Goal: Task Accomplishment & Management: Manage account settings

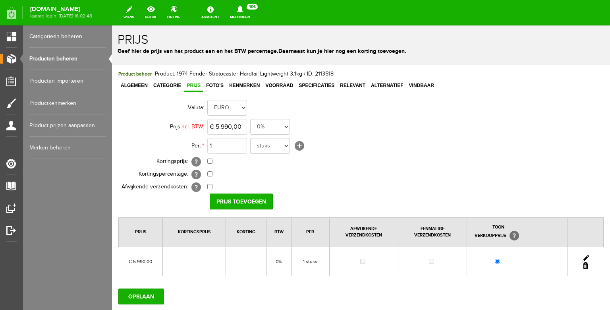
scroll to position [18, 0]
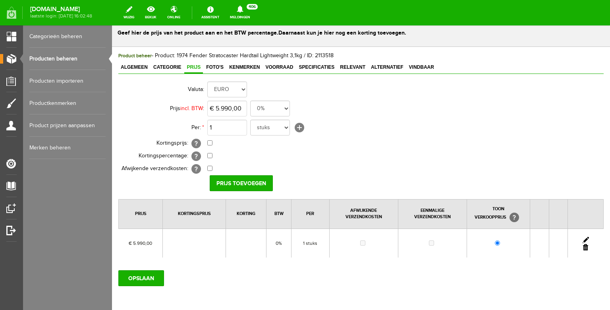
click at [46, 57] on link "Producten beheren" at bounding box center [67, 59] width 76 height 22
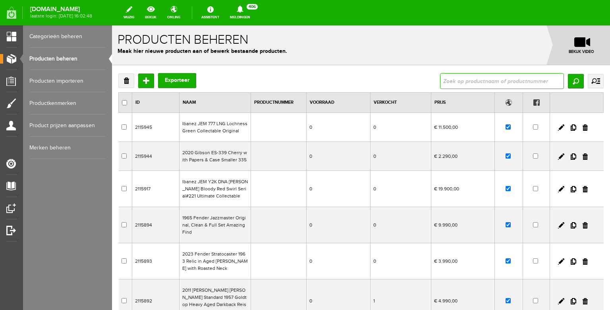
click at [460, 81] on input "text" at bounding box center [502, 81] width 124 height 16
type input "[PERSON_NAME]"
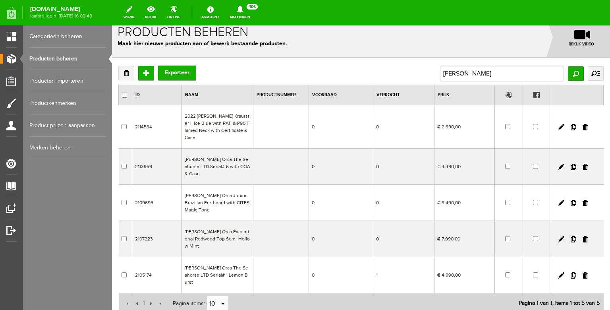
scroll to position [10, 0]
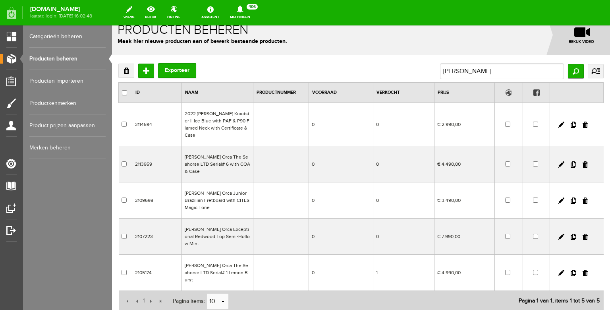
click at [214, 127] on td "2022 [PERSON_NAME] Krautster II Ice Blue with PAF & P90 Flamed Neck with Certif…" at bounding box center [217, 124] width 71 height 43
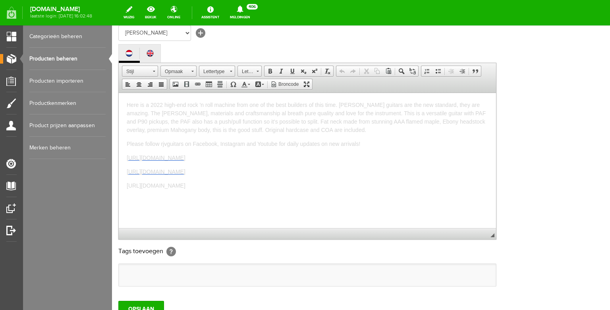
scroll to position [164, 0]
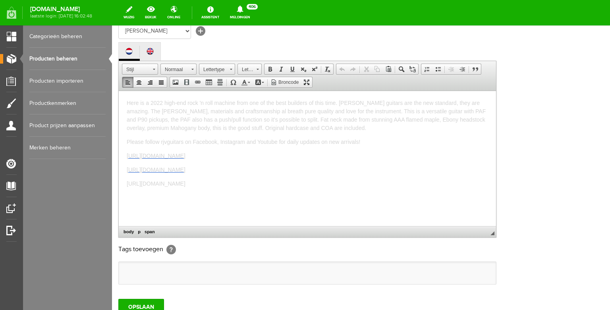
drag, startPoint x: 334, startPoint y: 182, endPoint x: 227, endPoint y: 191, distance: 107.2
click at [119, 91] on html "Here is a 2022 high-end rock 'n roll machine from one of the best builders of t…" at bounding box center [307, 158] width 377 height 135
copy body "Here is a 2022 high-end rock 'n roll machine from one of the best builders of t…"
click at [201, 138] on p "Please follow rjvguitars on Facebook, Instagram and Youtube for daily updates o…" at bounding box center [307, 141] width 361 height 8
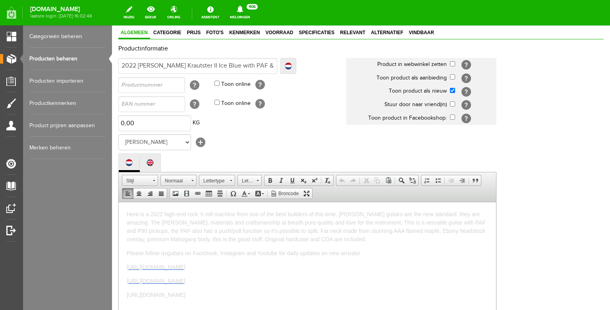
click at [60, 57] on link "Producten beheren" at bounding box center [67, 59] width 76 height 22
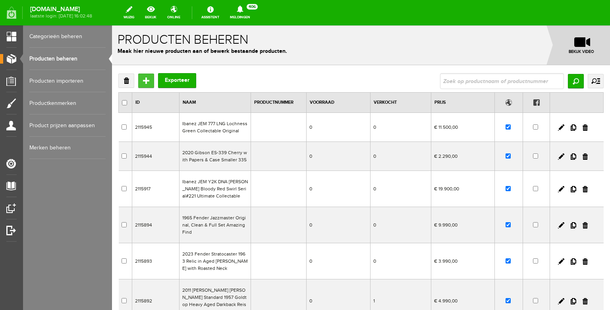
click at [146, 82] on input "Toevoegen" at bounding box center [146, 80] width 16 height 14
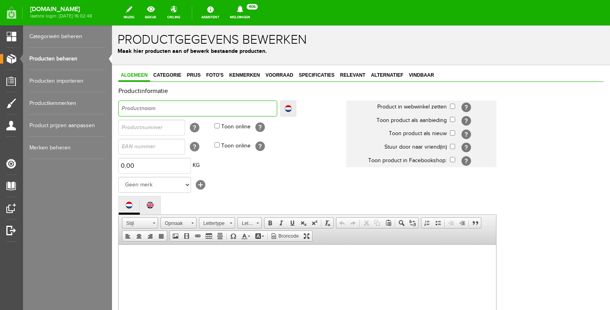
click at [171, 110] on input "text" at bounding box center [197, 108] width 159 height 16
type input "2"
type input "20"
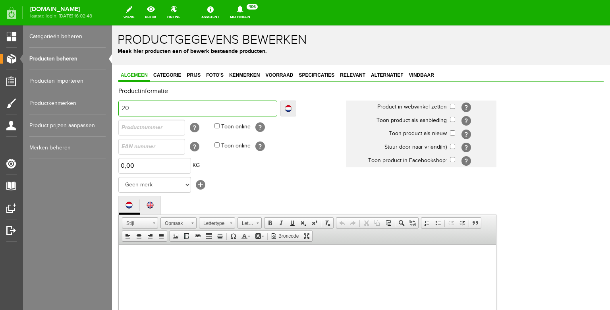
type input "202"
type input "2024"
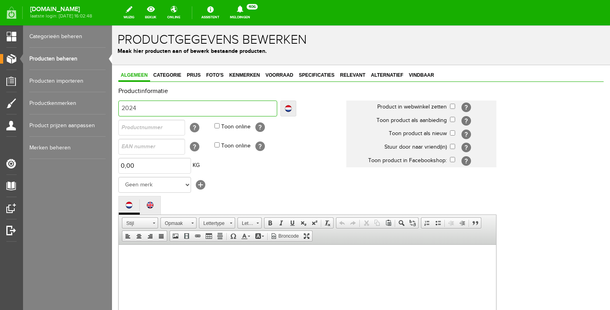
type input "2024"
type input "2024 H"
type input "2024 Hu"
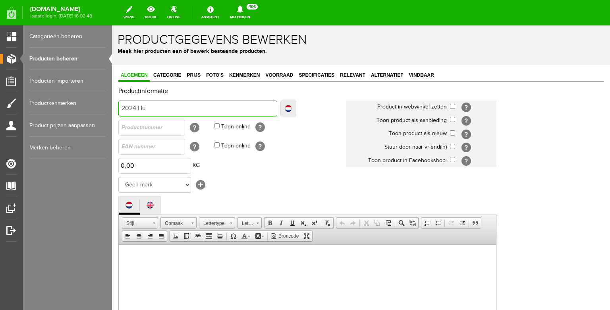
type input "2024 Hub"
type input "2024 Hube"
type input "2024 [PERSON_NAME]"
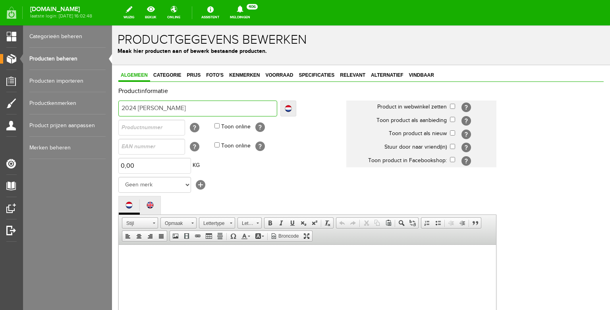
type input "2024 [PERSON_NAME]"
type input "2024 [PERSON_NAME] K"
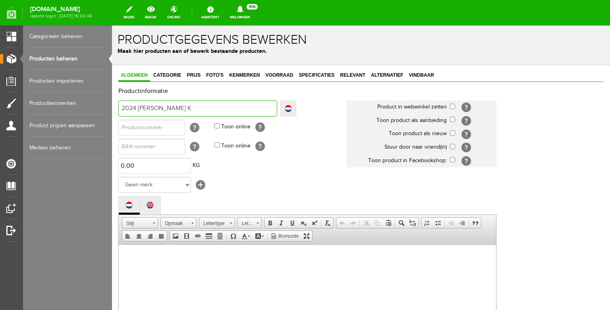
type input "2024 [PERSON_NAME]"
type input "2024 [PERSON_NAME] Kra"
type input "2024 Huber Krau"
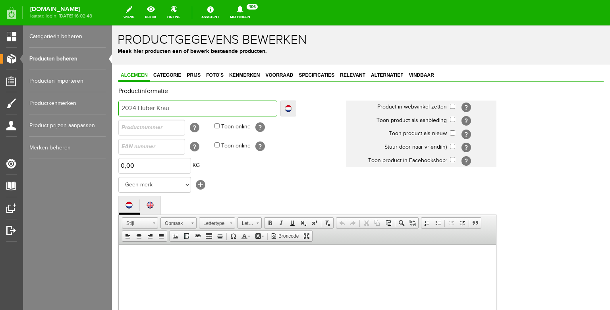
type input "2024 Huber Krau"
type input "2024 [PERSON_NAME]"
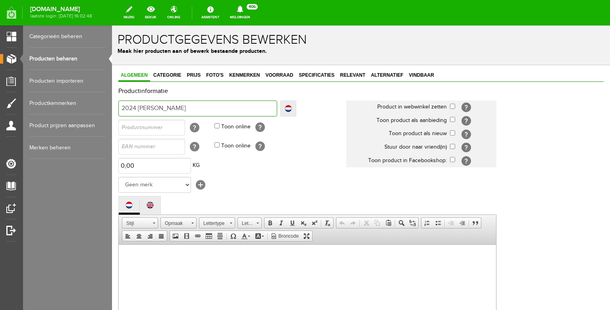
type input "2024 [PERSON_NAME] Krautst"
type input "2024 [PERSON_NAME]"
type input "2024 [PERSON_NAME] Krautster"
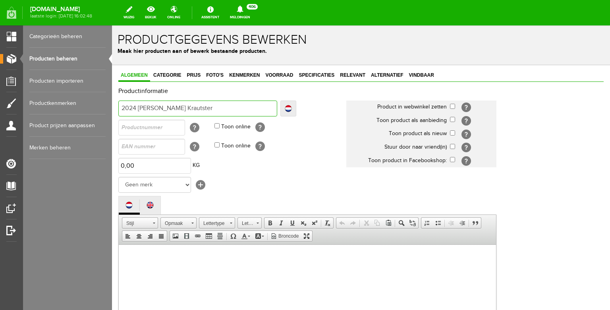
type input "2024 [PERSON_NAME] Krautster"
type input "2024 [PERSON_NAME] Krautster I"
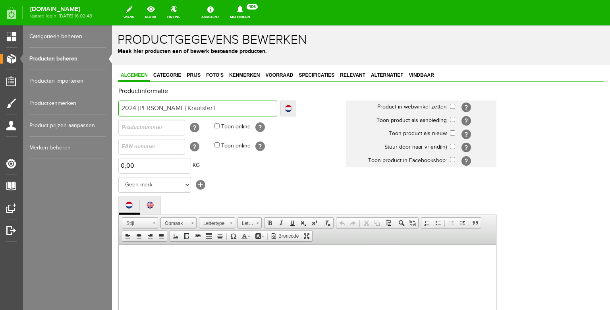
type input "2024 [PERSON_NAME] Krautster II"
type input "2024 [PERSON_NAME] Krautster II O"
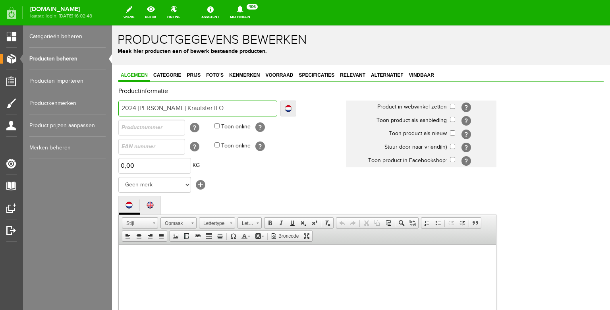
type input "2024 [PERSON_NAME] Krautster II O"
type input "2024 [PERSON_NAME] Krautster II On"
type input "2024 [PERSON_NAME] Krautster II Onl"
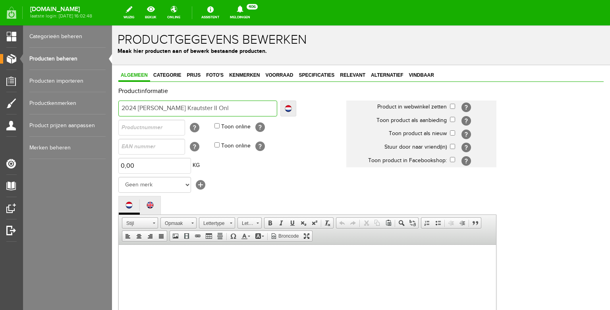
type input "2024 [PERSON_NAME] Krautster II Only"
type input "2024 [PERSON_NAME] Krautster II Only B"
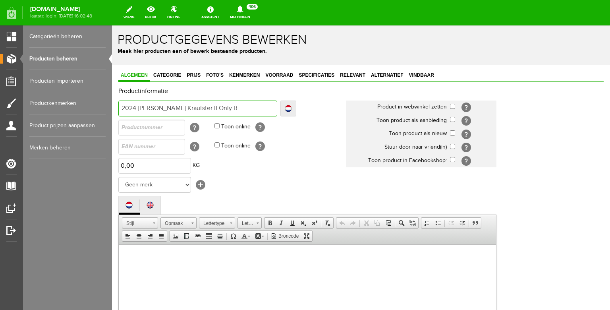
type input "2024 [PERSON_NAME] Krautster II Only B"
type input "2024 [PERSON_NAME] Krautster II Only Bla"
type input "2024 [PERSON_NAME] Krautster II Only Blac"
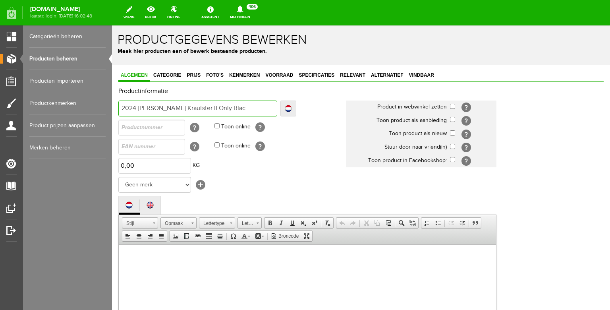
type input "2024 [PERSON_NAME] Krautster II Only Black"
type input "2024 [PERSON_NAME] Krautster II Only Black M"
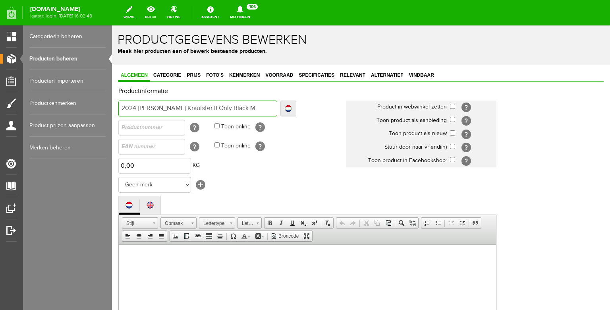
type input "2024 [PERSON_NAME] Krautster II Only Black M"
type input "2024 [PERSON_NAME] Krautster II Only Black Mi"
type input "2024 [PERSON_NAME] Krautster II Only Black Min"
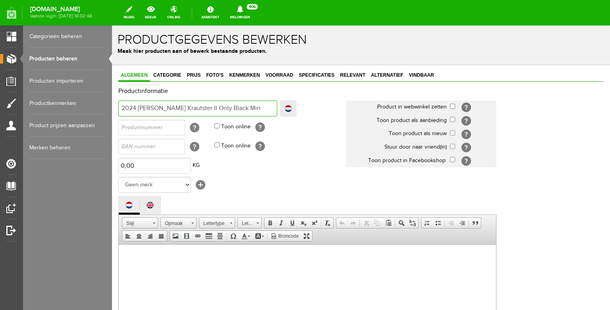
type input "2024 [PERSON_NAME] Krautster II Only Black Mint"
type input "2024 [PERSON_NAME] Krautster II Only Black Mint &"
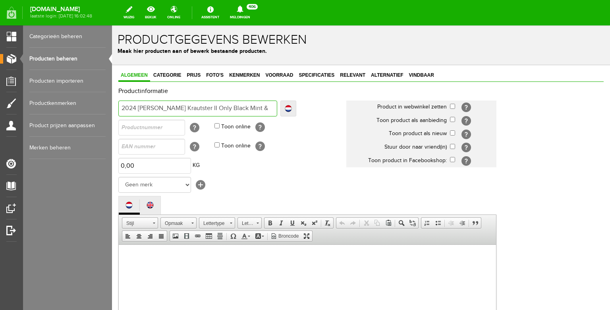
type input "2024 [PERSON_NAME] Krautster II Only Black Mint &"
type input "2024 [PERSON_NAME] Krautster II Only Black Mint & C"
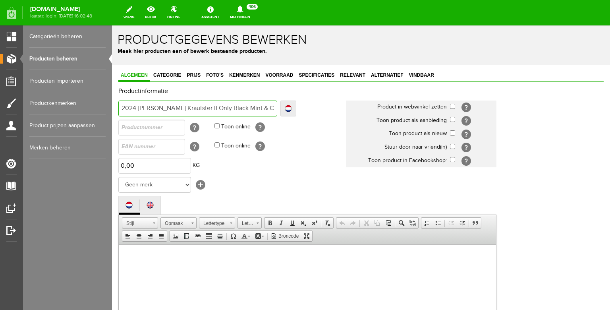
type input "2024 [PERSON_NAME] Krautster II Only Black Mint & Co"
type input "2024 [PERSON_NAME] Krautster II Only Black Mint & Com"
type input "2024 [PERSON_NAME] Krautster II Only Black Mint & Comp"
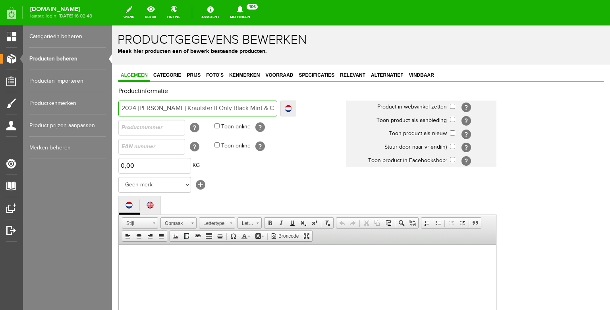
type input "2024 [PERSON_NAME] Krautster II Only Black Mint & Comp"
type input "2024 [PERSON_NAME] Krautster II Only Black Mint & Compl"
type input "2024 [PERSON_NAME] Krautster II Only Black Mint & Comple"
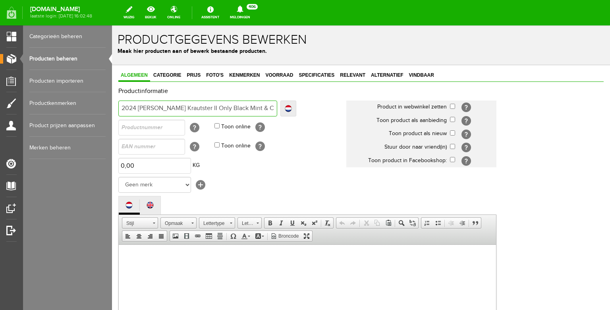
type input "2024 [PERSON_NAME] Krautster II Only Black Mint & Complet"
type input "2024 Huber Krautster II Only Black Mint & Complete"
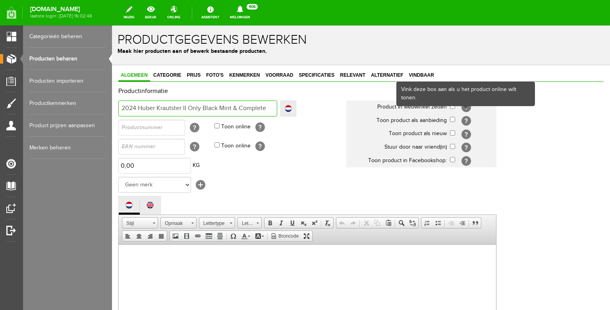
type input "2024 Huber Krautster II Only Black Mint & Complete"
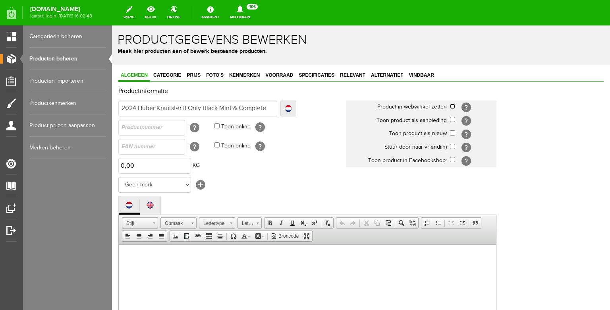
click at [453, 106] on input "checkbox" at bounding box center [452, 106] width 5 height 5
checkbox input "true"
click at [452, 131] on input "checkbox" at bounding box center [452, 132] width 5 height 5
checkbox input "true"
click at [118, 177] on select "Geen merk Hymn Peavey Vox Rickenbacker [PERSON_NAME] [PERSON_NAME] [PERSON_NAME…" at bounding box center [154, 185] width 73 height 16
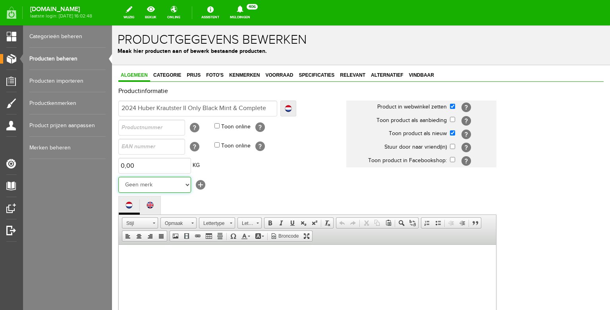
select select "144171"
click option "[PERSON_NAME]" at bounding box center [112, 25] width 0 height 0
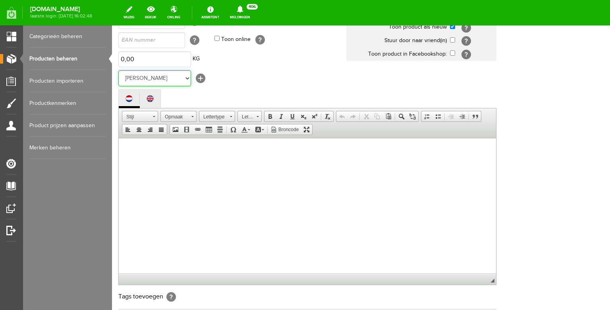
scroll to position [111, 0]
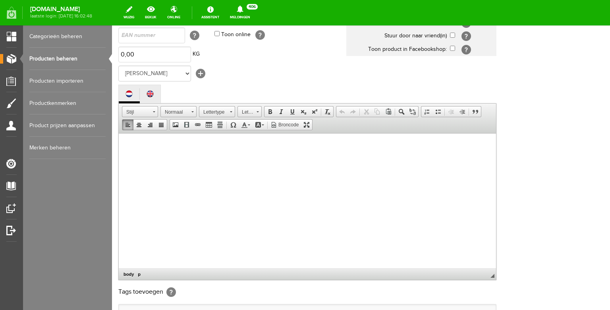
click at [159, 159] on body at bounding box center [307, 208] width 361 height 135
click at [162, 145] on span "Here is a 2022 high-end rock 'n roll machine from one of the best builders of t…" at bounding box center [306, 157] width 359 height 31
click at [151, 146] on span "Here is a 2024 high-end rock 'n roll machine from one of the best builders of t…" at bounding box center [306, 157] width 359 height 31
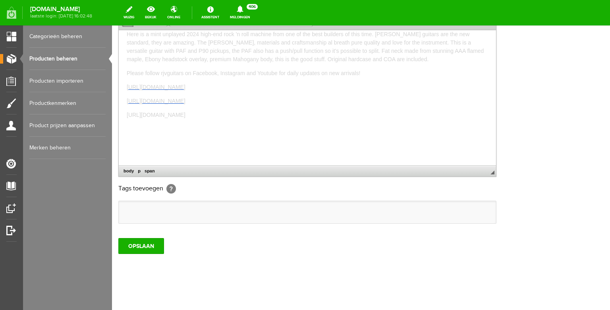
scroll to position [237, 0]
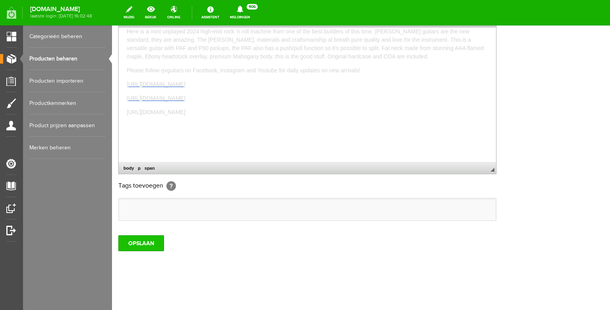
click at [159, 240] on input "OPSLAAN" at bounding box center [141, 243] width 46 height 16
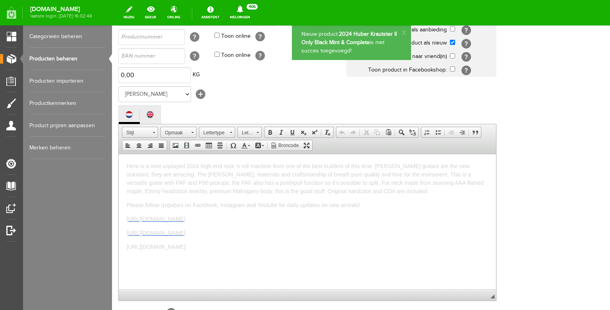
scroll to position [0, 0]
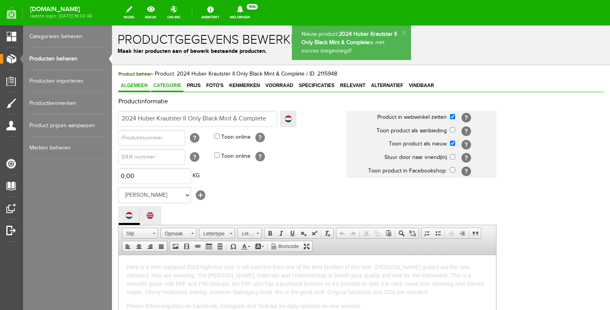
click at [170, 87] on span "Categorie" at bounding box center [167, 86] width 33 height 6
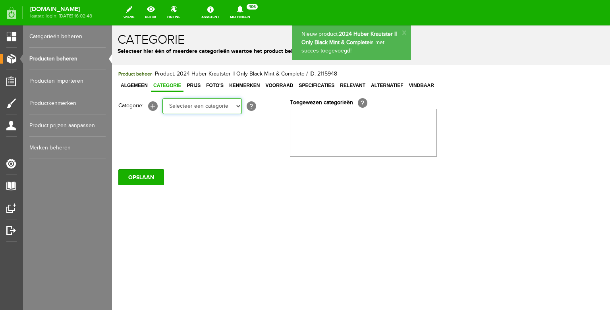
select select "87687"
click option "Electric guitars" at bounding box center [112, 25] width 0 height 0
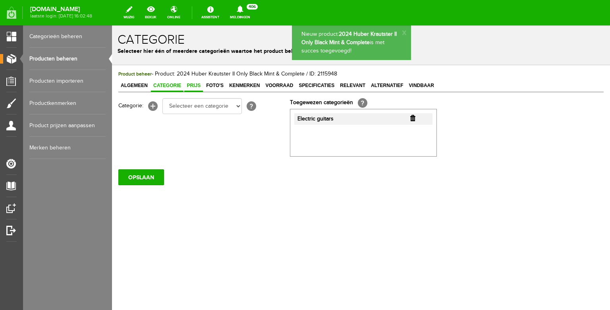
click at [192, 84] on span "Prijs" at bounding box center [193, 86] width 19 height 6
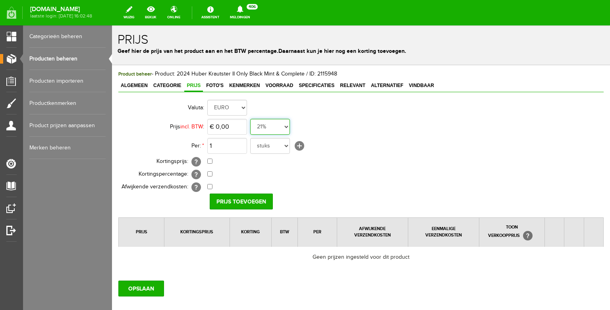
select select "0,00"
click option "0%" at bounding box center [112, 25] width 0 height 0
click at [232, 127] on input "0" at bounding box center [227, 127] width 40 height 16
type input "€ 3.690,00"
click at [239, 203] on input "Prijs toevoegen" at bounding box center [241, 201] width 63 height 16
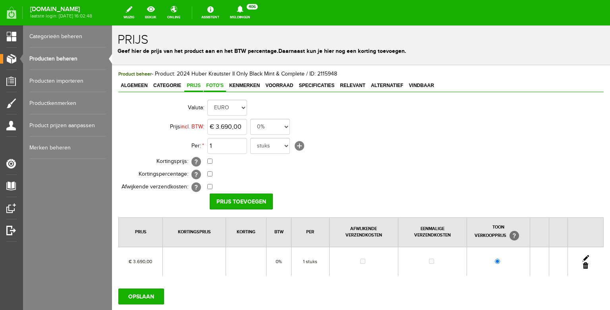
click at [211, 86] on span "Foto's" at bounding box center [215, 86] width 22 height 6
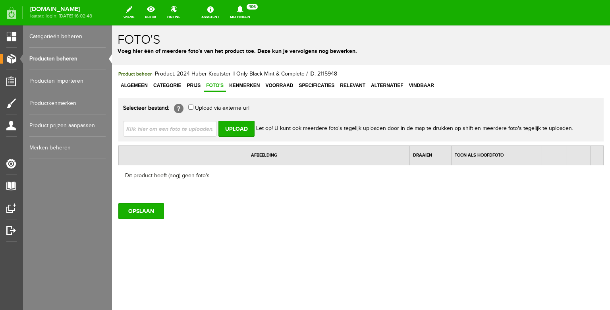
click at [196, 129] on input "file" at bounding box center [173, 128] width 100 height 15
type input "C:\fakepath\WhatsApp Image [DATE] 16.18.15.jpeg"
type input "WhatsApp Image [DATE] 16.18.15.jpeg; WhatsApp Image [DATE] 16.18.15(1).jpeg; Wh…"
click at [233, 127] on input "Upload" at bounding box center [236, 129] width 36 height 16
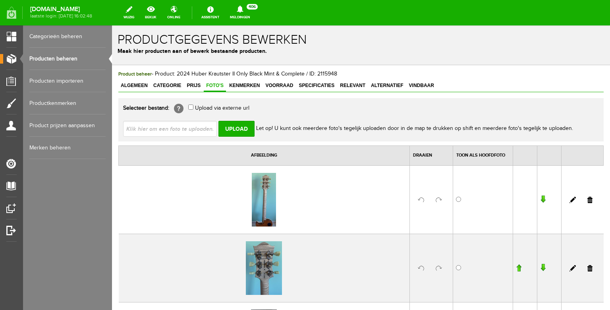
click at [179, 131] on input "file" at bounding box center [173, 128] width 100 height 15
type input "C:\fakepath\WhatsApp Image [DATE] 16.18.13.jpeg"
type input "WhatsApp Image [DATE] 16.18.13.jpeg; WhatsApp Image [DATE] 16.18.14.jpeg; Whats…"
click at [239, 124] on input "Upload" at bounding box center [236, 129] width 36 height 16
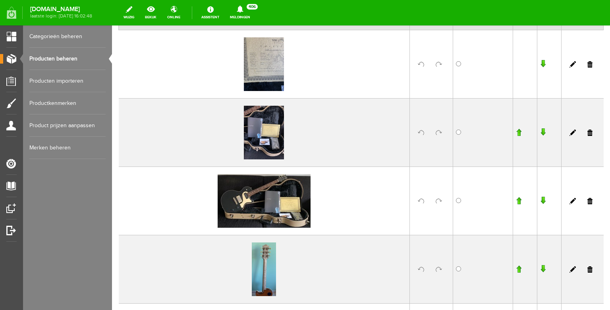
scroll to position [145, 0]
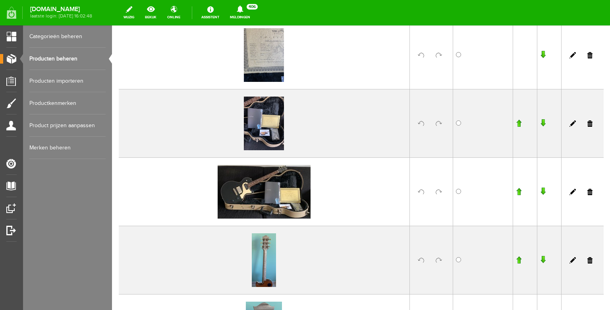
click at [521, 193] on input "button" at bounding box center [519, 191] width 6 height 8
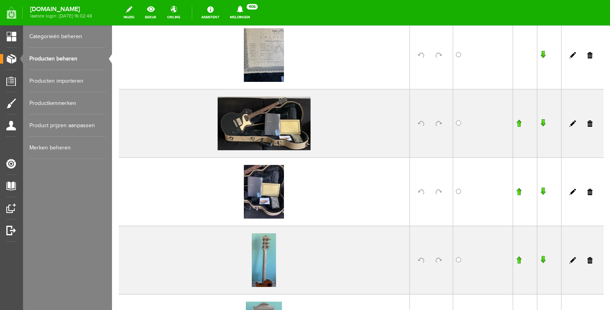
click at [519, 124] on input "button" at bounding box center [519, 123] width 6 height 8
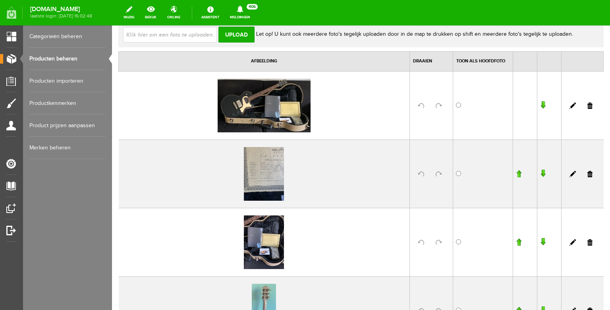
scroll to position [77, 0]
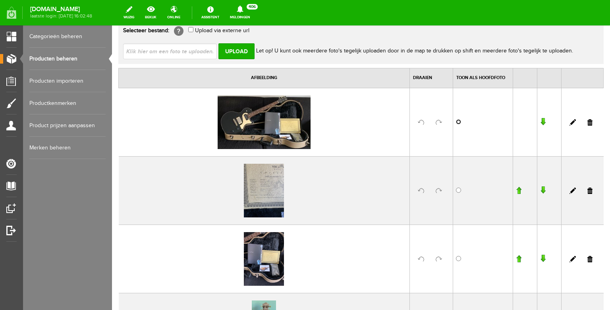
click at [459, 121] on input "radio" at bounding box center [458, 121] width 5 height 5
radio input "true"
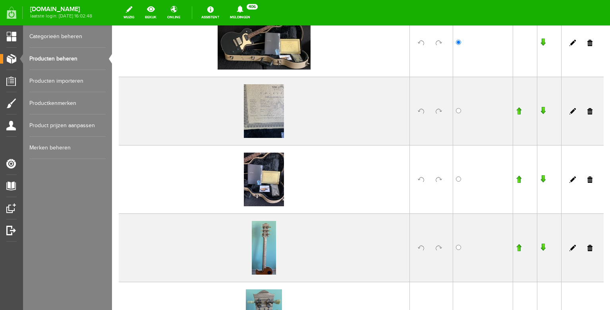
scroll to position [166, 0]
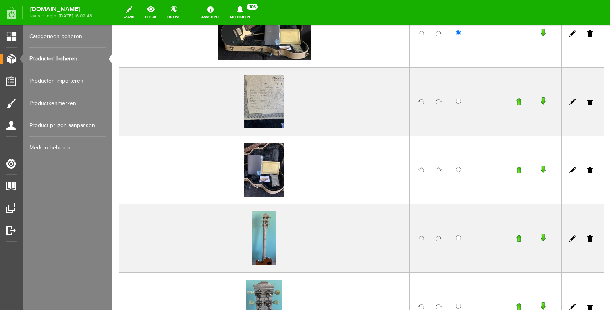
click at [519, 170] on input "button" at bounding box center [519, 170] width 6 height 8
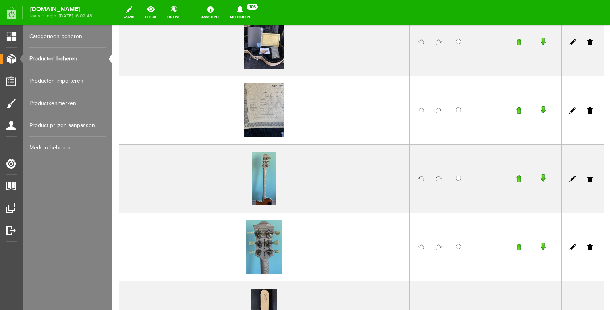
scroll to position [291, 0]
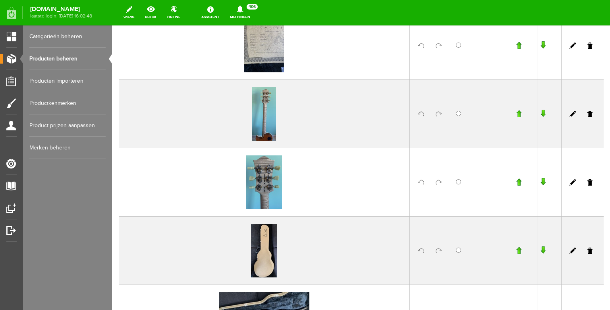
click at [518, 181] on input "button" at bounding box center [519, 182] width 6 height 8
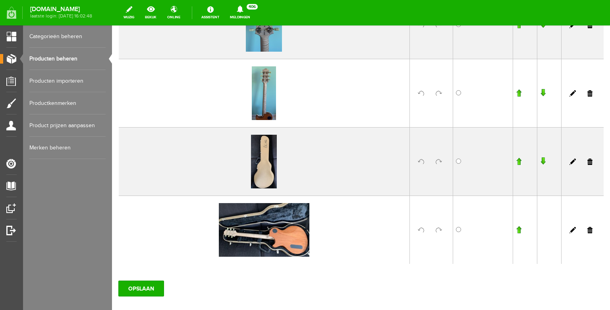
scroll to position [395, 0]
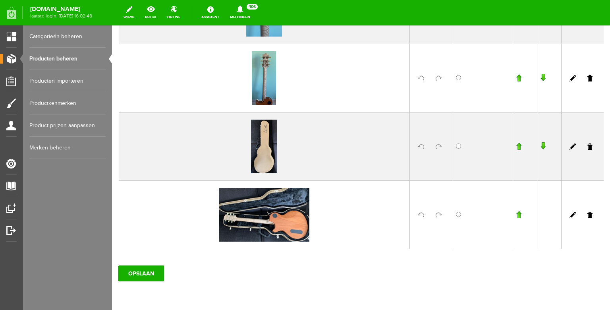
click at [518, 214] on input "button" at bounding box center [519, 214] width 6 height 8
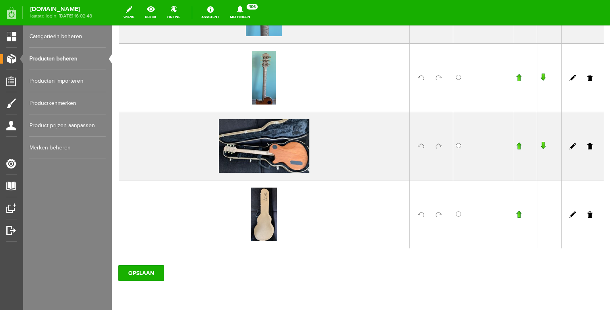
click at [520, 146] on input "button" at bounding box center [519, 146] width 6 height 8
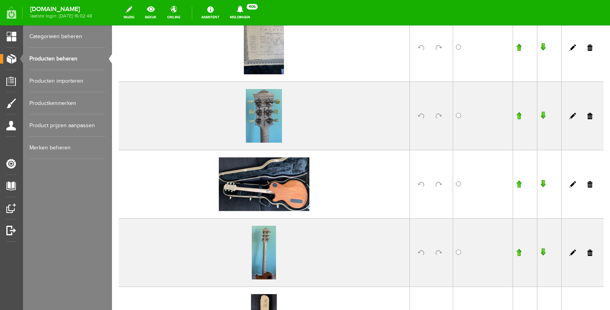
click at [520, 185] on input "button" at bounding box center [519, 184] width 6 height 8
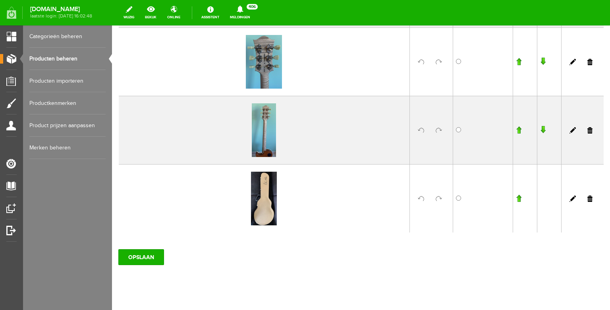
scroll to position [425, 0]
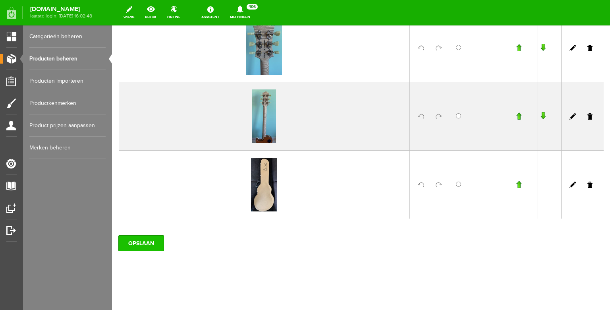
click at [154, 244] on input "OPSLAAN" at bounding box center [141, 243] width 46 height 16
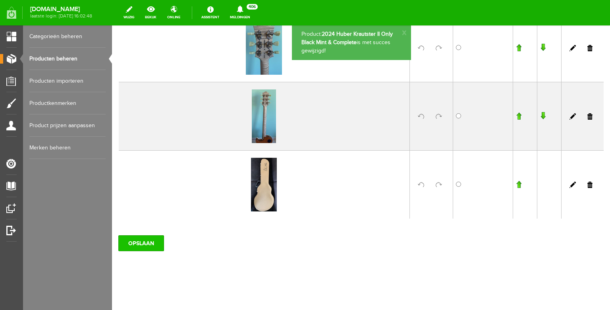
click at [151, 238] on input "OPSLAAN" at bounding box center [141, 243] width 46 height 16
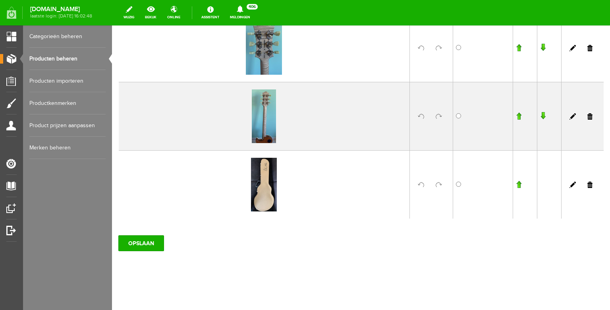
click at [50, 57] on link "Producten beheren" at bounding box center [67, 59] width 76 height 22
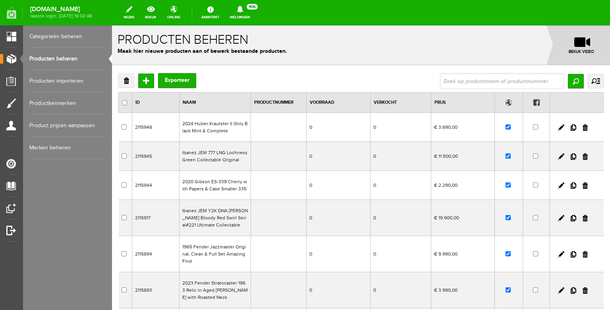
click at [65, 55] on link "Producten beheren" at bounding box center [67, 59] width 76 height 22
click at [147, 83] on input "Toevoegen" at bounding box center [146, 80] width 16 height 14
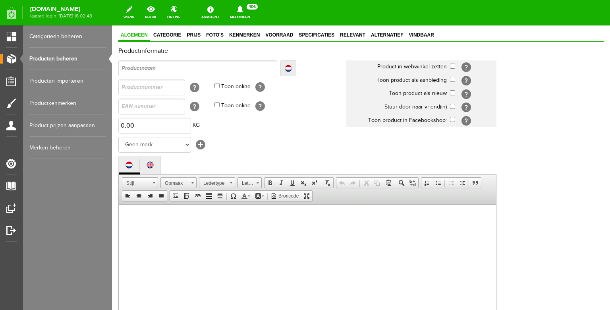
scroll to position [44, 0]
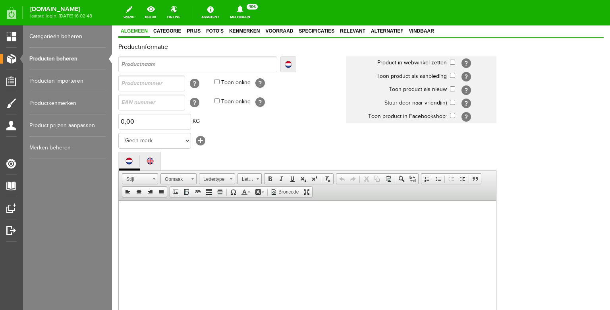
click at [182, 227] on body at bounding box center [307, 275] width 361 height 135
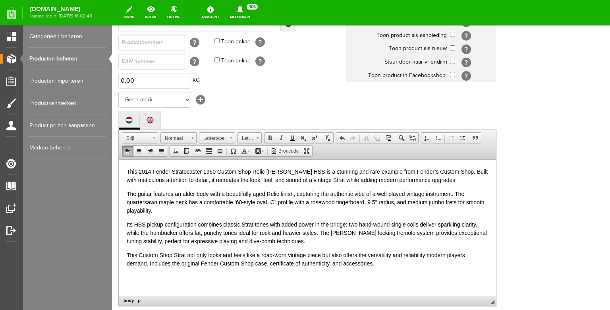
click at [375, 202] on p "The guitar features an alder body with a beautifully aged Relic finish, capturi…" at bounding box center [307, 201] width 361 height 25
click at [267, 202] on p "The guitar features an alder body with a beautifully aged Relic finish, capturi…" at bounding box center [307, 201] width 361 height 25
click at [415, 203] on p "The guitar features an alder body with a beautifully aged Relic finish, capturi…" at bounding box center [307, 201] width 361 height 25
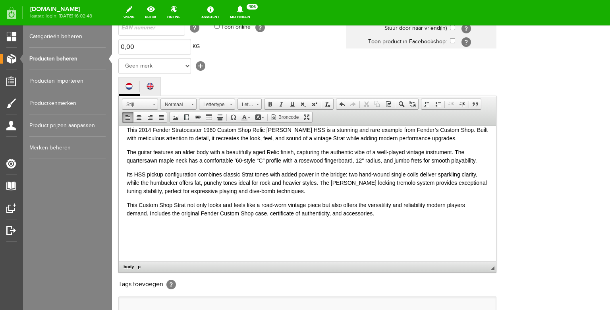
scroll to position [121, 0]
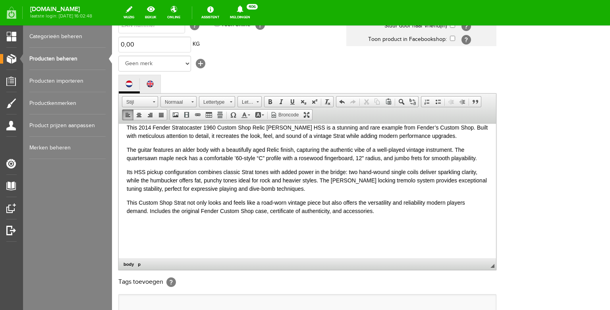
click at [390, 173] on p "Its HSS pickup configuration combines classic Strat tones with added power in t…" at bounding box center [307, 180] width 361 height 25
click at [168, 178] on p "Its HSS pickup configuration combines classic Strat tones with added power in t…" at bounding box center [307, 180] width 361 height 25
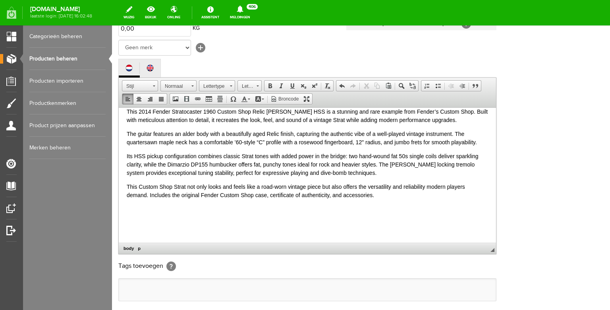
scroll to position [140, 0]
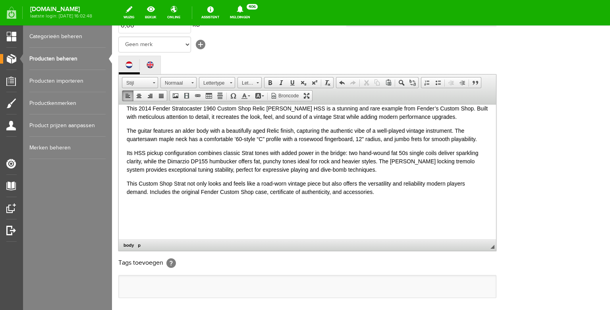
click at [383, 190] on p "This Custom Shop Strat not only looks and feels like a road-worn vintage piece …" at bounding box center [307, 187] width 361 height 17
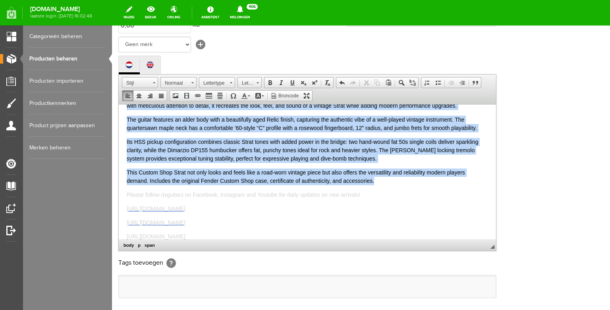
scroll to position [0, 0]
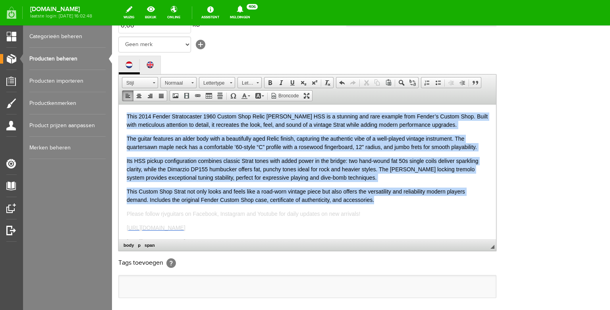
drag, startPoint x: 357, startPoint y: 180, endPoint x: 123, endPoint y: 59, distance: 263.8
click at [123, 104] on html "This 2014 Fender Stratocaster 1960 Custom Shop Relic [PERSON_NAME] HSS is a stu…" at bounding box center [307, 171] width 377 height 135
click at [245, 99] on span at bounding box center [244, 96] width 6 height 6
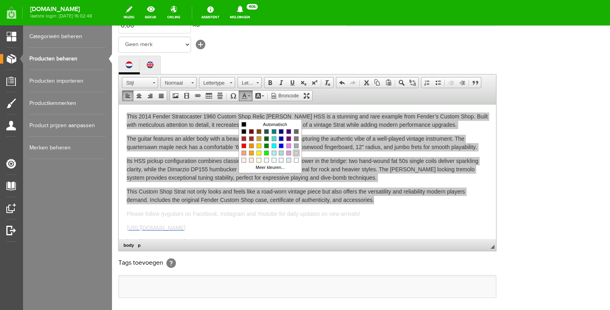
click at [297, 152] on span "Kleuren" at bounding box center [296, 153] width 5 height 5
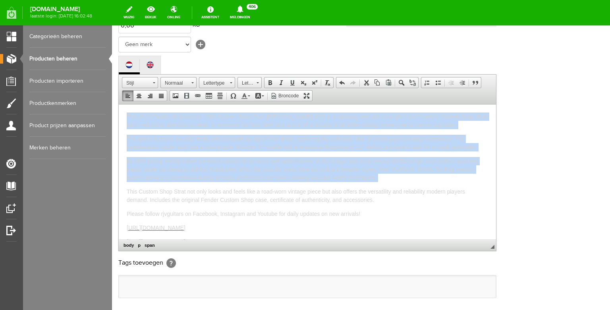
click at [226, 165] on p "Its HSS pickup configuration combines classic Strat tones with added power in t…" at bounding box center [307, 168] width 361 height 25
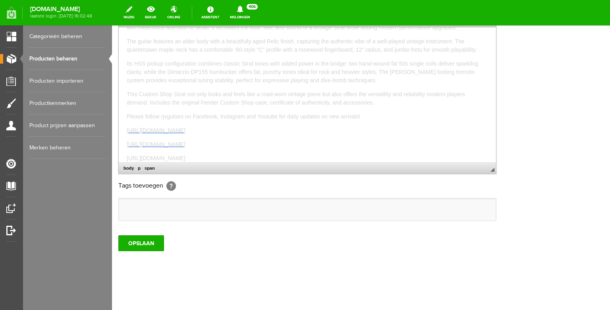
scroll to position [237, 0]
click at [148, 241] on input "OPSLAAN" at bounding box center [141, 243] width 46 height 16
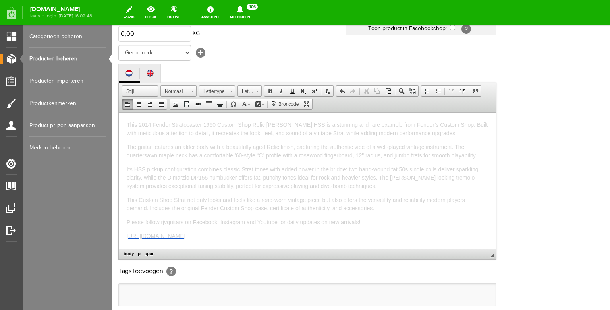
scroll to position [0, 0]
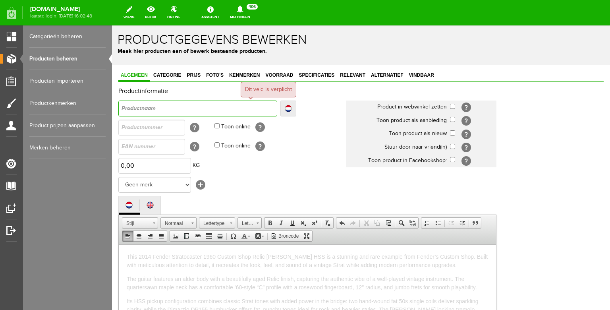
click at [156, 112] on input "text" at bounding box center [197, 108] width 159 height 16
type input "F"
type input "Fe"
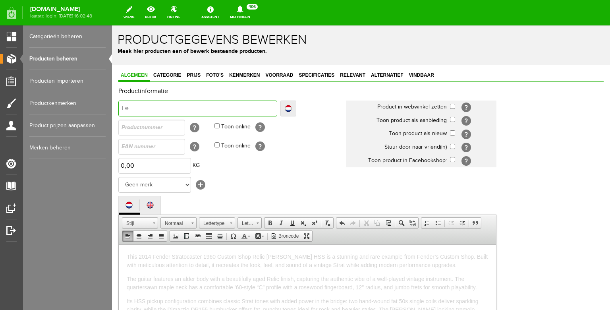
type input "Fen"
type input "Fend"
type input "Fende"
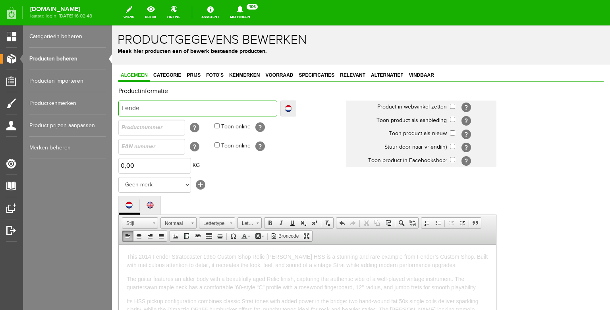
type input "Fende"
type input "Fender"
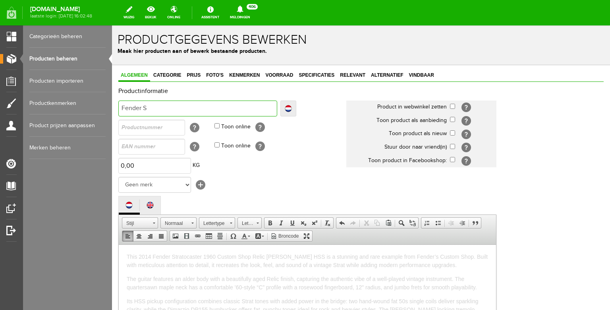
type input "Fender ST"
type input "Fender STr"
type input "Fender STra"
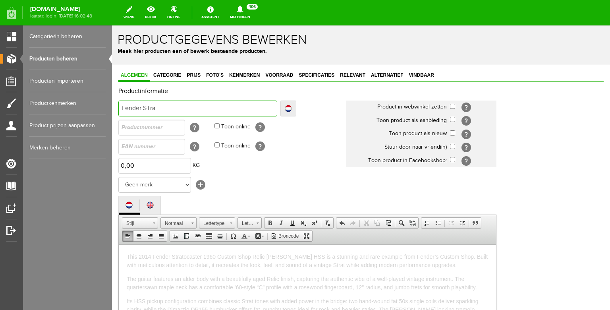
type input "Fender STra"
type input "Fender STrat"
type input "Fender STra"
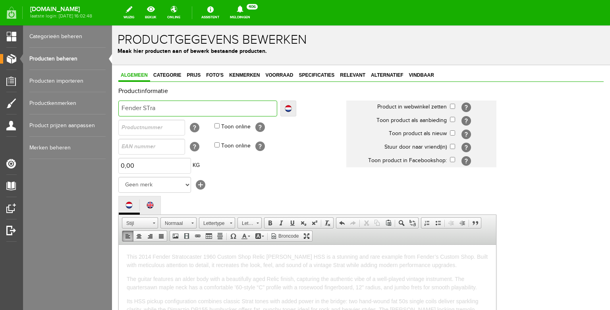
type input "Fender STr"
type input "Fender ST"
type input "Fender S"
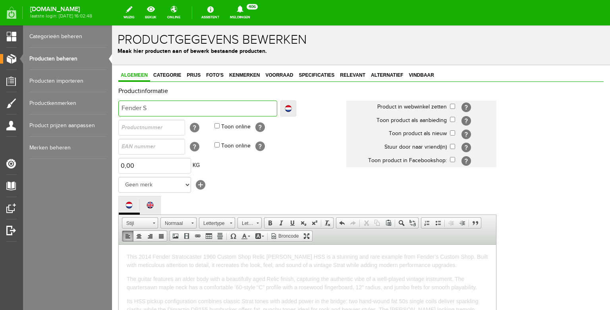
type input "Fender S"
type input "Fender St"
type input "Fender Str"
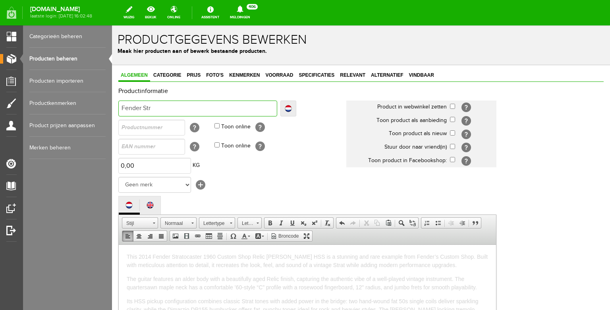
type input "Fender Stra"
type input "Fender Strat"
type input "Fender Strato"
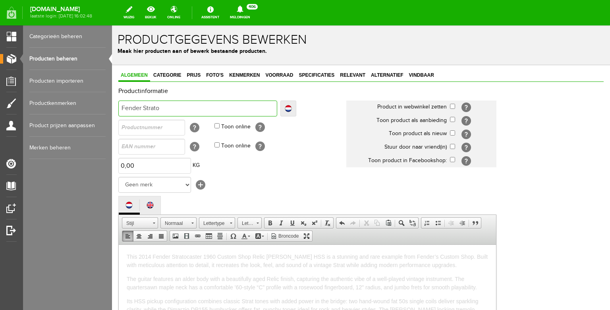
type input "Fender Strato"
type input "Fender Stratoc"
type input "Fender Stratoca"
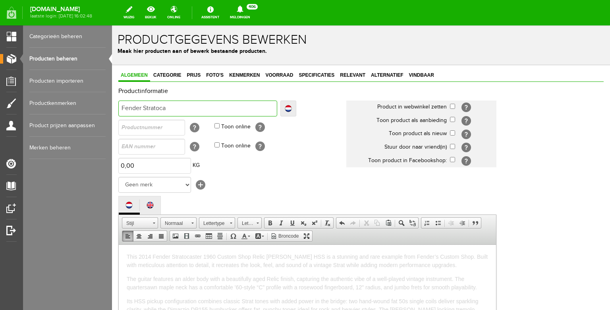
type input "Fender Stratocas"
type input "Fender Stratocast"
type input "Fender Stratocaste"
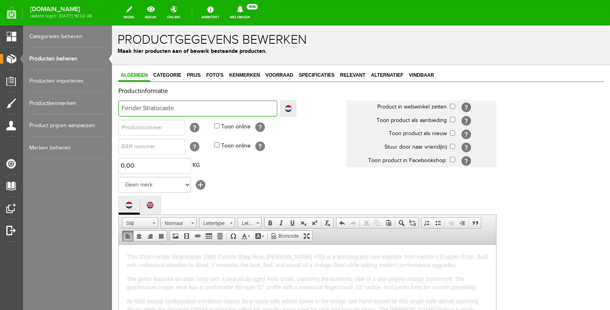
type input "Fender Stratocaste"
type input "Fender Stratocaster"
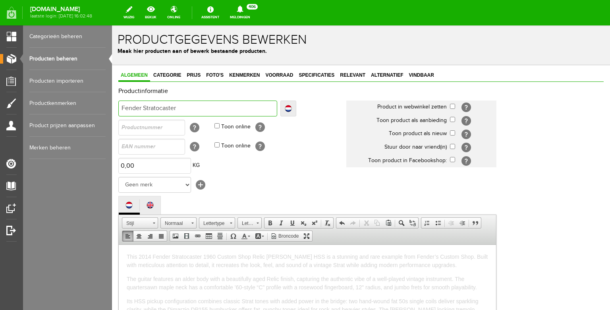
type input "Fender Stratocaster 1"
type input "Fender Stratocaster 19"
type input "Fender Stratocaster 196"
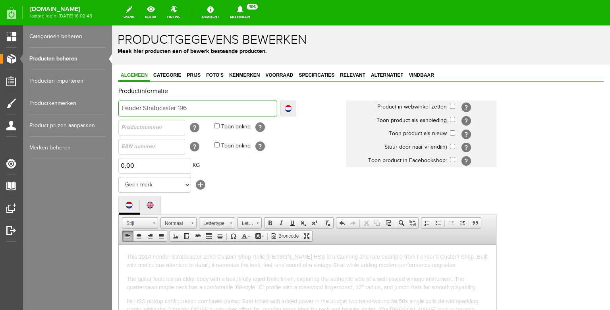
type input "Fender Stratocaster 196"
type input "Fender Stratocaster 1960"
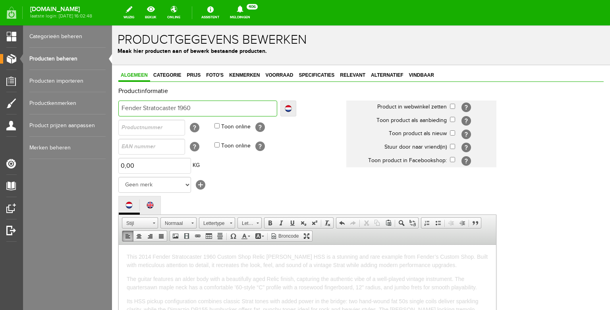
type input "Fender Stratocaster 1960 R"
type input "Fender Stratocaster 1960"
type input "Fender Stratocaster 1960 H"
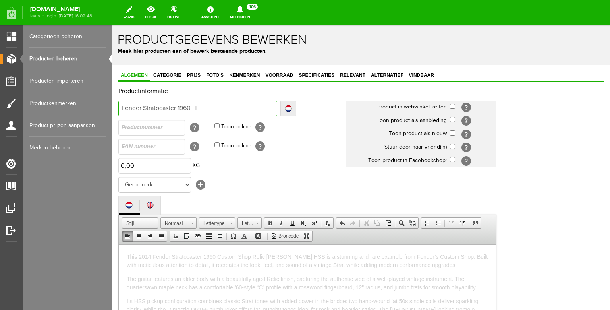
type input "Fender Stratocaster 1960 H"
type input "Fender Stratocaster 1960 He"
type input "Fender Stratocaster 1960 Hea"
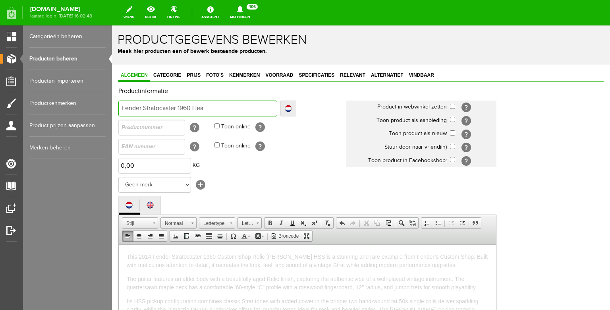
type input "Fender Stratocaster 1960 Heav"
type input "Fender Stratocaster 1960 Heavy"
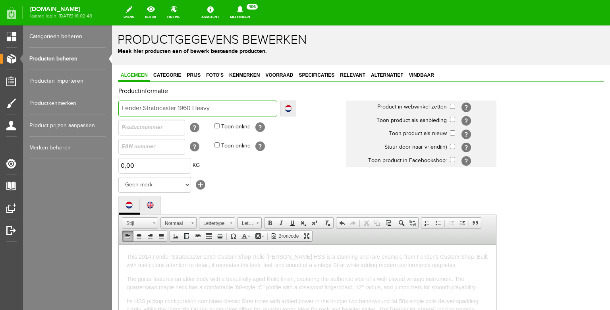
type input "Fender Stratocaster 1960 Heavy"
type input "Fender Stratocaster 1960 Heavy R"
type input "Fender Stratocaster 1960 Heavy Re"
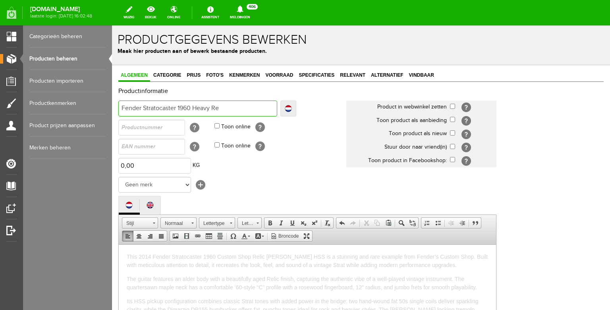
type input "Fender Stratocaster 1960 Heavy Rel"
type input "Fender Stratocaster 1960 Heavy Reli"
click at [228, 108] on input "Fender Stratocaster 1960 Heavy Relic [PERSON_NAME]" at bounding box center [197, 108] width 159 height 16
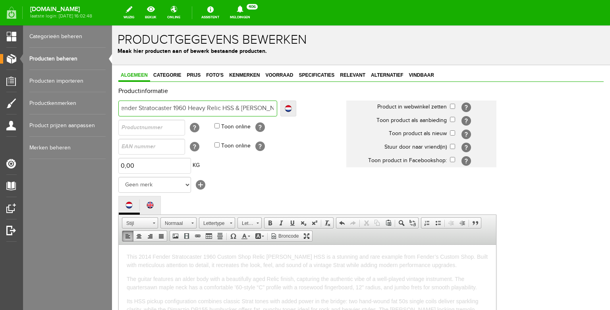
drag, startPoint x: 256, startPoint y: 109, endPoint x: 300, endPoint y: 108, distance: 44.1
click at [277, 108] on input "Fender Stratocaster 1960 Heavy Relic HSS & [PERSON_NAME]" at bounding box center [197, 108] width 159 height 16
click at [272, 109] on input "Fender Stratocaster 1960 Heavy Relic HSS & [PERSON_NAME]" at bounding box center [197, 108] width 159 height 16
click at [274, 109] on input "Fender Stratocaster 1960 Heavy Relic HSS & [PERSON_NAME]" at bounding box center [197, 108] width 159 height 16
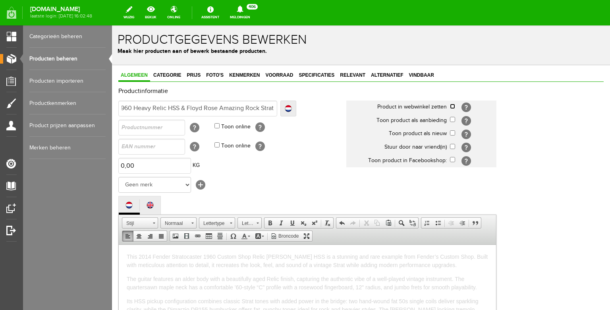
click at [454, 108] on input "checkbox" at bounding box center [452, 106] width 5 height 5
click at [454, 135] on input "checkbox" at bounding box center [452, 132] width 5 height 5
click at [118, 177] on select "Geen merk Hymn Peavey Vox Rickenbacker [PERSON_NAME] [PERSON_NAME] [PERSON_NAME…" at bounding box center [154, 185] width 73 height 16
click option "Fender" at bounding box center [112, 25] width 0 height 0
click at [251, 175] on td "0,00 KG" at bounding box center [232, 165] width 228 height 19
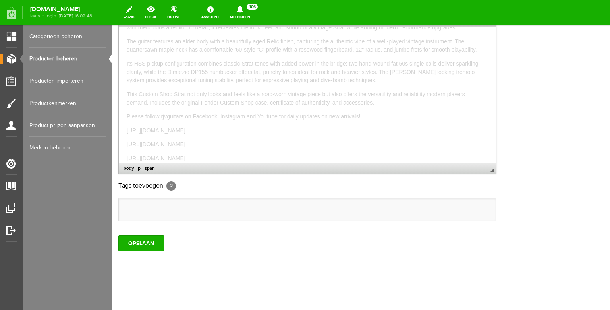
scroll to position [237, 0]
click at [149, 239] on input "OPSLAAN" at bounding box center [141, 243] width 46 height 16
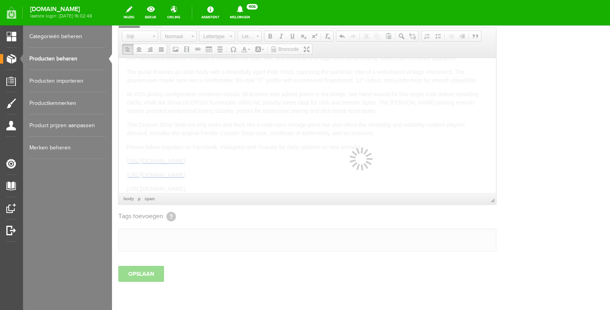
scroll to position [187, 0]
click at [137, 295] on div at bounding box center [361, 167] width 498 height 284
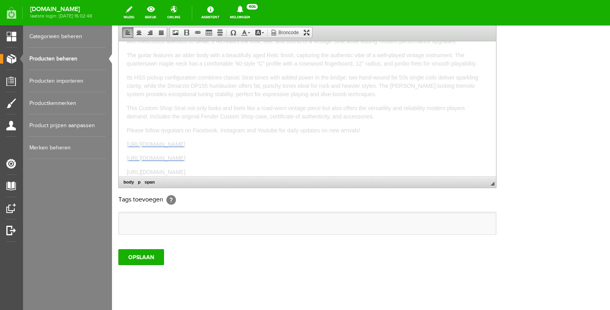
scroll to position [237, 0]
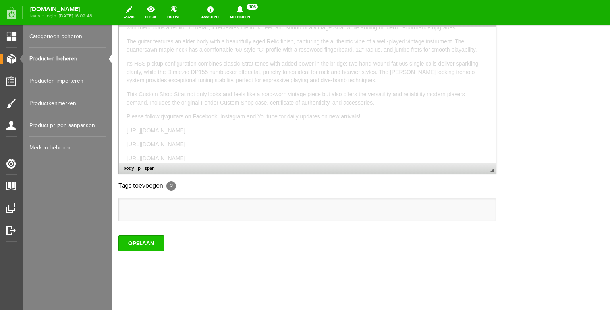
click at [143, 240] on input "OPSLAAN" at bounding box center [141, 243] width 46 height 16
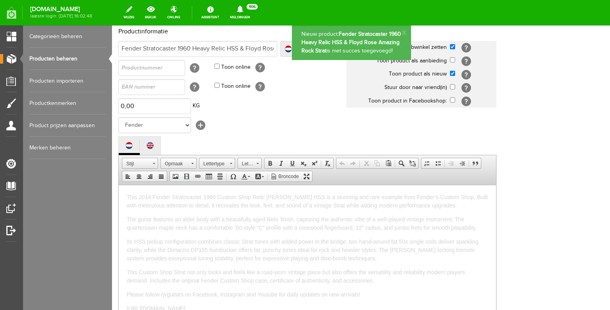
scroll to position [0, 0]
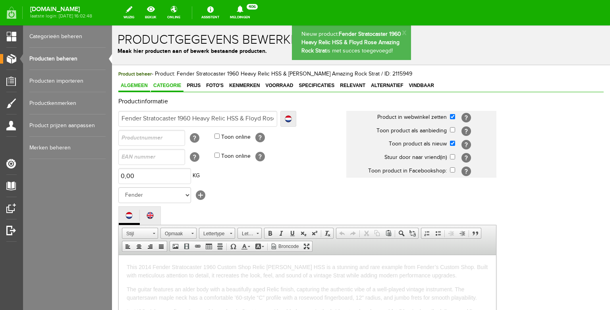
click at [169, 88] on span "Categorie" at bounding box center [167, 86] width 33 height 6
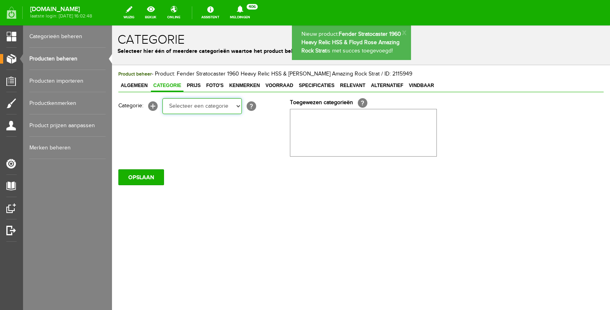
click option "Electric guitars" at bounding box center [112, 25] width 0 height 0
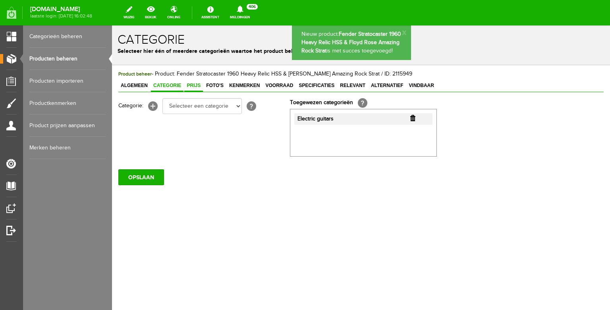
click at [196, 89] on link "Prijs" at bounding box center [193, 86] width 19 height 12
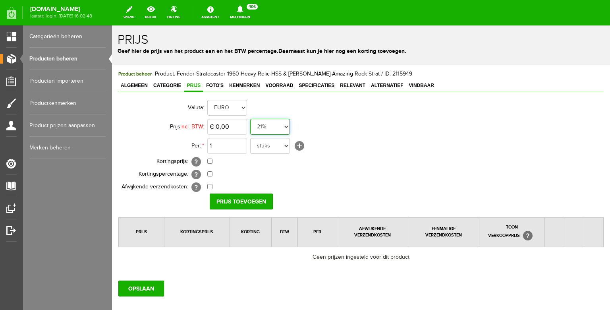
click option "0%" at bounding box center [112, 25] width 0 height 0
click at [237, 131] on input "0" at bounding box center [227, 127] width 40 height 16
click at [236, 199] on input "Prijs toevoegen" at bounding box center [241, 201] width 63 height 16
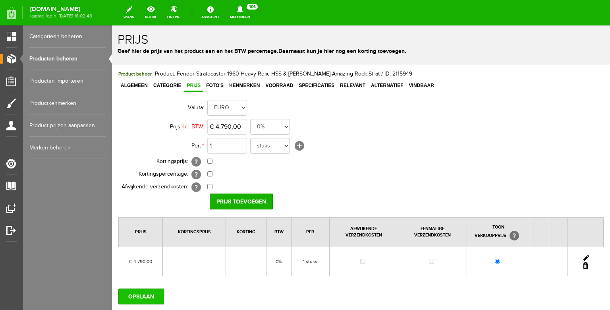
click at [139, 292] on input "OPSLAAN" at bounding box center [141, 296] width 46 height 16
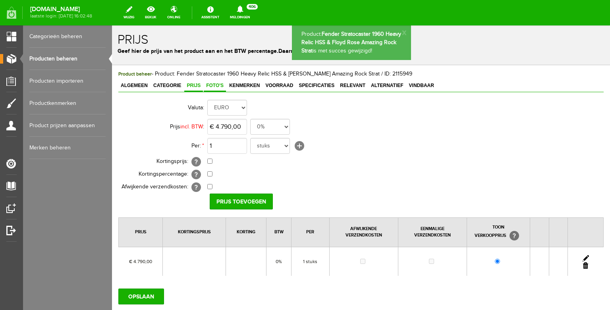
click at [212, 92] on link "Foto's" at bounding box center [215, 86] width 22 height 12
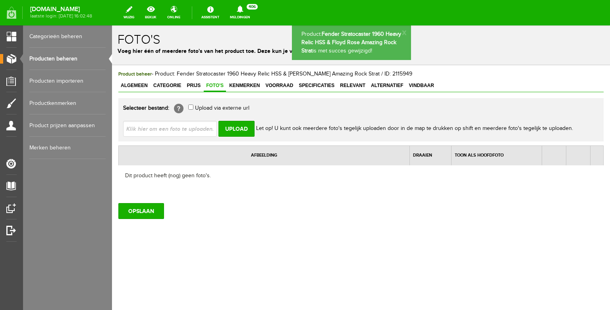
click at [193, 127] on input "file" at bounding box center [173, 128] width 100 height 15
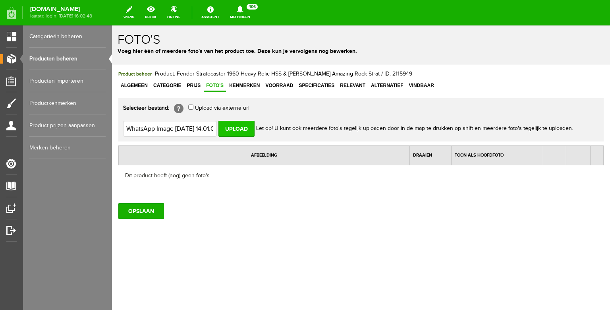
click at [238, 129] on input "Upload" at bounding box center [236, 129] width 36 height 16
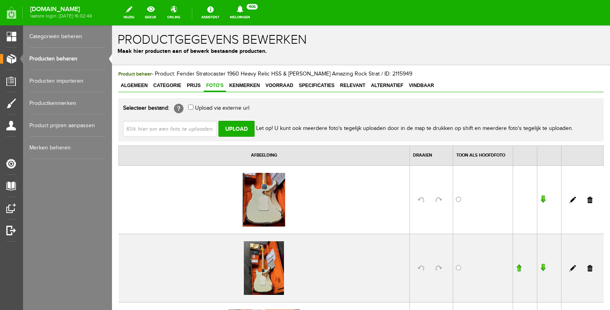
click at [190, 129] on input "file" at bounding box center [173, 128] width 100 height 15
click at [238, 129] on input "Upload" at bounding box center [236, 129] width 36 height 16
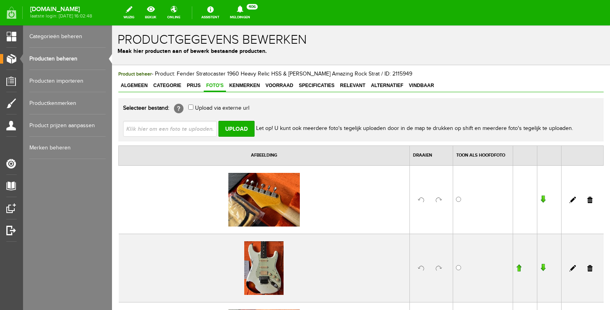
click at [156, 131] on input "file" at bounding box center [173, 128] width 100 height 15
click at [237, 129] on input "Upload" at bounding box center [236, 129] width 36 height 16
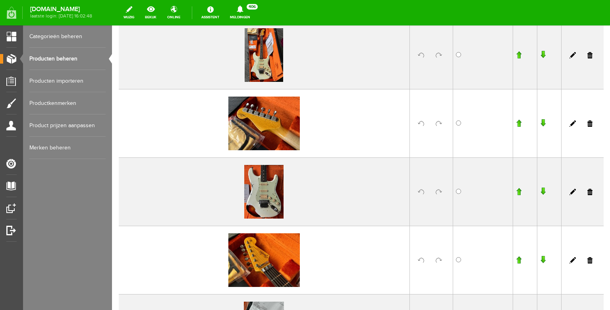
scroll to position [361, 0]
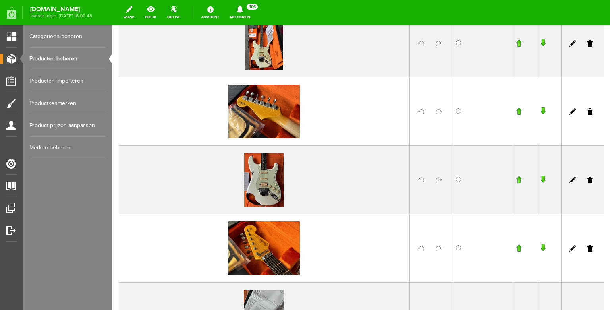
click at [519, 180] on input "button" at bounding box center [519, 180] width 6 height 8
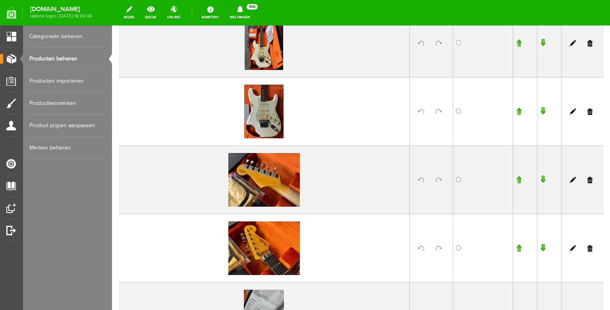
click at [517, 113] on input "button" at bounding box center [519, 111] width 6 height 8
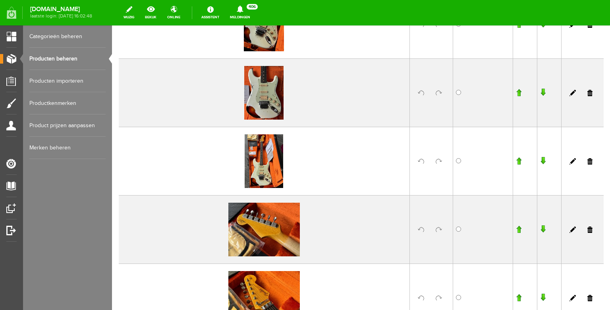
scroll to position [252, 0]
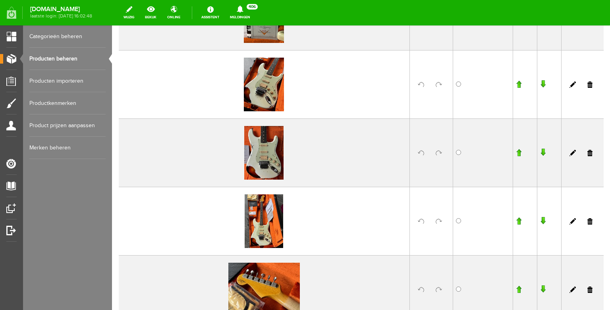
click at [520, 154] on input "button" at bounding box center [519, 153] width 6 height 8
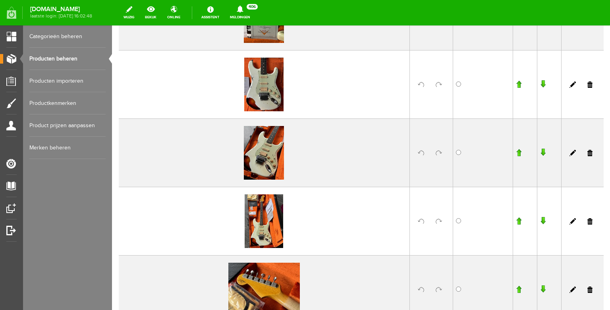
click at [520, 84] on input "button" at bounding box center [519, 84] width 6 height 8
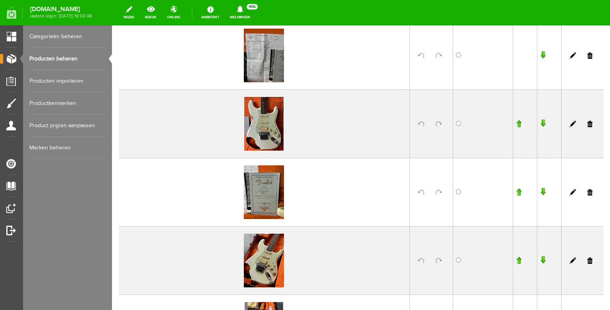
scroll to position [127, 0]
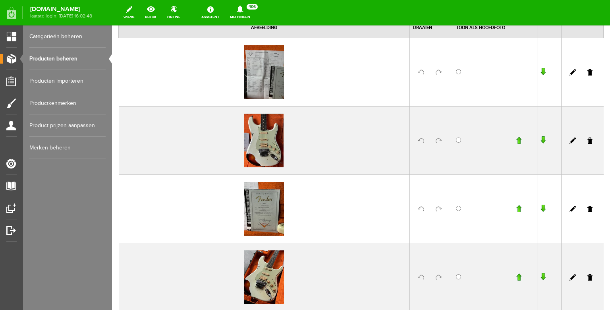
click at [518, 140] on input "button" at bounding box center [519, 140] width 6 height 8
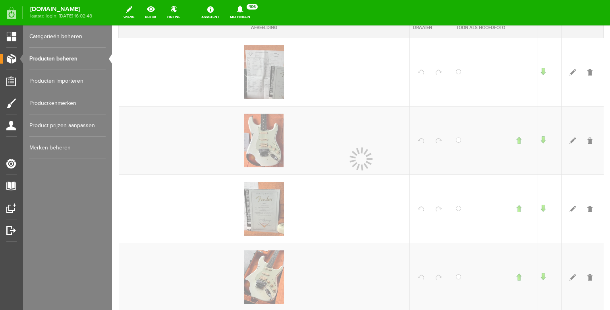
scroll to position [128, 0]
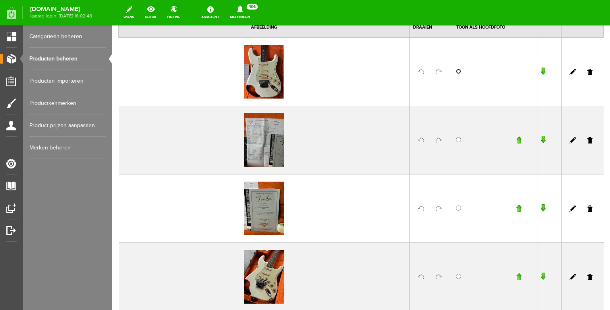
click at [458, 72] on input "radio" at bounding box center [458, 71] width 5 height 5
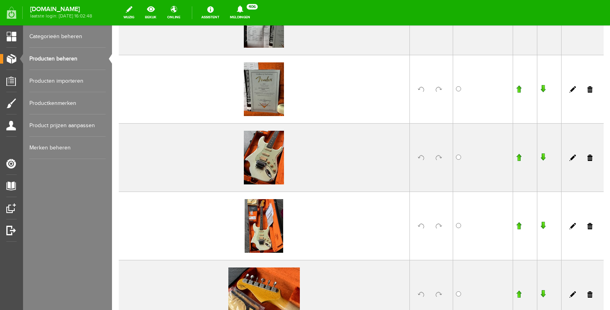
scroll to position [255, 0]
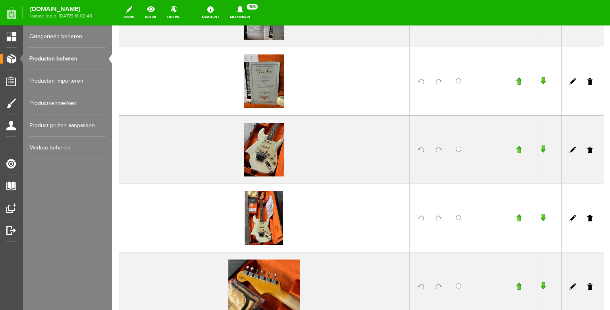
click at [519, 216] on input "button" at bounding box center [519, 218] width 6 height 8
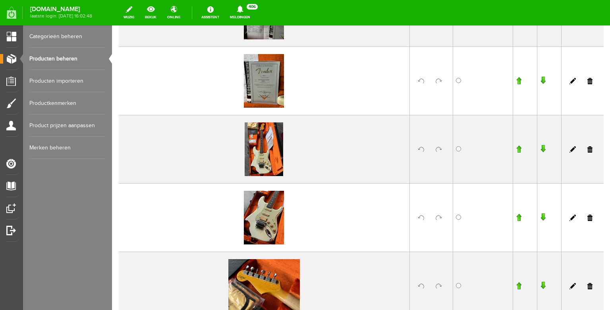
click at [519, 148] on input "button" at bounding box center [519, 149] width 6 height 8
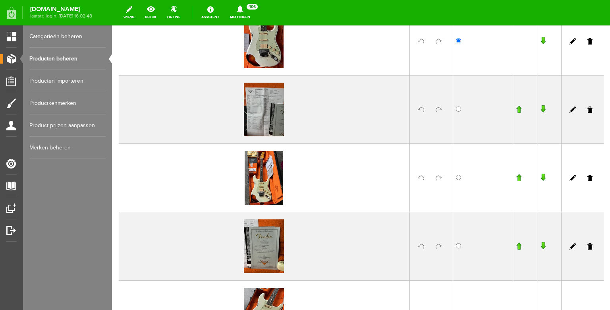
click at [521, 178] on input "button" at bounding box center [519, 178] width 6 height 8
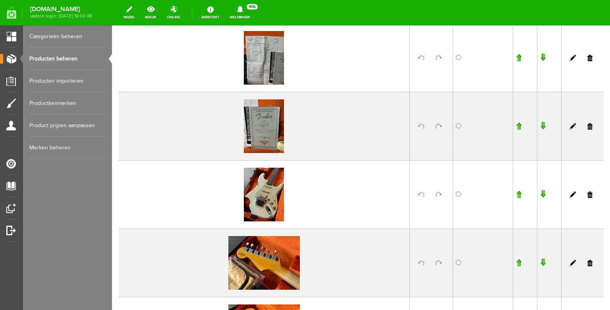
scroll to position [286, 0]
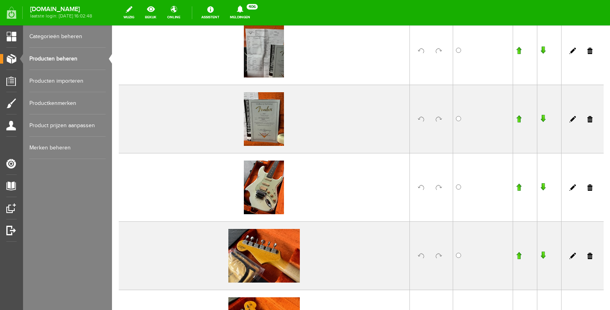
click at [520, 186] on input "button" at bounding box center [519, 187] width 6 height 8
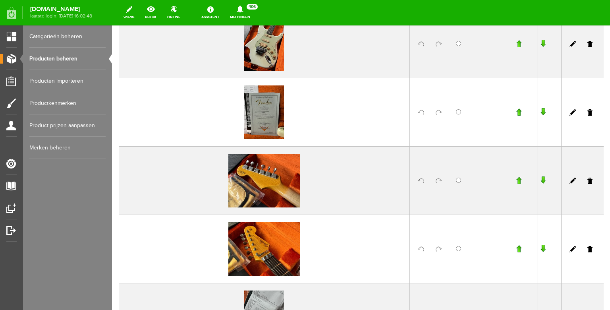
scroll to position [368, 0]
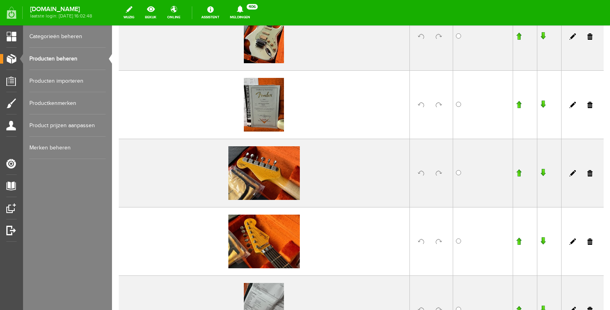
click at [521, 240] on input "button" at bounding box center [519, 241] width 6 height 8
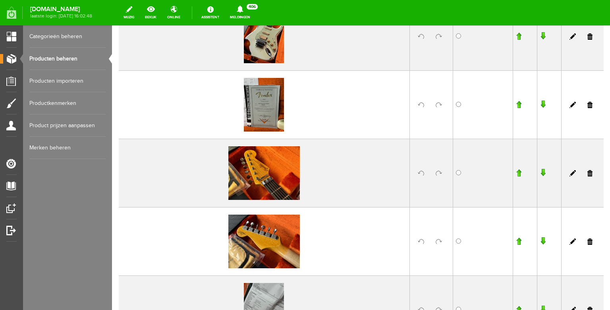
click at [518, 170] on input "button" at bounding box center [519, 173] width 6 height 8
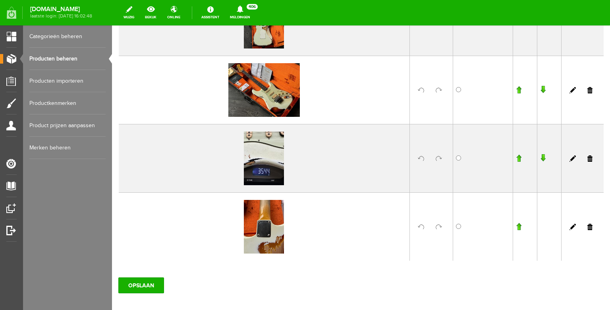
scroll to position [835, 0]
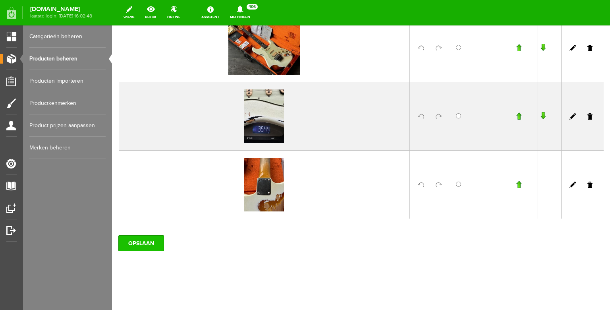
click at [137, 238] on input "OPSLAAN" at bounding box center [141, 243] width 46 height 16
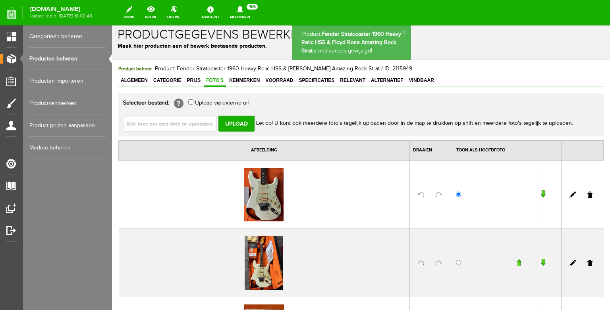
scroll to position [0, 0]
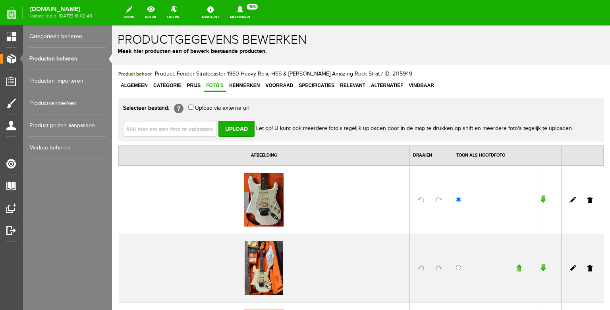
click at [72, 57] on link "Producten beheren" at bounding box center [67, 59] width 76 height 22
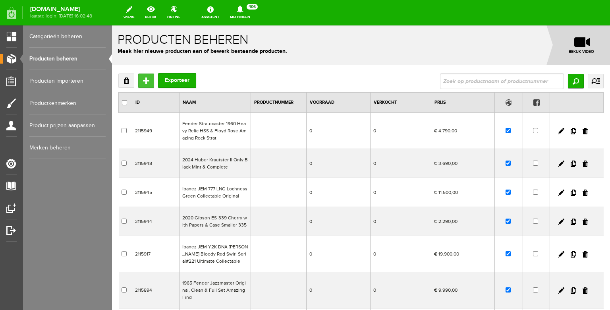
click at [148, 79] on input "Toevoegen" at bounding box center [146, 80] width 16 height 14
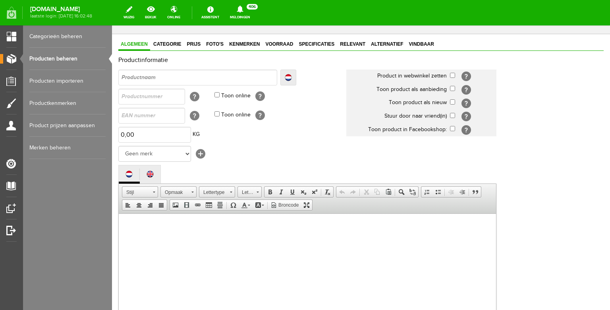
scroll to position [75, 0]
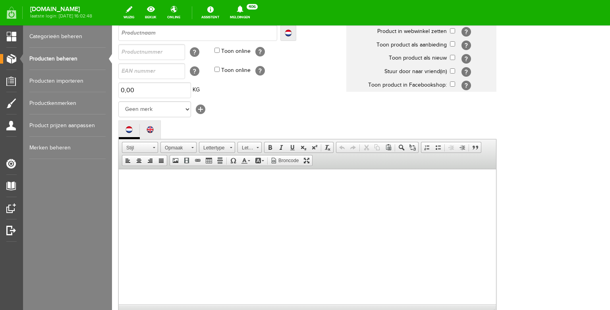
click at [193, 205] on body at bounding box center [307, 244] width 361 height 135
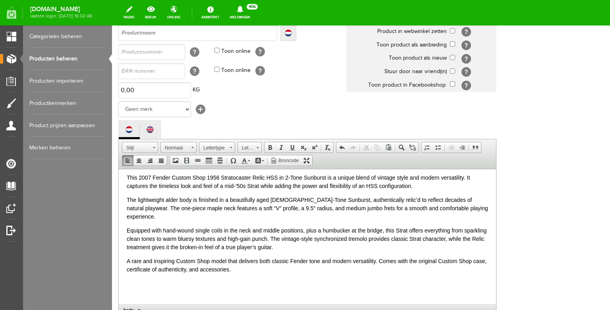
scroll to position [3, 0]
drag, startPoint x: 179, startPoint y: 199, endPoint x: 168, endPoint y: 199, distance: 11.1
click at [168, 199] on p "The lightweight alder body is finished in a beautifully aged [DEMOGRAPHIC_DATA]…" at bounding box center [307, 208] width 361 height 25
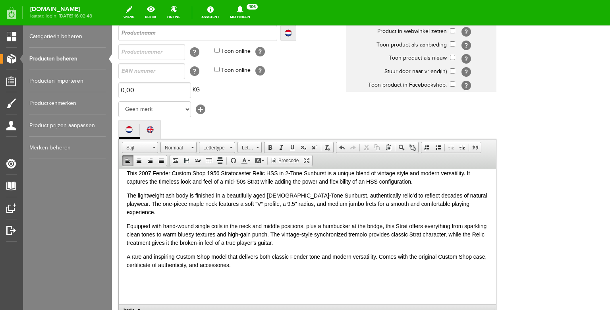
scroll to position [81, 0]
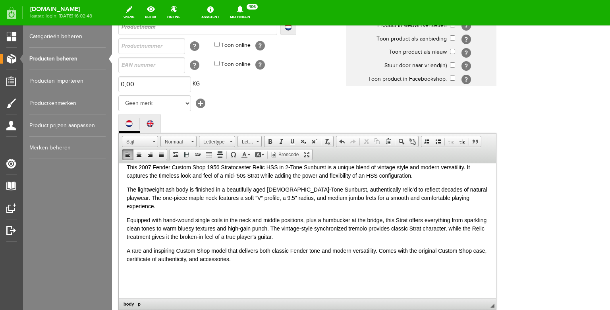
click at [163, 216] on p "Equipped with hand-wound single coils in the neck and middle positions, plus a …" at bounding box center [307, 228] width 361 height 25
drag, startPoint x: 368, startPoint y: 212, endPoint x: 341, endPoint y: 211, distance: 27.4
click at [341, 216] on p "Equipped with fat50s hand-wound single coils in the neck and middle positions, …" at bounding box center [307, 228] width 361 height 25
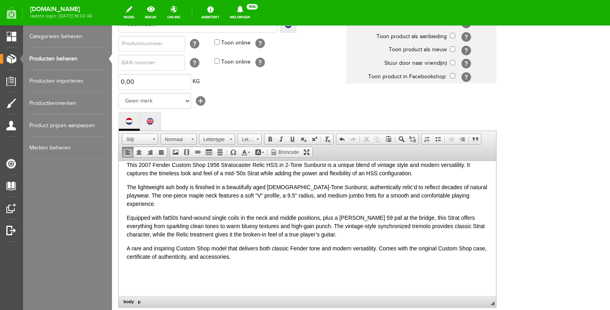
scroll to position [90, 0]
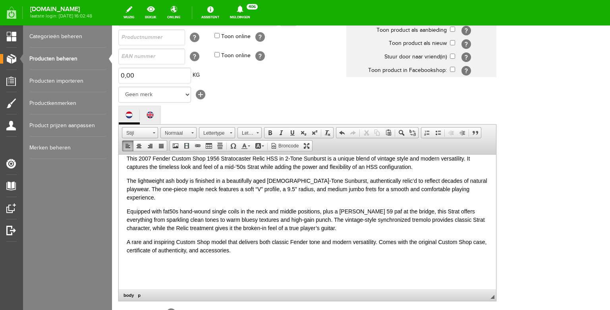
click at [306, 216] on p "Equipped with fat50s hand-wound single coils in the neck and middle positions, …" at bounding box center [307, 219] width 361 height 25
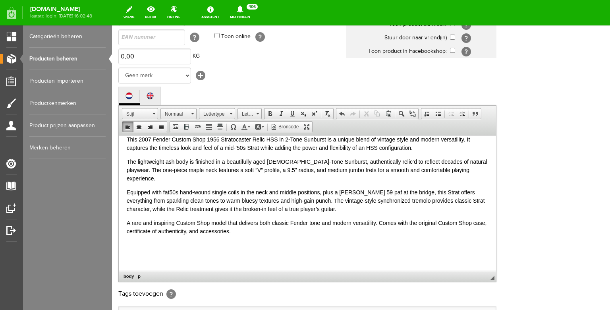
scroll to position [110, 0]
click at [297, 218] on p "A rare and inspiring Custom Shop model that delivers both classic Fender tone a…" at bounding box center [307, 226] width 361 height 17
click at [294, 222] on p "A rare and inspiring Custom Shop model that delivers both classic Fender tone a…" at bounding box center [307, 226] width 361 height 17
click at [285, 226] on p "A rare and inspiring Custom Shop model that delivers both classic Fender tone a…" at bounding box center [307, 226] width 361 height 17
drag, startPoint x: 232, startPoint y: 224, endPoint x: 186, endPoint y: 223, distance: 46.1
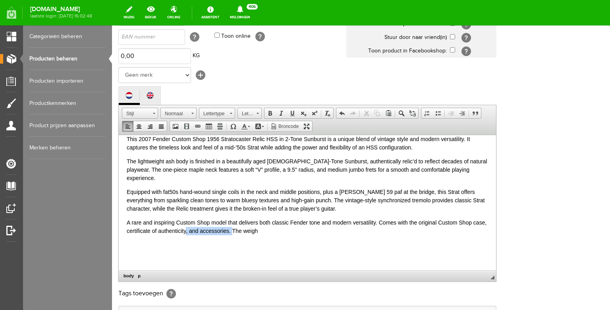
click at [186, 223] on p "A rare and inspiring Custom Shop model that delivers both classic Fender tone a…" at bounding box center [307, 226] width 361 height 17
click at [489, 214] on html "This 2007 Fender Custom Shop 1956 Stratocaster Relic HSS in 2-Tone Sunburst is …" at bounding box center [307, 194] width 377 height 135
click at [429, 224] on p "A rare and inspiring Custom Shop model that delivers both classic Fender tone a…" at bounding box center [307, 226] width 361 height 17
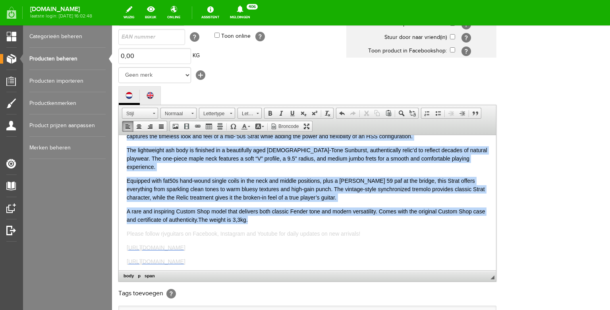
scroll to position [0, 0]
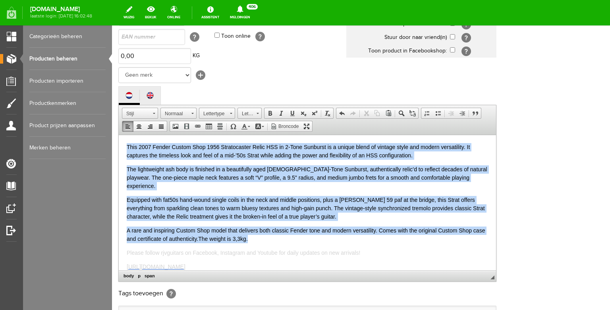
drag, startPoint x: 262, startPoint y: 211, endPoint x: 85, endPoint y: 100, distance: 208.7
click at [119, 135] on html "This 2007 Fender Custom Shop 1956 Stratocaster Relic HSS in 2-Tone Sunburst is …" at bounding box center [307, 202] width 377 height 135
click at [244, 132] on span "Afbeelding Embed Media Link invoegen/wijzigen Tabel Horizontale lijn invoegen S…" at bounding box center [241, 126] width 143 height 11
click at [245, 129] on span at bounding box center [244, 126] width 6 height 6
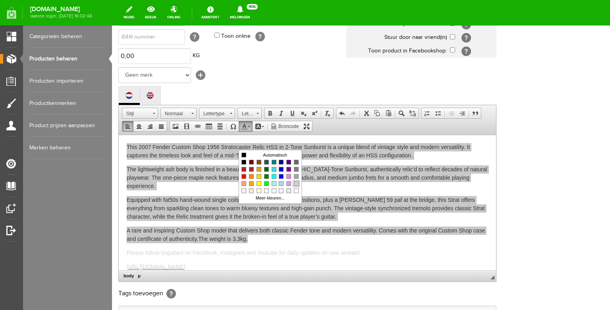
click at [297, 187] on link "Kleuren" at bounding box center [296, 183] width 7 height 7
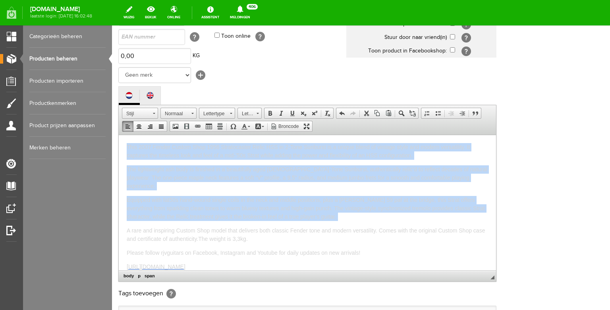
click at [228, 177] on span "The lightweight ash body is finished in a beautifully aged [DEMOGRAPHIC_DATA]-T…" at bounding box center [307, 177] width 361 height 23
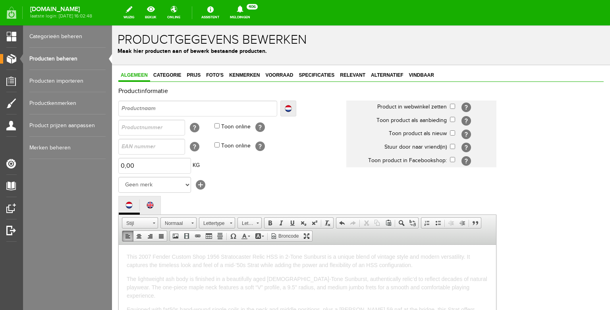
click at [118, 177] on select "Geen merk Hymn Peavey Vox Rickenbacker [PERSON_NAME] [PERSON_NAME] [PERSON_NAME…" at bounding box center [154, 185] width 73 height 16
click option "Fender" at bounding box center [112, 25] width 0 height 0
click at [155, 112] on input "text" at bounding box center [197, 108] width 159 height 16
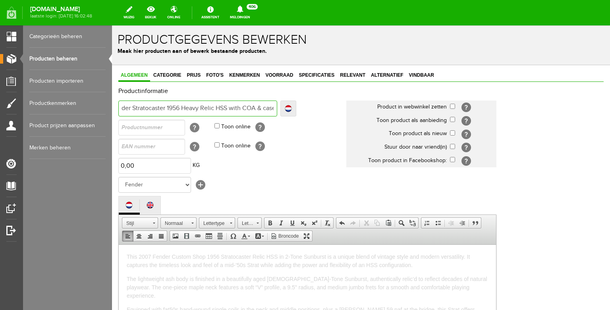
scroll to position [0, 14]
click at [264, 106] on input "Fender Stratocaster 1956 Heavy Relic HSS with COA & case" at bounding box center [197, 108] width 159 height 16
click at [453, 107] on input "checkbox" at bounding box center [452, 106] width 5 height 5
click at [453, 134] on input "checkbox" at bounding box center [452, 132] width 5 height 5
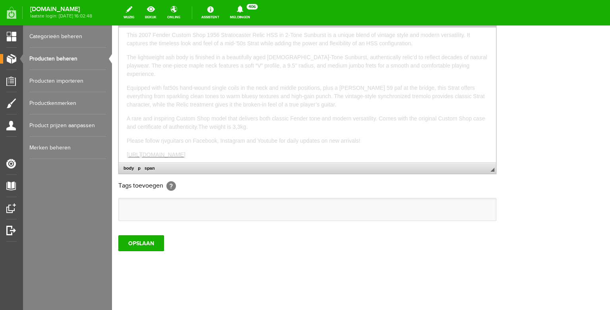
scroll to position [0, 0]
click at [252, 40] on span "This 2007 Fender Custom Shop 1956 Stratocaster Relic HSS in 2-Tone Sunburst is …" at bounding box center [298, 43] width 343 height 15
click at [143, 251] on input "OPSLAAN" at bounding box center [141, 243] width 46 height 16
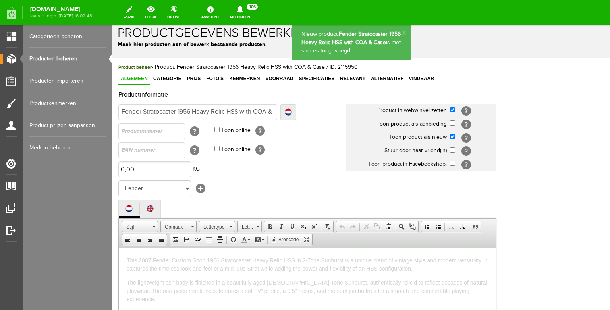
scroll to position [0, 0]
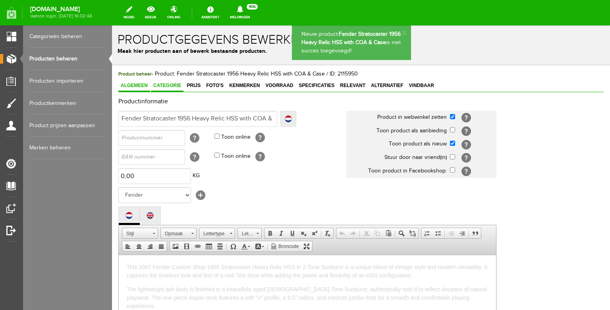
click at [170, 91] on link "Categorie" at bounding box center [167, 86] width 33 height 12
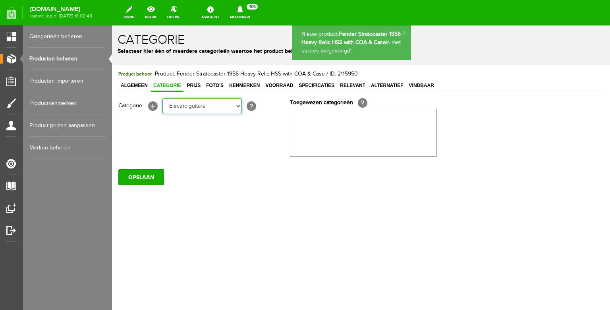
click option "Electric guitars" at bounding box center [112, 25] width 0 height 0
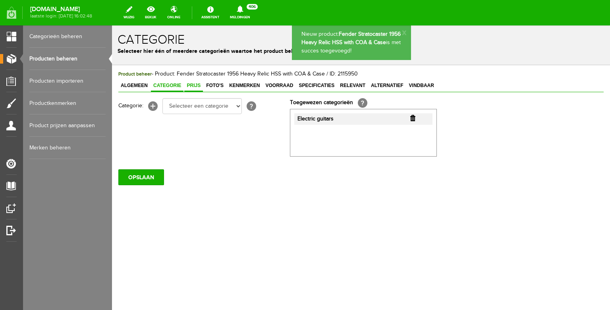
click at [195, 87] on span "Prijs" at bounding box center [193, 86] width 19 height 6
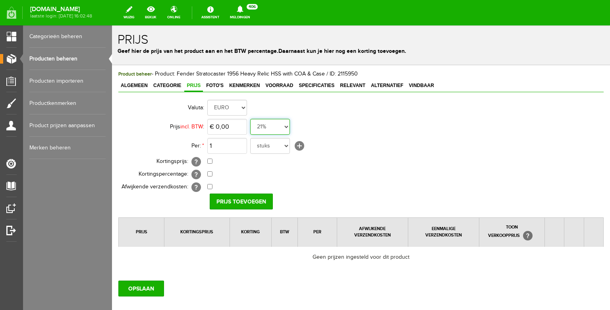
click option "0%" at bounding box center [112, 25] width 0 height 0
click at [237, 128] on input "0" at bounding box center [227, 127] width 40 height 16
click at [233, 200] on input "Prijs toevoegen" at bounding box center [241, 201] width 63 height 16
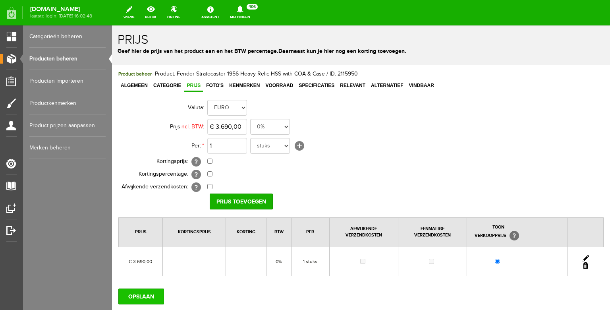
click at [141, 291] on input "OPSLAAN" at bounding box center [141, 296] width 46 height 16
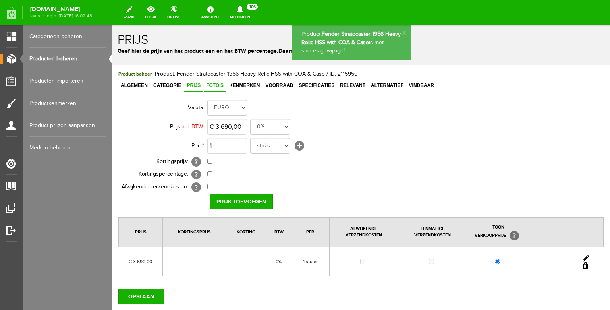
click at [211, 85] on span "Foto's" at bounding box center [215, 86] width 22 height 6
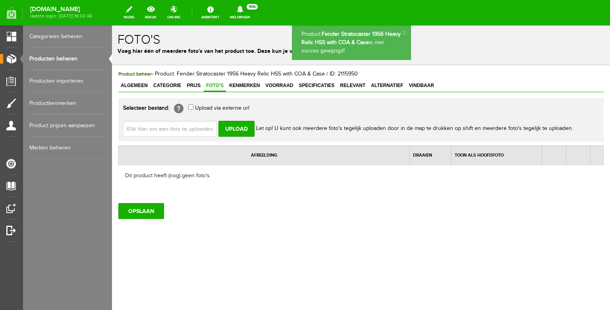
click at [193, 127] on input "file" at bounding box center [173, 128] width 100 height 15
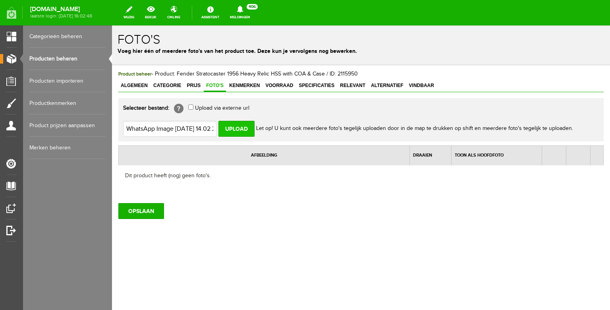
click at [245, 128] on input "Upload" at bounding box center [236, 129] width 36 height 16
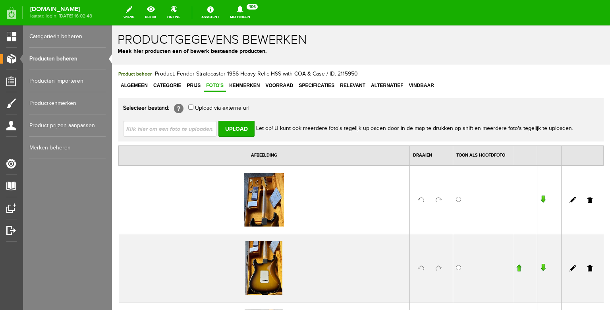
click at [168, 129] on input "file" at bounding box center [173, 128] width 100 height 15
click at [233, 132] on input "Upload" at bounding box center [236, 129] width 36 height 16
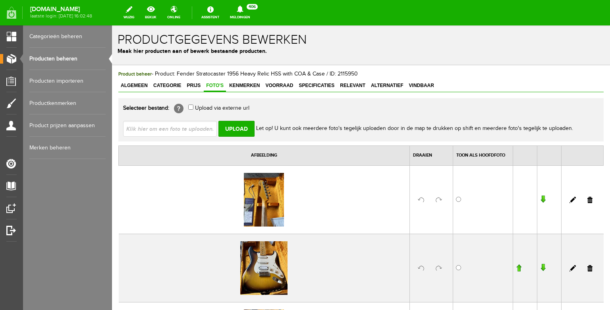
click at [170, 132] on input "file" at bounding box center [173, 128] width 100 height 15
click at [234, 128] on input "Upload" at bounding box center [236, 129] width 36 height 16
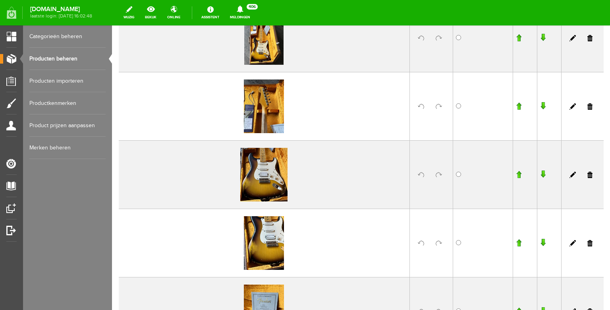
scroll to position [415, 0]
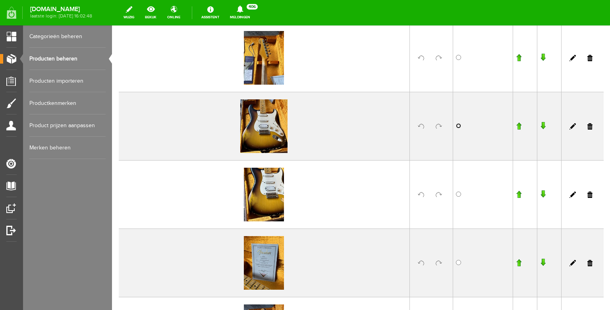
click at [459, 126] on input "radio" at bounding box center [458, 125] width 5 height 5
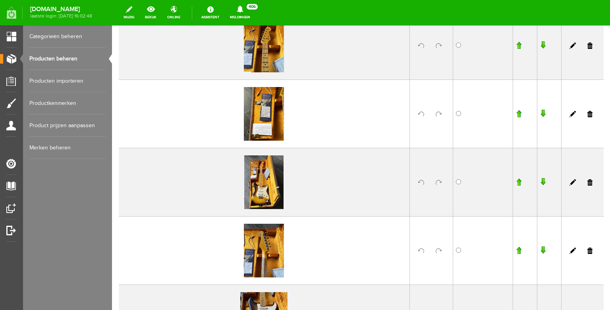
scroll to position [178, 0]
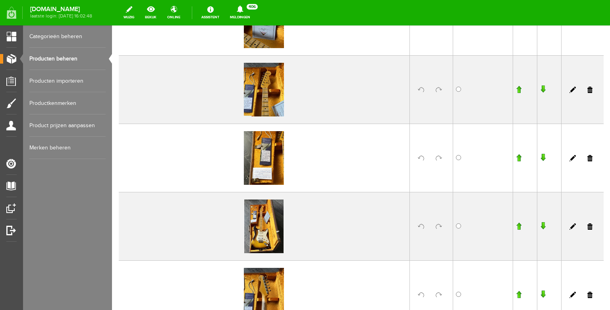
click at [519, 227] on input "button" at bounding box center [519, 226] width 6 height 8
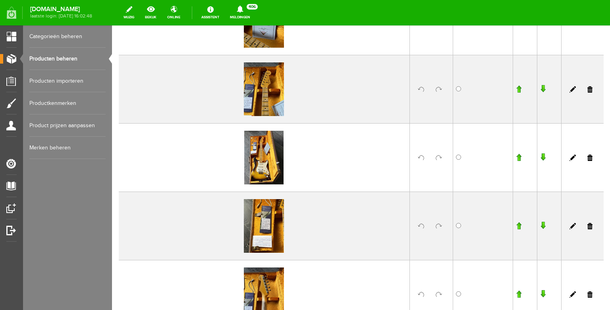
click at [518, 159] on input "button" at bounding box center [519, 157] width 6 height 8
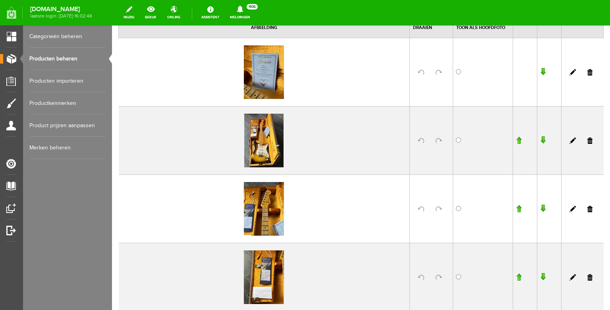
scroll to position [102, 0]
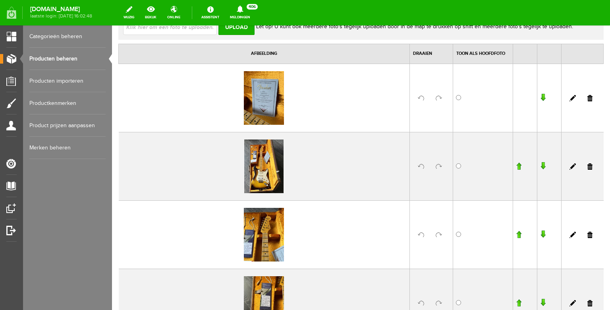
click at [519, 168] on input "button" at bounding box center [519, 166] width 6 height 8
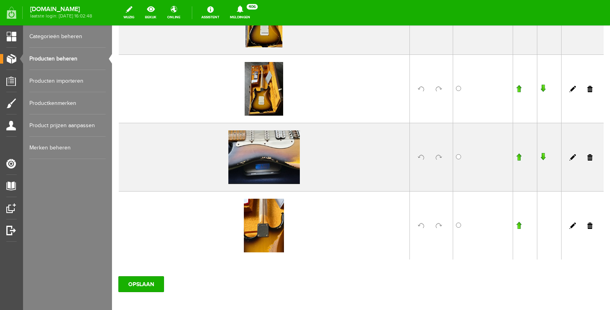
scroll to position [835, 0]
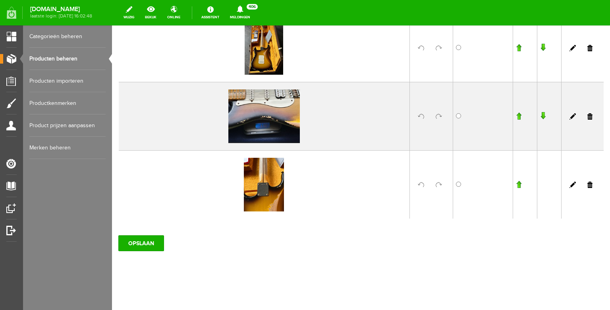
click at [521, 184] on input "button" at bounding box center [519, 184] width 6 height 8
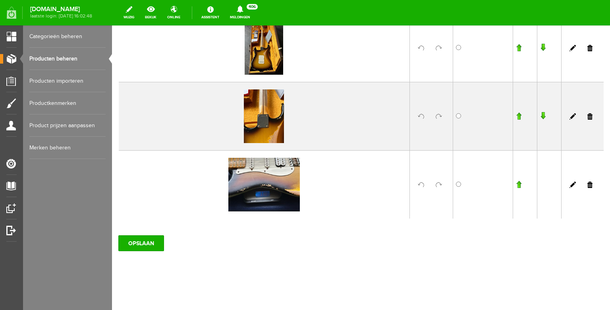
click at [591, 185] on link at bounding box center [589, 184] width 5 height 6
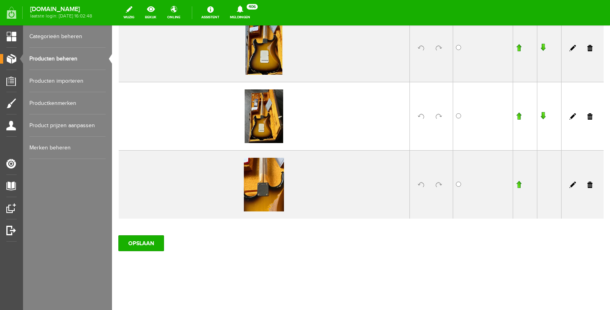
scroll to position [766, 0]
click at [140, 240] on input "OPSLAAN" at bounding box center [141, 243] width 46 height 16
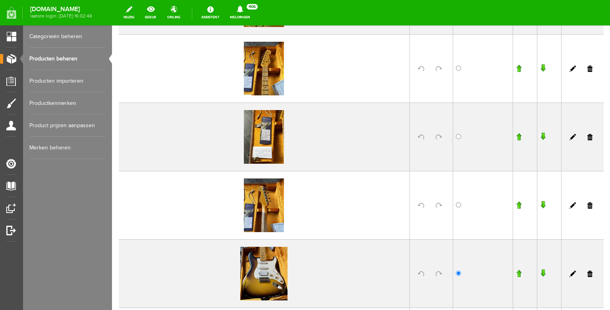
scroll to position [269, 0]
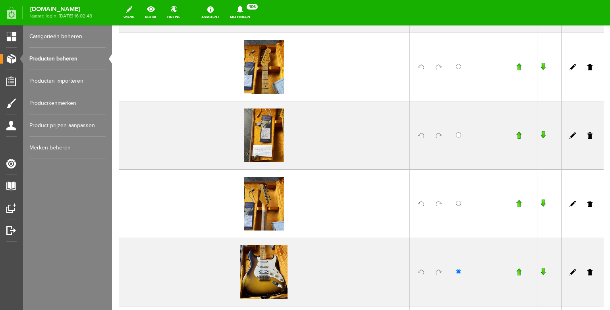
click at [77, 64] on link "Producten beheren" at bounding box center [67, 59] width 76 height 22
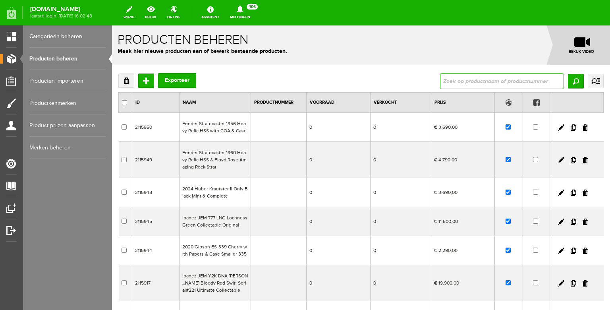
click at [450, 83] on input "text" at bounding box center [502, 81] width 124 height 16
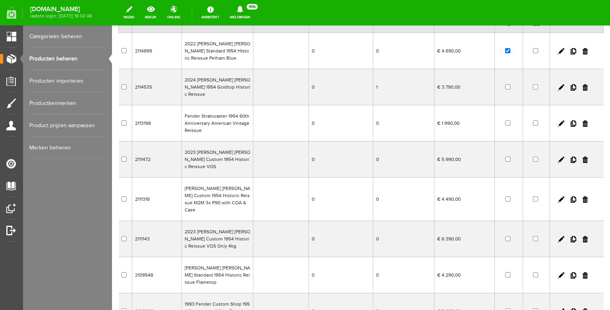
scroll to position [83, 0]
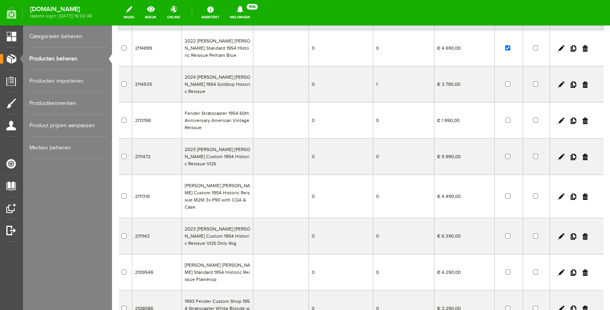
click at [253, 148] on td "2023 [PERSON_NAME] [PERSON_NAME] Custom 1954 Historic Reissue VOS" at bounding box center [217, 157] width 71 height 36
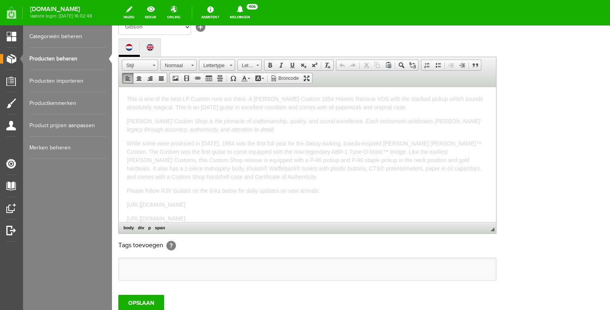
drag, startPoint x: 325, startPoint y: 219, endPoint x: 130, endPoint y: 52, distance: 256.6
click at [130, 87] on html "This is one of the best LP Custom runs out there. A [PERSON_NAME] Custom 1954 H…" at bounding box center [307, 154] width 377 height 135
copy div "Lore ip dol si ame cons AD Elitse doei tem incid. U Lab Etdo Magnaa 2816 Enimad…"
click at [72, 64] on link "Producten beheren" at bounding box center [67, 59] width 76 height 22
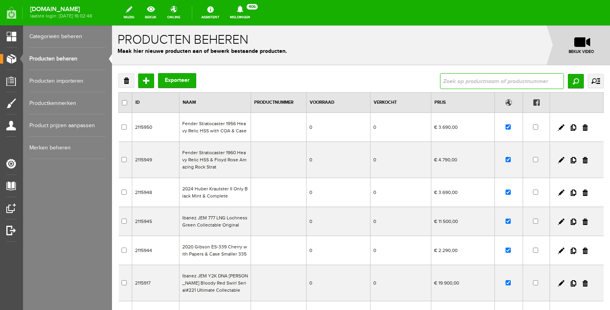
click at [478, 85] on input "text" at bounding box center [502, 81] width 124 height 16
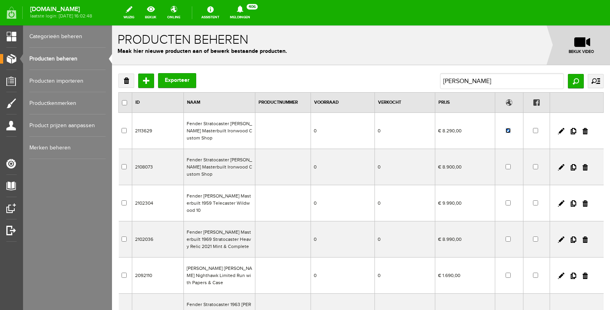
click at [509, 129] on input "checkbox" at bounding box center [508, 130] width 5 height 5
click at [468, 83] on input "[PERSON_NAME]" at bounding box center [502, 81] width 124 height 16
drag, startPoint x: 481, startPoint y: 81, endPoint x: 412, endPoint y: 77, distance: 68.4
click at [440, 78] on input "[PERSON_NAME]" at bounding box center [502, 81] width 124 height 16
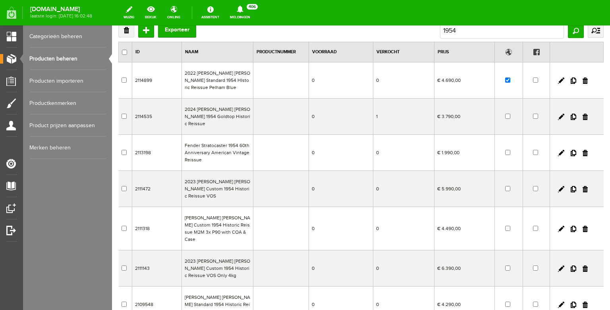
scroll to position [57, 0]
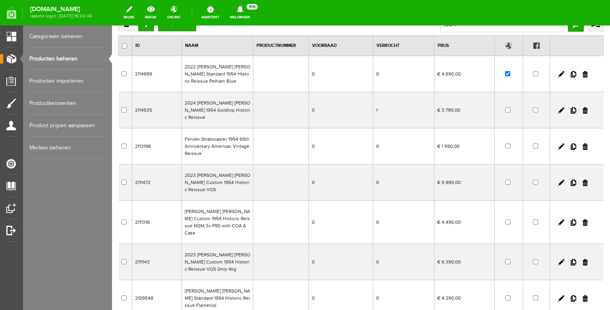
click at [210, 174] on td "2023 [PERSON_NAME] [PERSON_NAME] Custom 1954 Historic Reissue VOS" at bounding box center [217, 182] width 71 height 36
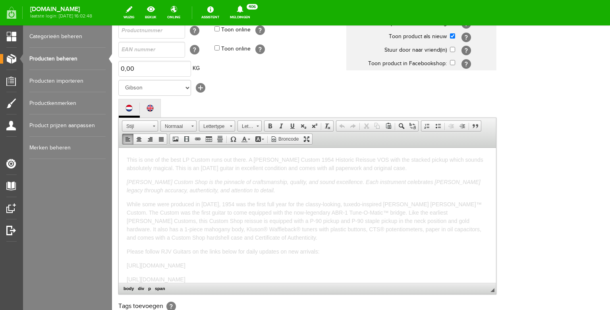
drag, startPoint x: 315, startPoint y: 278, endPoint x: 116, endPoint y: 116, distance: 255.8
click at [119, 147] on html "This is one of the best LP Custom runs out there. A [PERSON_NAME] Custom 1954 H…" at bounding box center [307, 214] width 377 height 135
copy div "Lore ip dol si ame cons AD Elitse doei tem incid. U Lab Etdo Magnaa 2816 Enimad…"
click at [70, 59] on link "Producten beheren" at bounding box center [67, 59] width 76 height 22
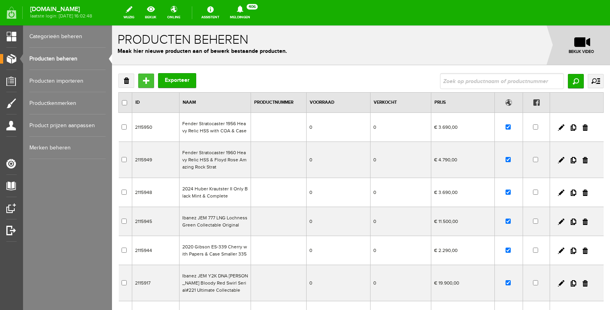
drag, startPoint x: 254, startPoint y: 102, endPoint x: 142, endPoint y: 77, distance: 114.4
click at [142, 77] on input "Toevoegen" at bounding box center [146, 80] width 16 height 14
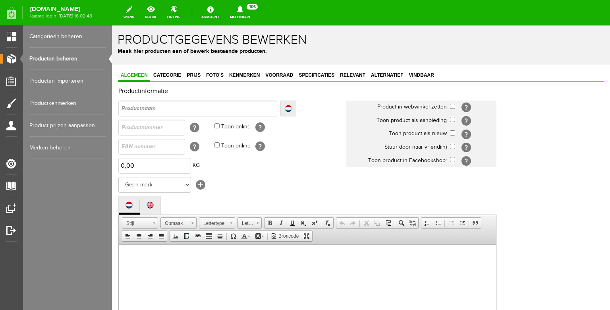
click at [153, 102] on input "text" at bounding box center [197, 108] width 159 height 16
click at [151, 110] on input "text" at bounding box center [197, 108] width 159 height 16
click at [454, 107] on input "checkbox" at bounding box center [452, 106] width 5 height 5
click at [454, 132] on input "checkbox" at bounding box center [452, 132] width 5 height 5
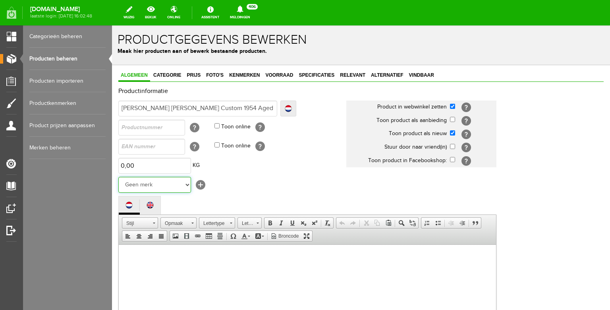
click at [118, 177] on select "Geen merk Hymn Peavey Vox Rickenbacker [PERSON_NAME] [PERSON_NAME] [PERSON_NAME…" at bounding box center [154, 185] width 73 height 16
click option "Gibson" at bounding box center [112, 25] width 0 height 0
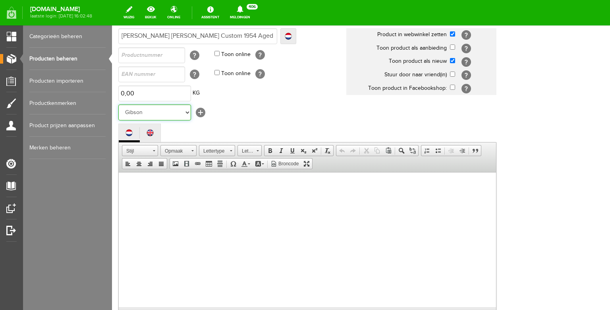
scroll to position [81, 0]
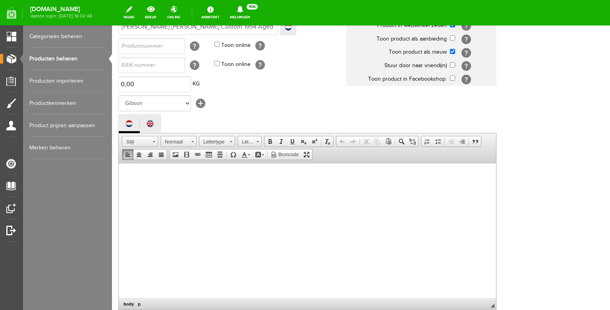
click at [174, 210] on body at bounding box center [307, 238] width 361 height 135
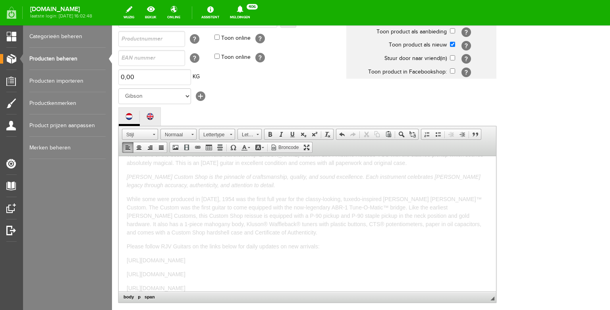
scroll to position [0, 0]
drag, startPoint x: 367, startPoint y: 167, endPoint x: 355, endPoint y: 167, distance: 12.3
click at [355, 167] on span "This is one of the best LP Custom runs out there. A [PERSON_NAME] Custom 1954 H…" at bounding box center [305, 171] width 357 height 15
drag, startPoint x: 228, startPoint y: 176, endPoint x: 201, endPoint y: 176, distance: 27.0
click at [201, 176] on span "This is one of the best LP Custom runs out there. A [PERSON_NAME] Custom 1954 H…" at bounding box center [301, 171] width 348 height 15
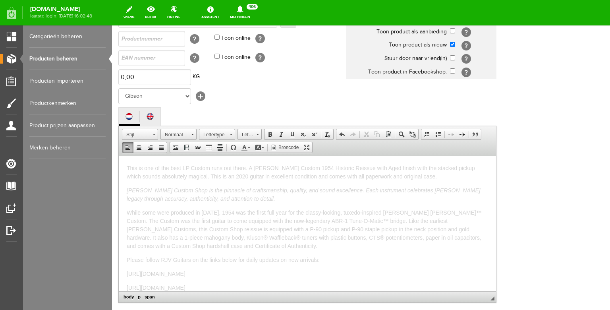
click at [229, 177] on span "This is one of the best LP Custom runs out there. A [PERSON_NAME] Custom 1954 H…" at bounding box center [301, 171] width 348 height 15
drag, startPoint x: 357, startPoint y: 176, endPoint x: 323, endPoint y: 176, distance: 33.8
click at [323, 176] on span "This is one of the best LP Custom runs out there. A [PERSON_NAME] Custom 1954 H…" at bounding box center [301, 171] width 348 height 15
click at [392, 176] on span "This is one of the best LP Custom runs out there. A [PERSON_NAME] Custom 1954 H…" at bounding box center [301, 171] width 348 height 15
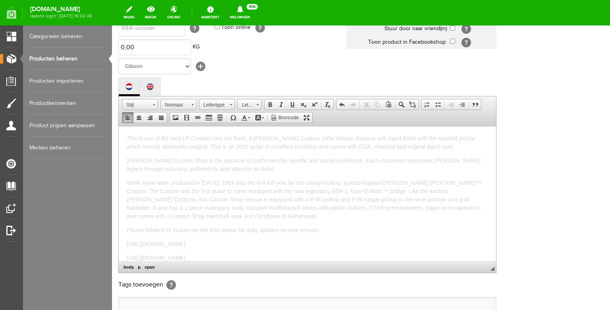
scroll to position [116, 0]
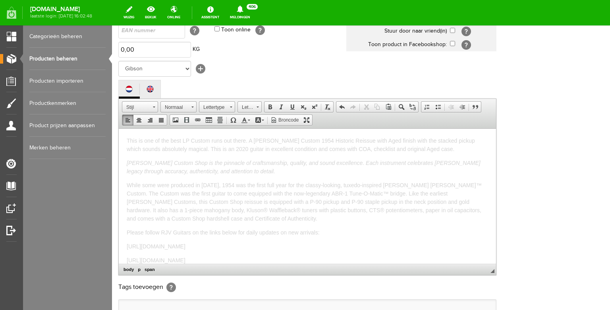
click at [246, 140] on span "This is one of the best LP Custom runs out there. A [PERSON_NAME] Custom 1954 H…" at bounding box center [301, 144] width 348 height 15
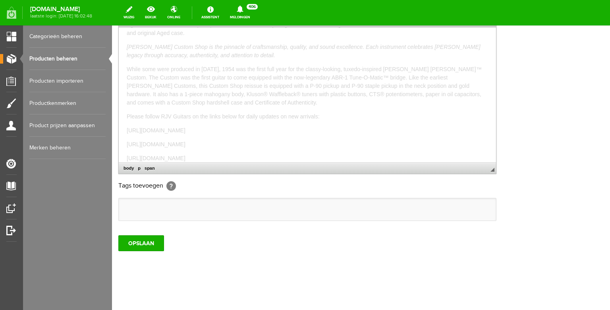
scroll to position [237, 0]
click at [141, 239] on input "OPSLAAN" at bounding box center [141, 243] width 46 height 16
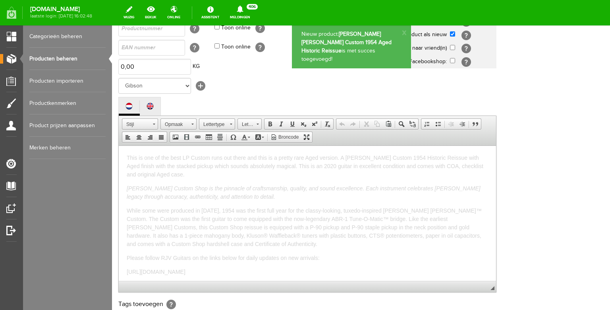
scroll to position [0, 0]
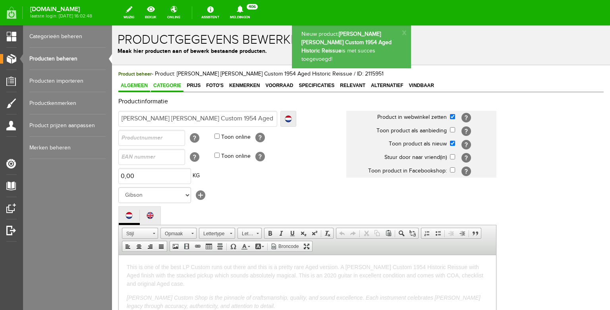
click at [168, 90] on link "Categorie" at bounding box center [167, 86] width 33 height 12
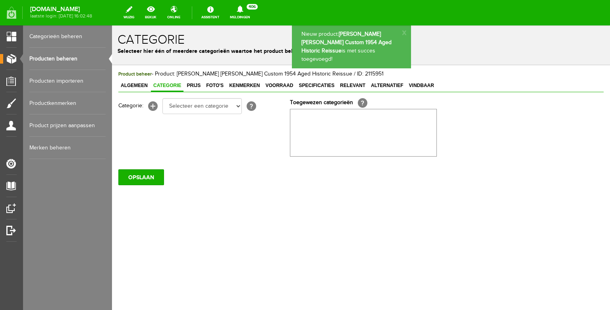
click at [168, 85] on span "Categorie" at bounding box center [167, 86] width 33 height 6
click option "Electric guitars" at bounding box center [112, 25] width 0 height 0
click at [193, 85] on span "Prijs" at bounding box center [193, 86] width 19 height 6
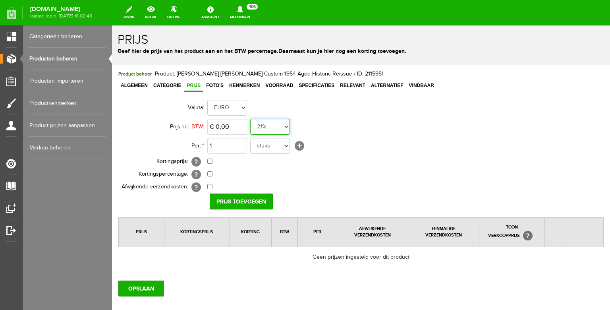
click option "0%" at bounding box center [112, 25] width 0 height 0
click at [232, 125] on input "0" at bounding box center [227, 127] width 40 height 16
click at [222, 202] on input "Prijs toevoegen" at bounding box center [241, 201] width 63 height 16
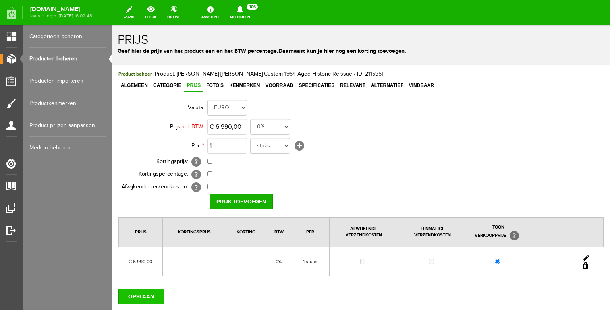
click at [150, 292] on input "OPSLAAN" at bounding box center [141, 296] width 46 height 16
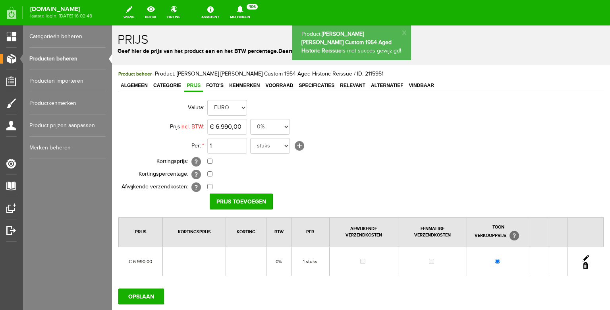
click at [213, 88] on span "Foto's" at bounding box center [215, 86] width 22 height 6
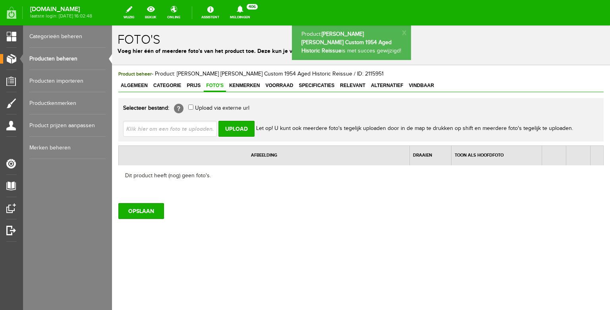
click at [196, 127] on input "file" at bounding box center [173, 128] width 100 height 15
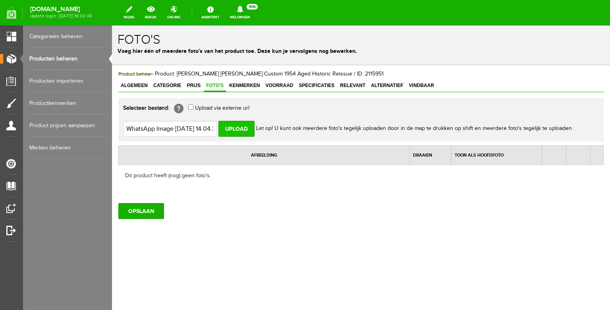
click at [238, 125] on input "Upload" at bounding box center [236, 129] width 36 height 16
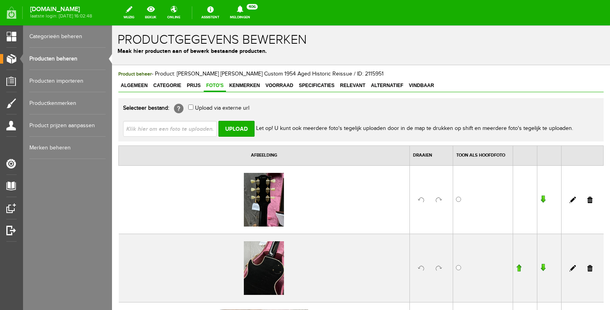
click at [167, 129] on input "file" at bounding box center [173, 128] width 100 height 15
click at [235, 124] on input "Upload" at bounding box center [236, 129] width 36 height 16
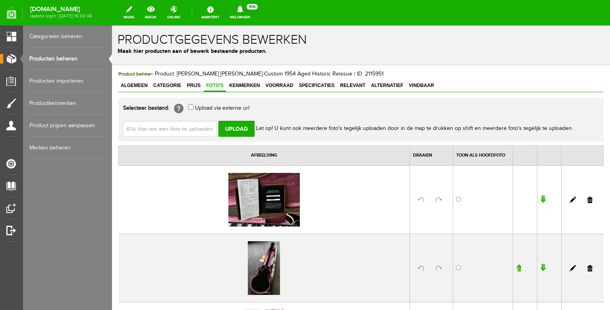
click at [186, 132] on input "file" at bounding box center [173, 128] width 100 height 15
click at [242, 126] on input "Upload" at bounding box center [236, 129] width 36 height 16
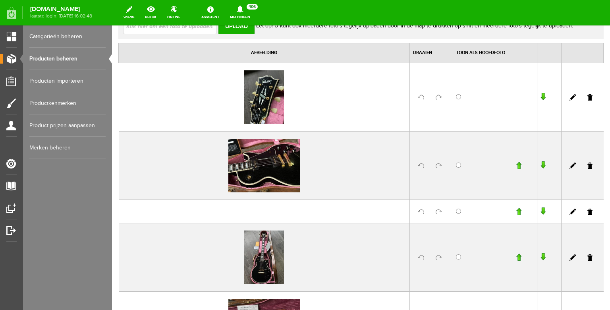
scroll to position [116, 0]
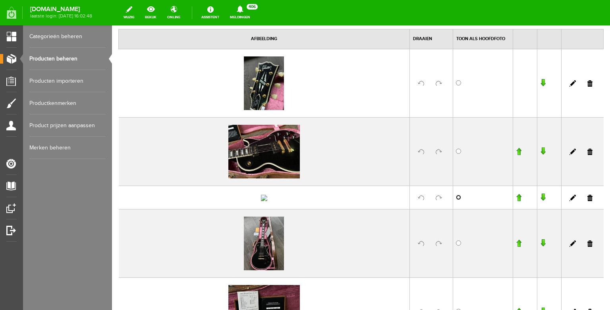
click at [457, 200] on input "radio" at bounding box center [458, 197] width 5 height 5
click at [517, 201] on input "button" at bounding box center [519, 197] width 6 height 8
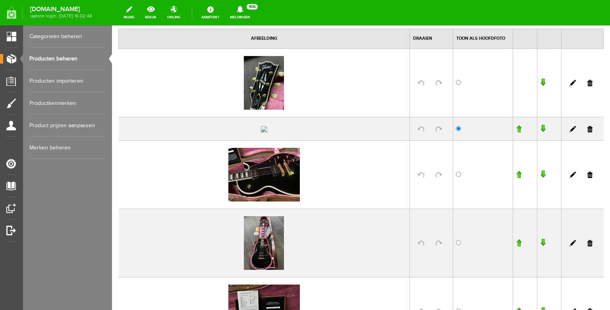
click at [519, 133] on input "button" at bounding box center [519, 129] width 6 height 8
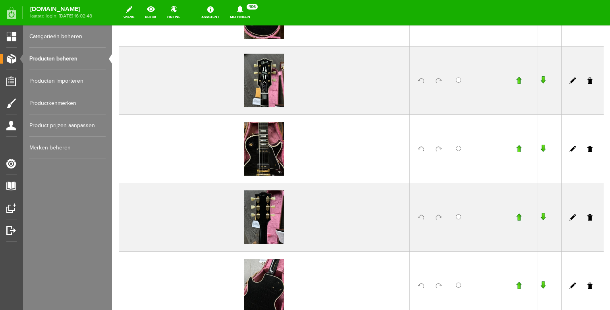
scroll to position [534, 0]
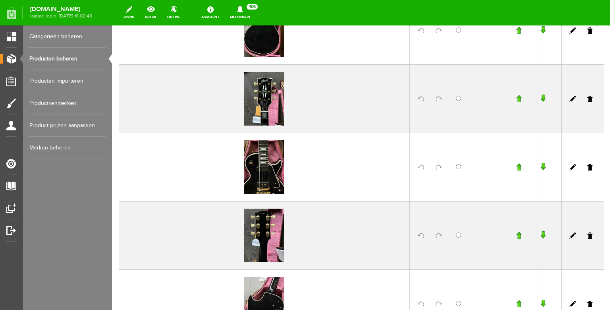
click at [518, 171] on input "button" at bounding box center [519, 167] width 6 height 8
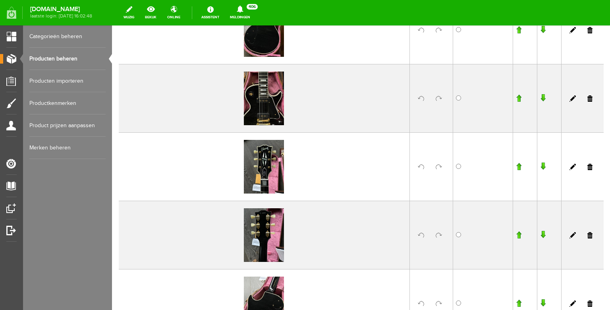
click at [519, 102] on input "button" at bounding box center [519, 98] width 6 height 8
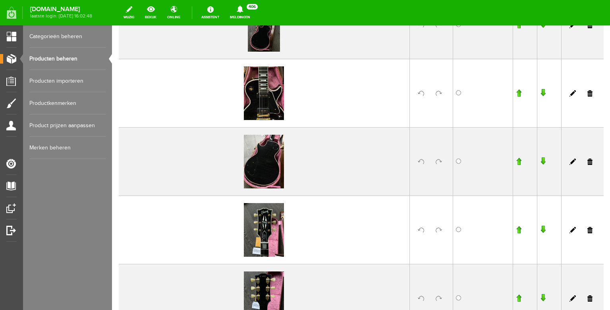
click at [519, 97] on input "button" at bounding box center [519, 93] width 6 height 8
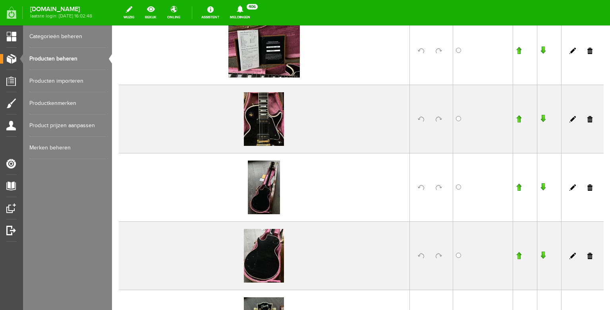
click at [519, 123] on input "button" at bounding box center [519, 119] width 6 height 8
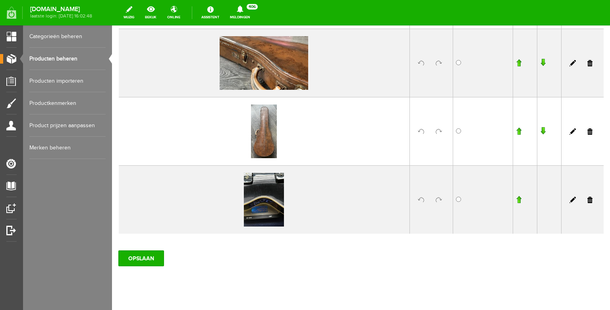
scroll to position [903, 0]
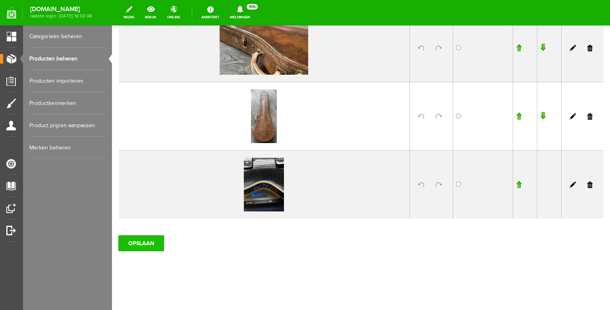
click at [135, 247] on input "OPSLAAN" at bounding box center [141, 243] width 46 height 16
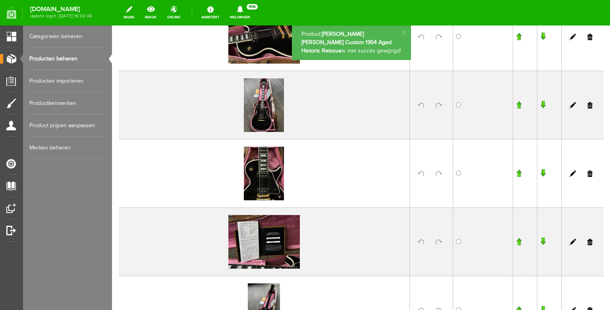
scroll to position [0, 0]
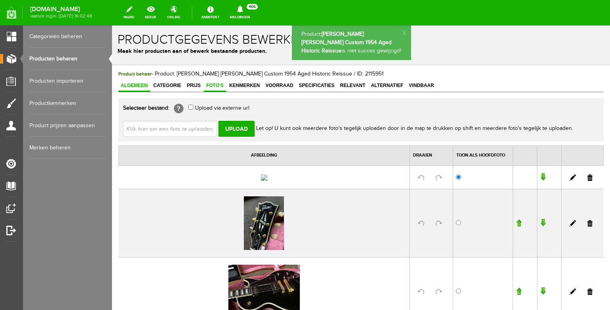
click at [139, 89] on link "Algemeen" at bounding box center [134, 86] width 32 height 12
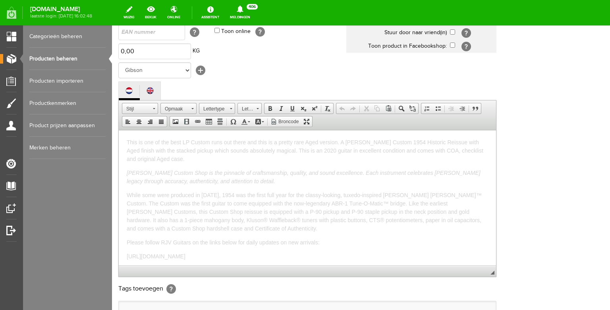
click at [363, 154] on p "This is one of the best LP Custom runs out there and this is a pretty rare Aged…" at bounding box center [307, 150] width 361 height 25
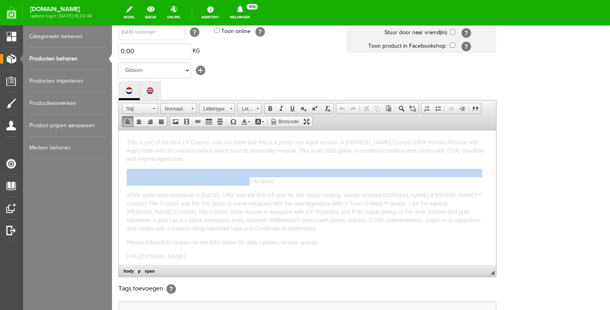
drag, startPoint x: 257, startPoint y: 182, endPoint x: 120, endPoint y: 166, distance: 137.6
click at [120, 166] on html "This is one of the best LP Custom runs out there and this is a pretty rare Aged…" at bounding box center [307, 197] width 377 height 135
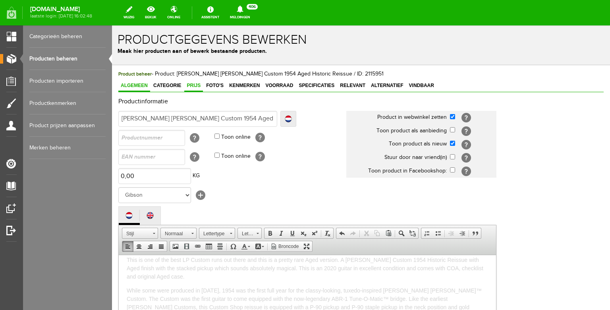
click at [195, 87] on span "Prijs" at bounding box center [193, 86] width 19 height 6
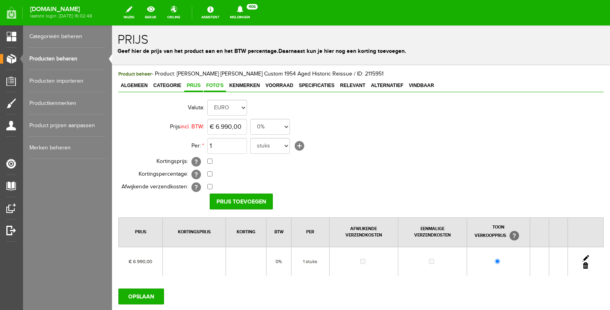
click at [221, 84] on span "Foto's" at bounding box center [215, 86] width 22 height 6
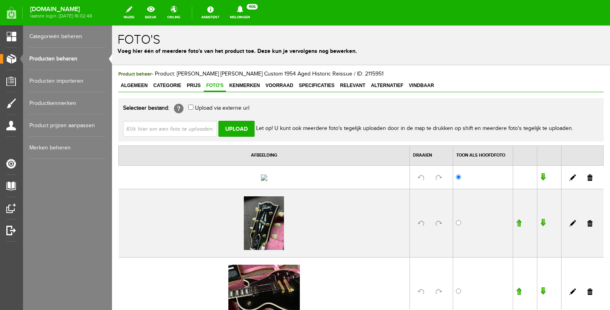
click at [206, 131] on input "file" at bounding box center [173, 128] width 100 height 15
click at [236, 131] on input "Upload" at bounding box center [236, 129] width 36 height 16
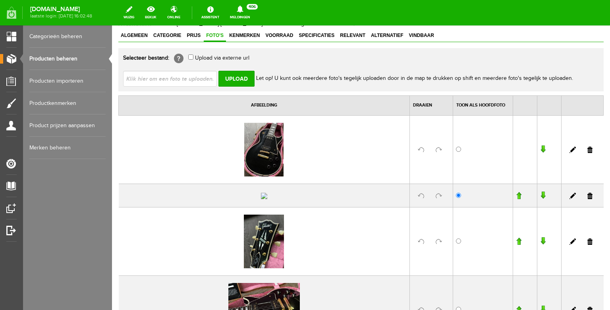
scroll to position [76, 0]
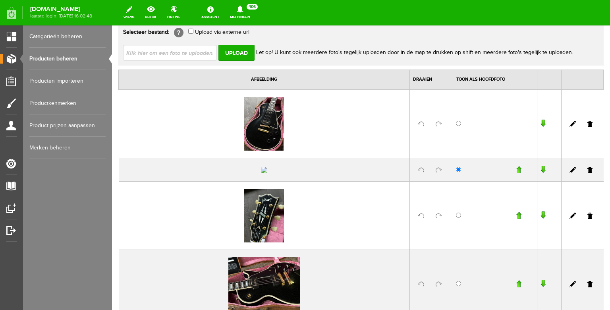
click at [590, 173] on link at bounding box center [589, 170] width 5 height 6
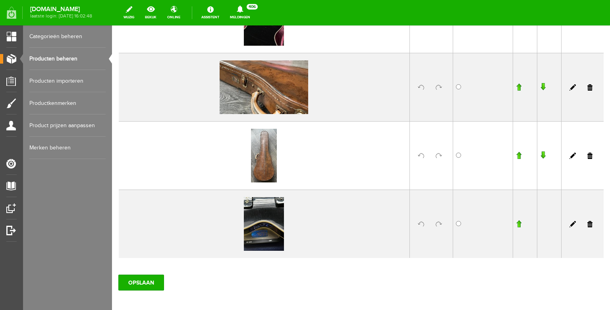
scroll to position [897, 0]
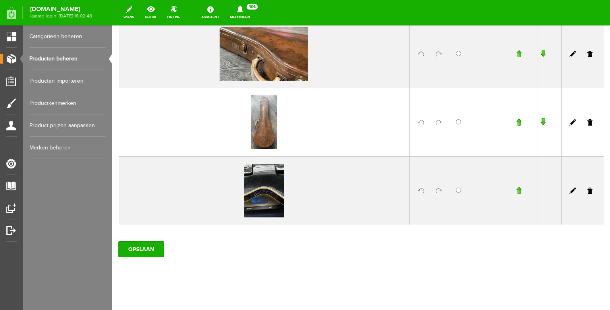
click at [139, 248] on input "OPSLAAN" at bounding box center [141, 249] width 46 height 16
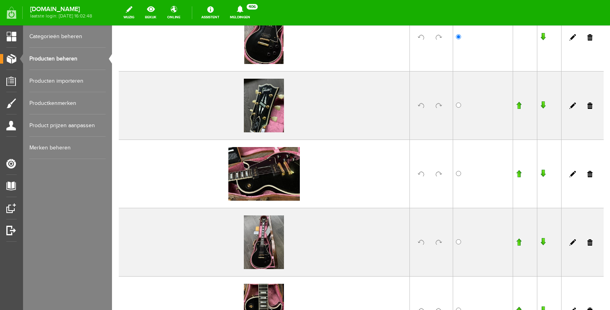
scroll to position [0, 0]
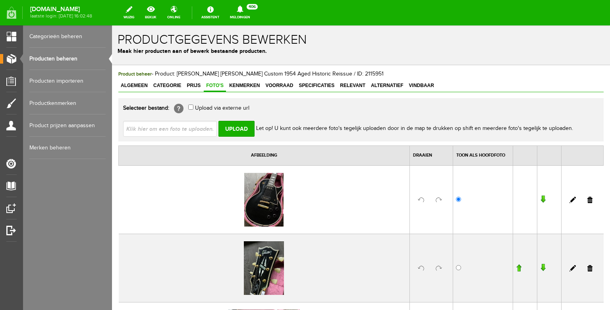
click at [66, 64] on link "Producten beheren" at bounding box center [67, 59] width 76 height 22
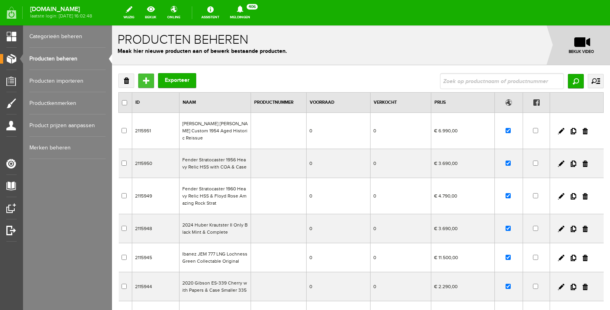
click at [143, 77] on input "Toevoegen" at bounding box center [146, 80] width 16 height 14
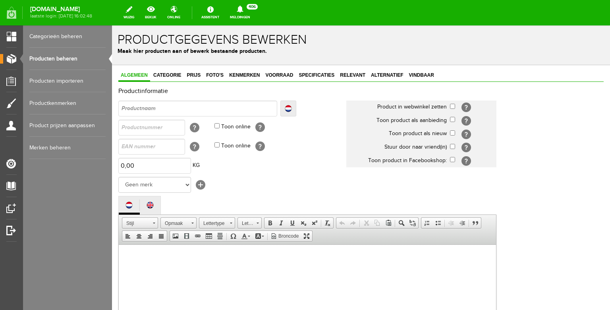
click at [231, 113] on input "text" at bounding box center [197, 108] width 159 height 16
click at [451, 105] on input "checkbox" at bounding box center [452, 106] width 5 height 5
click at [453, 134] on input "checkbox" at bounding box center [452, 132] width 5 height 5
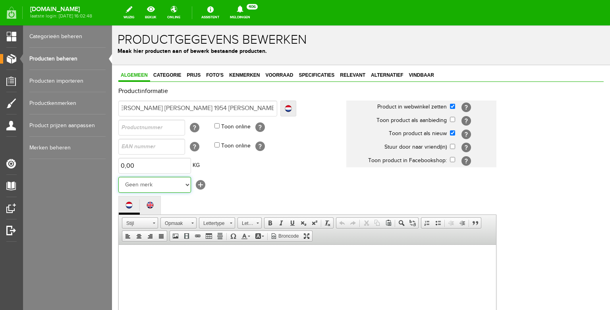
click at [118, 177] on select "Geen merk Hymn Peavey Vox Rickenbacker [PERSON_NAME] [PERSON_NAME] [PERSON_NAME…" at bounding box center [154, 185] width 73 height 16
click option "Gibson" at bounding box center [112, 25] width 0 height 0
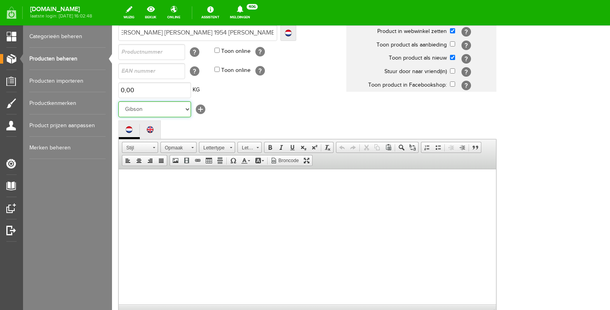
scroll to position [80, 0]
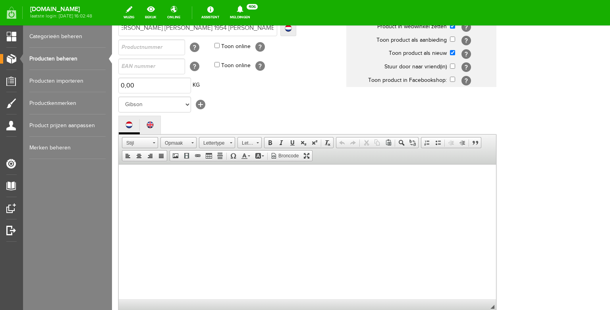
click at [228, 185] on body at bounding box center [307, 239] width 361 height 135
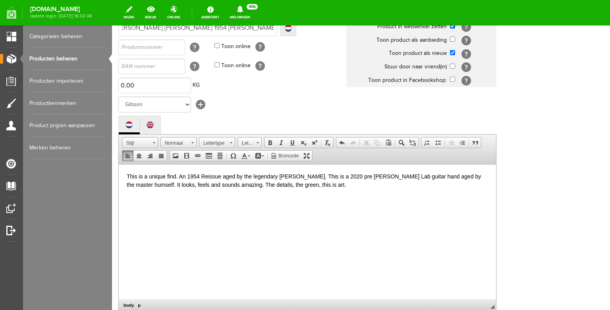
click at [291, 185] on p "This is a unique find. An 1954 Reissue aged by the legendary [PERSON_NAME]. Thi…" at bounding box center [307, 180] width 361 height 17
click at [307, 184] on p "This is a unique find. An 1954 Reissue aged by the legendary [PERSON_NAME]. Thi…" at bounding box center [307, 180] width 361 height 17
click at [341, 185] on p "This is a unique find. An 1954 Reissue aged by the legendary [PERSON_NAME]. Thi…" at bounding box center [307, 180] width 361 height 17
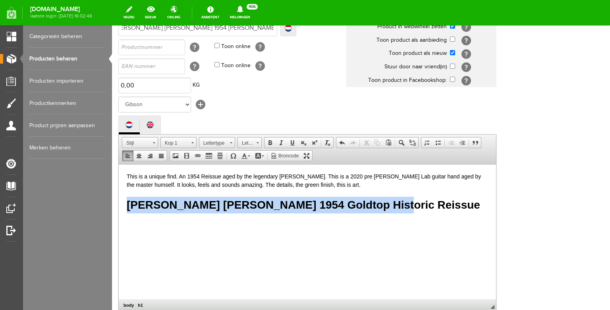
drag, startPoint x: 385, startPoint y: 207, endPoint x: 124, endPoint y: 199, distance: 261.4
click at [124, 199] on html "This is a unique find. An 1954 Reissue aged by the legendary [PERSON_NAME]. Thi…" at bounding box center [307, 231] width 377 height 135
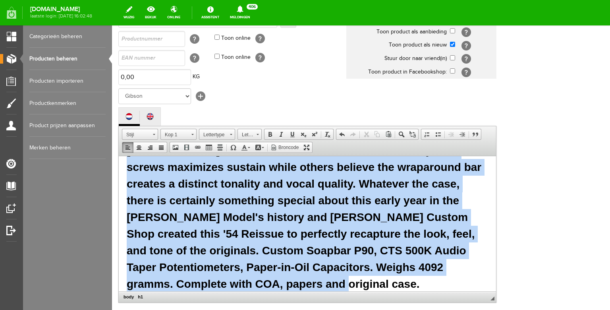
scroll to position [0, 0]
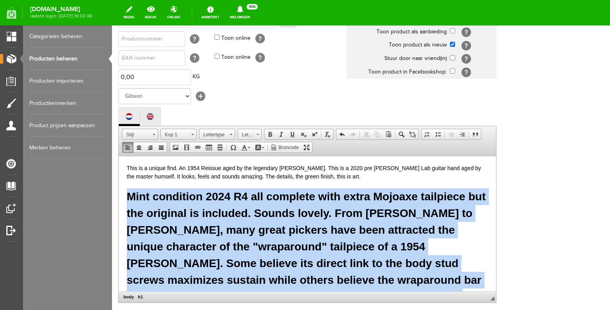
drag, startPoint x: 459, startPoint y: 268, endPoint x: 127, endPoint y: 196, distance: 339.4
click at [127, 196] on h1 "Mint condition 2024 R4 all complete with extra Mojoaxe tailpiece but the origin…" at bounding box center [307, 296] width 361 height 217
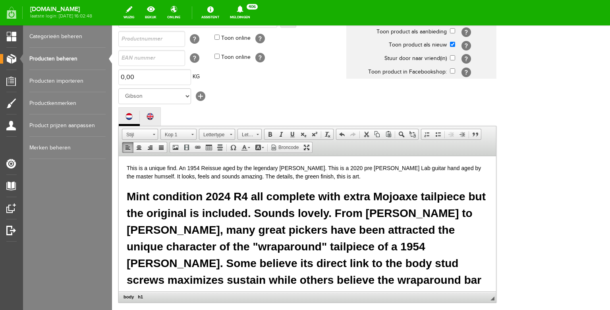
click at [133, 177] on p "This is a unique find. An 1954 Reissue aged by the legendary [PERSON_NAME]. Thi…" at bounding box center [307, 172] width 361 height 17
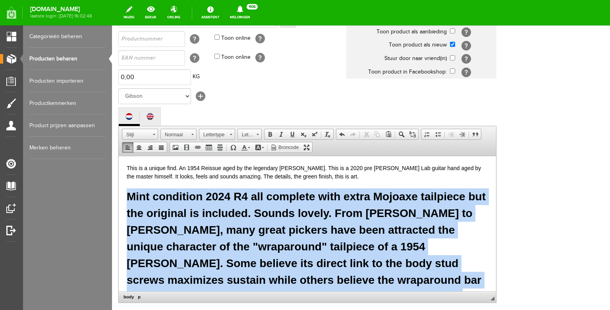
drag, startPoint x: 457, startPoint y: 269, endPoint x: 129, endPoint y: 195, distance: 335.9
click at [129, 195] on h1 "Mint condition 2024 R4 all complete with extra Mojoaxe tailpiece but the origin…" at bounding box center [307, 296] width 361 height 217
click at [257, 137] on span at bounding box center [258, 133] width 2 height 8
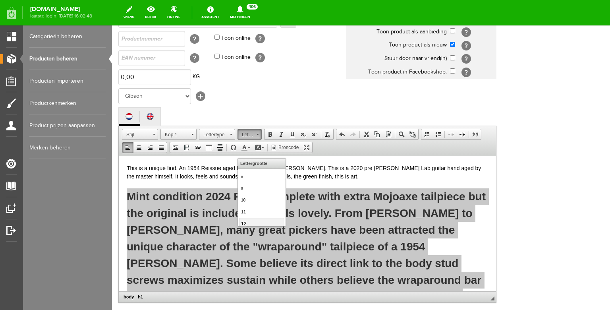
click at [248, 218] on link "12" at bounding box center [261, 224] width 45 height 12
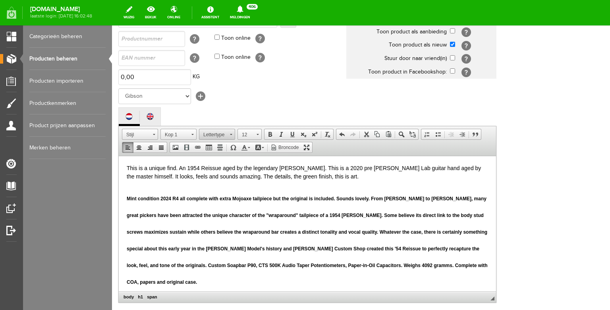
click at [224, 140] on span "Lettertype" at bounding box center [213, 134] width 28 height 10
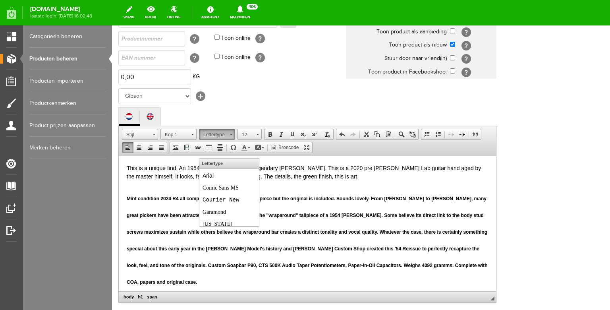
click at [179, 177] on p "This is a unique find. An 1954 Reissue aged by the legendary [PERSON_NAME]. Thi…" at bounding box center [307, 172] width 361 height 17
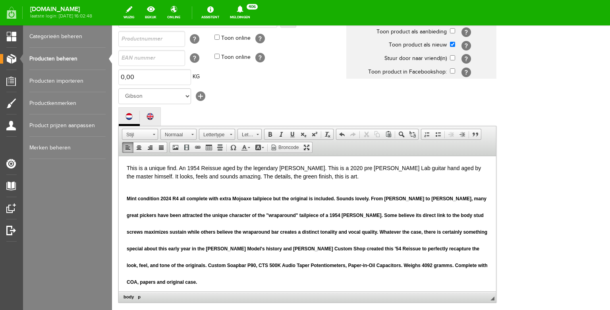
click at [179, 177] on p "This is a unique find. An 1954 Reissue aged by the legendary [PERSON_NAME]. Thi…" at bounding box center [307, 172] width 361 height 17
drag, startPoint x: 216, startPoint y: 165, endPoint x: 191, endPoint y: 165, distance: 25.4
click at [191, 165] on p "This is a unique find. An 1954 Reissue aged by the legendary [PERSON_NAME]. Thi…" at bounding box center [307, 172] width 361 height 17
click at [229, 140] on link "Lettertype" at bounding box center [217, 134] width 36 height 11
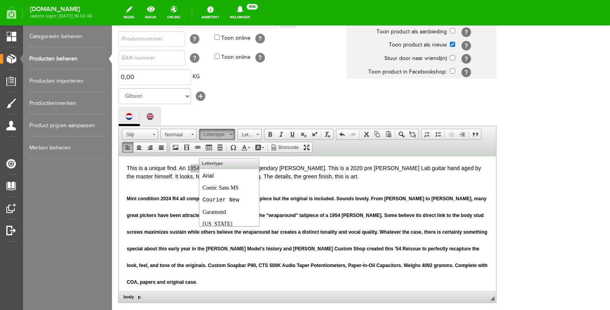
click at [229, 140] on link "Lettertype" at bounding box center [217, 134] width 36 height 11
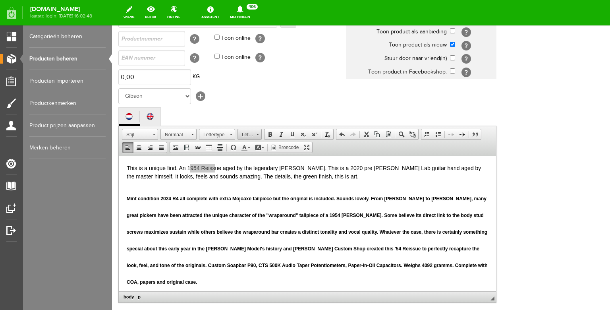
click at [255, 140] on link "Lettergrootte" at bounding box center [249, 134] width 24 height 11
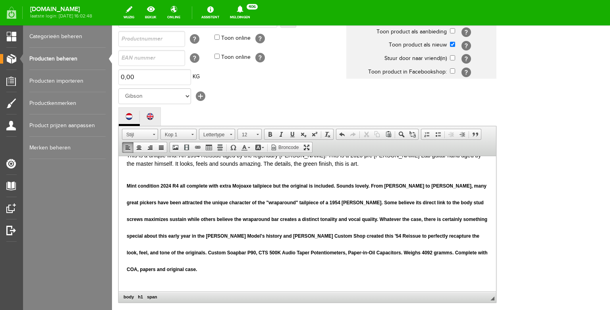
click at [183, 243] on h1 "Mint condition 2024 R4 all complete with extra Mojoaxe tailpiece but the origin…" at bounding box center [307, 225] width 361 height 100
click at [166, 242] on h1 "Mint condition 2024 R4 all complete with extra Mojoaxe tailpiece but the origin…" at bounding box center [307, 225] width 361 height 100
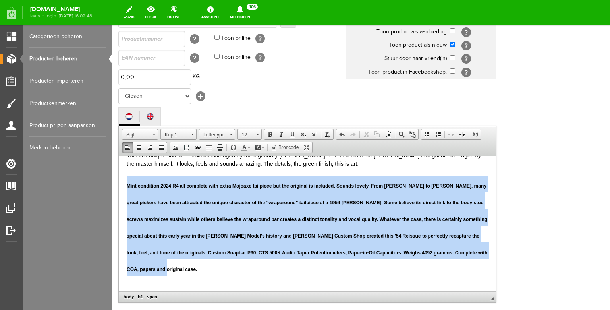
drag, startPoint x: 146, startPoint y: 269, endPoint x: 120, endPoint y: 179, distance: 93.0
click at [120, 179] on html "This is a unique find. An 1954 Reissue aged by the legendary [PERSON_NAME]. Thi…" at bounding box center [307, 210] width 377 height 135
click at [247, 151] on span at bounding box center [244, 147] width 6 height 6
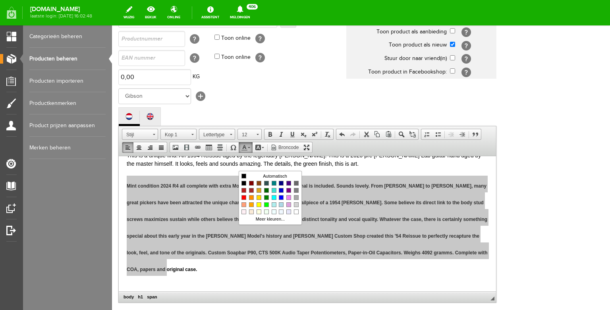
scroll to position [0, 0]
click at [297, 203] on span "Kleuren" at bounding box center [296, 204] width 5 height 5
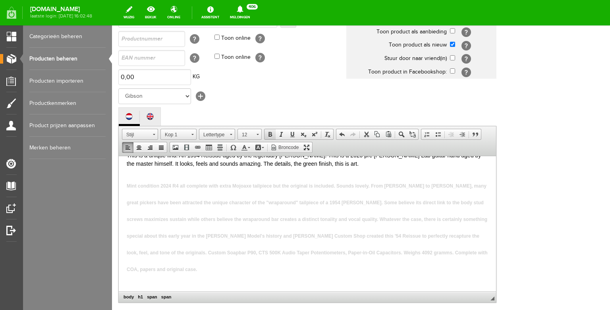
click at [270, 137] on span at bounding box center [270, 134] width 6 height 6
click at [256, 172] on body "This is a unique find. An 1954 Reissue aged by the legendary [PERSON_NAME]. Thi…" at bounding box center [307, 218] width 361 height 135
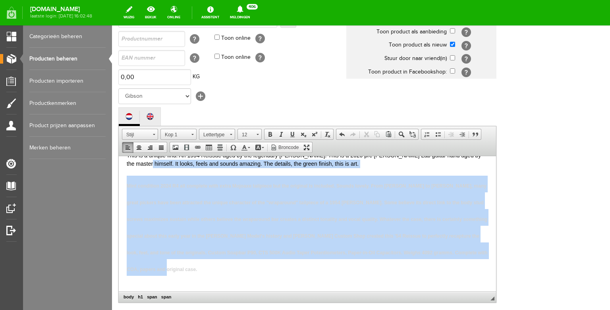
drag, startPoint x: 156, startPoint y: 270, endPoint x: 116, endPoint y: 164, distance: 113.3
click at [119, 164] on html "This is a unique find. An 1954 Reissue aged by the legendary [PERSON_NAME]. Thi…" at bounding box center [307, 210] width 377 height 135
click at [229, 187] on span "Mint condition 2024 R4 all complete with extra Mojoaxe tailpiece but the origin…" at bounding box center [307, 227] width 361 height 89
drag, startPoint x: 152, startPoint y: 268, endPoint x: 112, endPoint y: 183, distance: 94.5
click at [119, 183] on html "This is a unique find. An 1954 Reissue aged by the legendary [PERSON_NAME]. Thi…" at bounding box center [307, 210] width 377 height 135
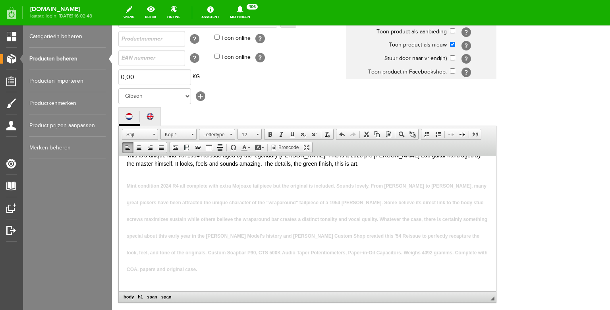
scroll to position [8, 0]
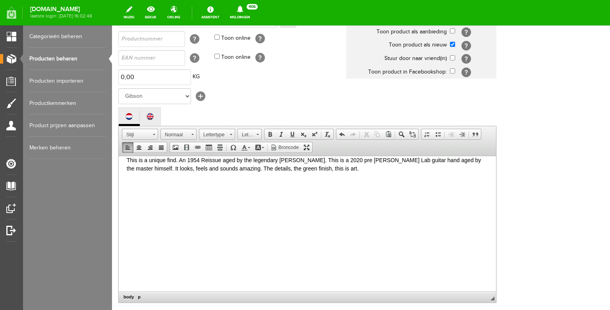
click at [136, 218] on body "This is a unique find. An 1954 Reissue aged by the legendary [PERSON_NAME]. Thi…" at bounding box center [307, 223] width 361 height 135
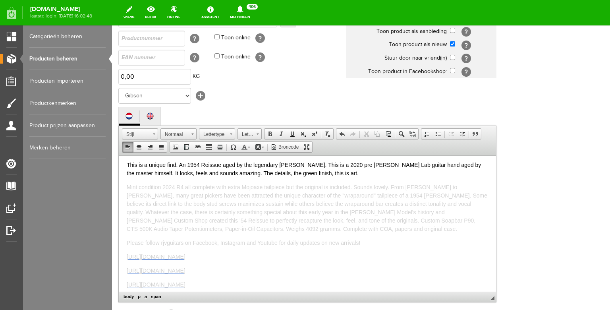
scroll to position [0, 0]
click at [243, 187] on span "Mint condition 2024 R4 all complete with extra Mojoaxe tailpiece but the origin…" at bounding box center [307, 208] width 361 height 48
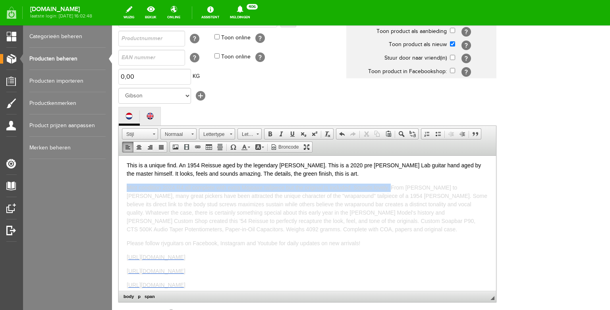
drag, startPoint x: 391, startPoint y: 187, endPoint x: 124, endPoint y: 189, distance: 267.3
click at [124, 189] on html "This is a unique find. An 1954 Reissue aged by the legendary [PERSON_NAME]. Thi…" at bounding box center [307, 220] width 377 height 135
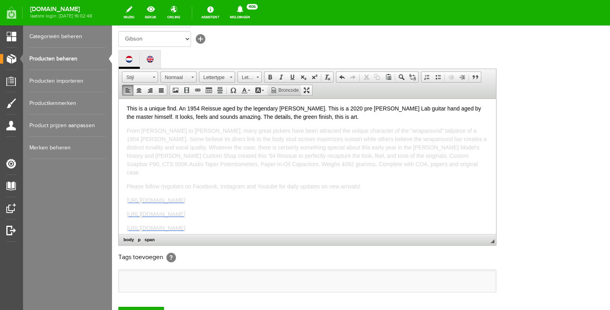
scroll to position [147, 0]
click at [317, 118] on p "This is a unique find. An 1954 Reissue aged by the legendary [PERSON_NAME]. Thi…" at bounding box center [307, 111] width 361 height 17
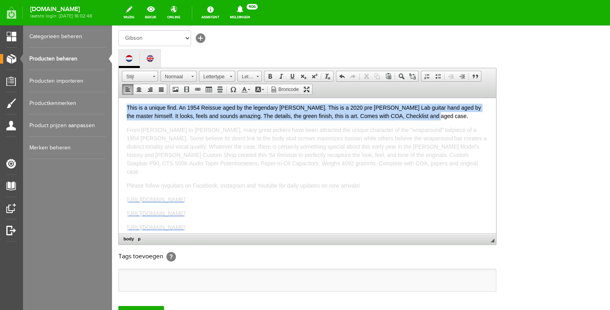
drag, startPoint x: 167, startPoint y: 110, endPoint x: 114, endPoint y: 98, distance: 54.8
click at [119, 98] on html "This is a unique find. An 1954 Reissue aged by the legendary [PERSON_NAME]. Thi…" at bounding box center [307, 162] width 377 height 135
click at [244, 93] on span at bounding box center [244, 89] width 6 height 6
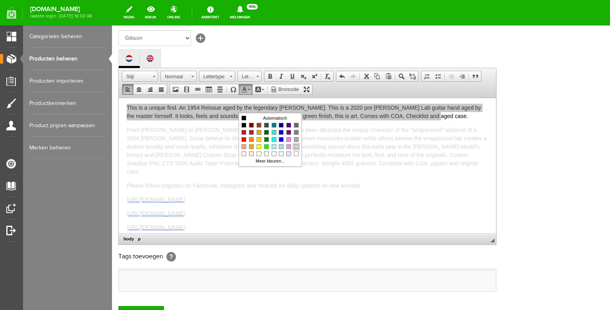
click at [297, 146] on span "Kleuren" at bounding box center [296, 146] width 5 height 5
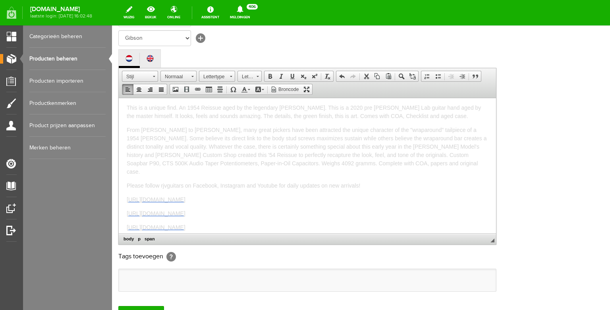
click at [286, 128] on span "From [PERSON_NAME] to [PERSON_NAME], many great pickers have been attracted the…" at bounding box center [307, 150] width 360 height 48
drag, startPoint x: 410, startPoint y: 165, endPoint x: 229, endPoint y: 162, distance: 181.5
click at [229, 162] on p "From [PERSON_NAME] to [PERSON_NAME], many great pickers have been attracted the…" at bounding box center [307, 150] width 361 height 50
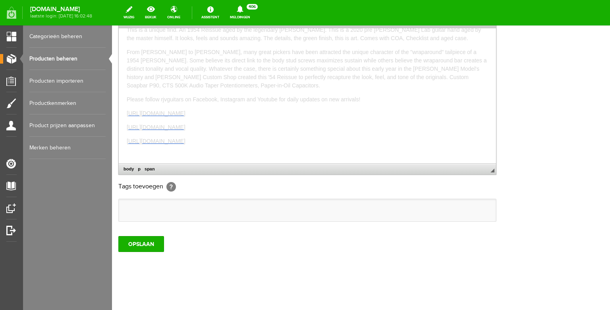
scroll to position [220, 0]
click at [152, 251] on input "OPSLAAN" at bounding box center [141, 243] width 46 height 16
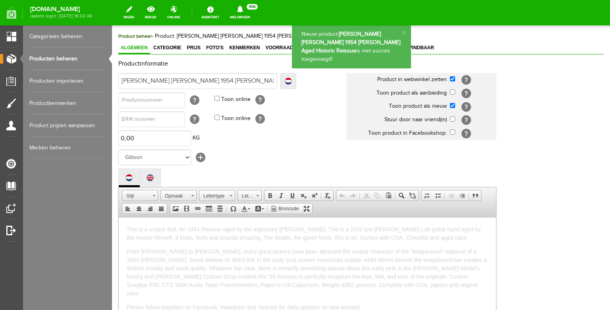
scroll to position [0, 0]
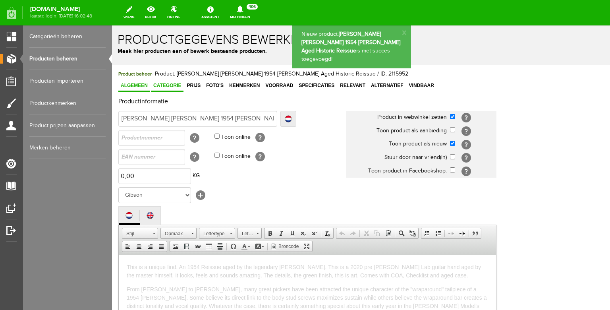
click at [175, 89] on link "Categorie" at bounding box center [167, 86] width 33 height 12
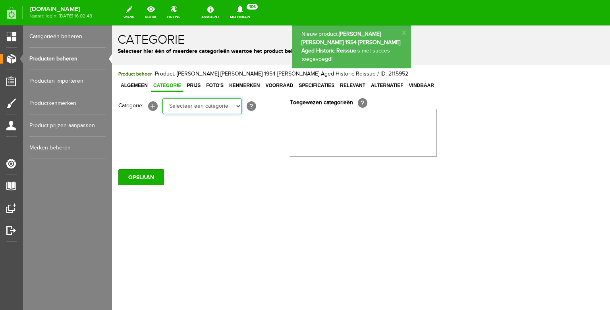
click option "Electric guitars" at bounding box center [112, 25] width 0 height 0
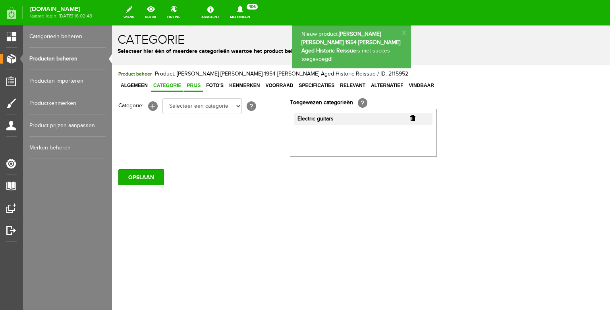
click at [192, 86] on span "Prijs" at bounding box center [193, 86] width 19 height 6
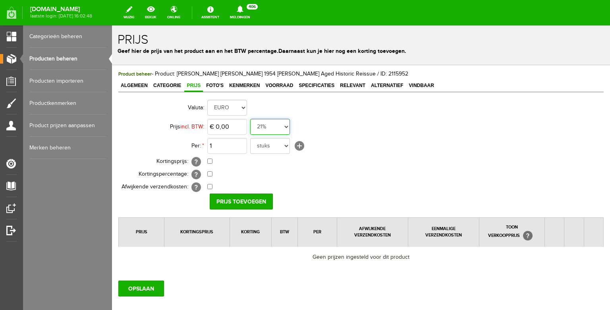
click option "0%" at bounding box center [112, 25] width 0 height 0
click at [237, 129] on input "0" at bounding box center [227, 127] width 40 height 16
click at [232, 206] on input "Prijs toevoegen" at bounding box center [241, 201] width 63 height 16
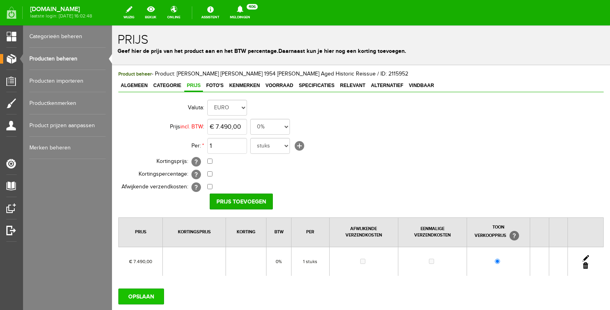
click at [149, 293] on input "OPSLAAN" at bounding box center [141, 296] width 46 height 16
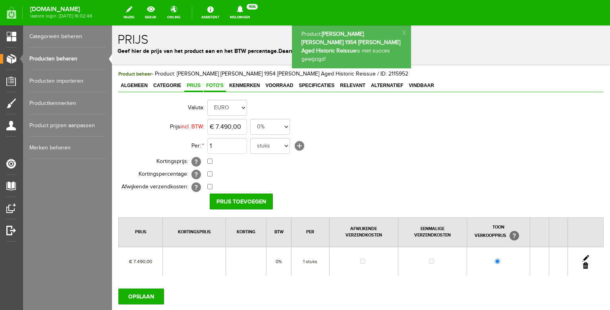
click at [213, 89] on link "Foto's" at bounding box center [215, 86] width 22 height 12
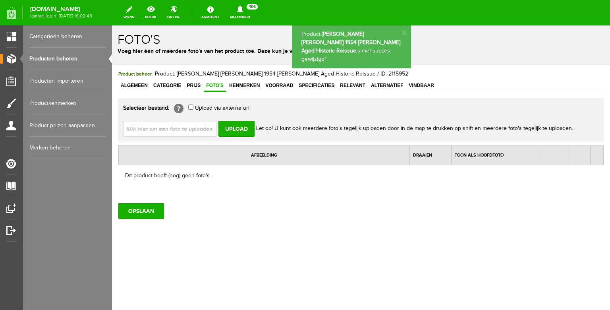
click at [194, 127] on input "file" at bounding box center [173, 128] width 100 height 15
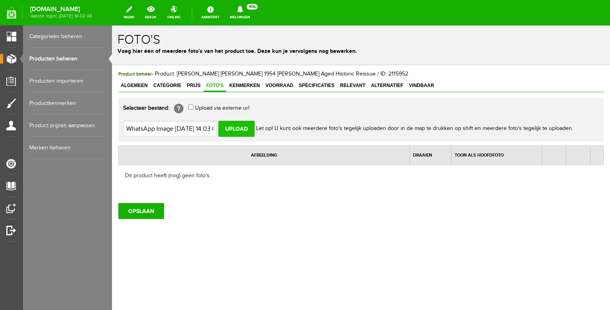
click at [243, 126] on input "Upload" at bounding box center [236, 129] width 36 height 16
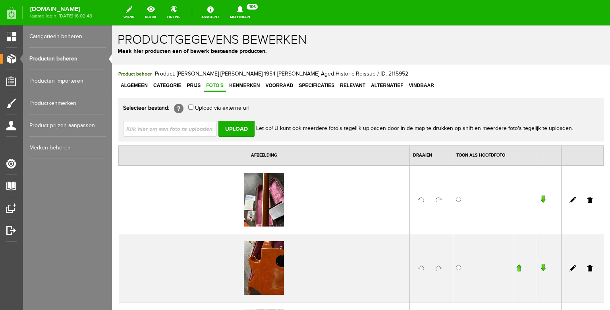
click at [195, 128] on input "file" at bounding box center [173, 128] width 100 height 15
click at [251, 131] on input "Upload" at bounding box center [236, 129] width 36 height 16
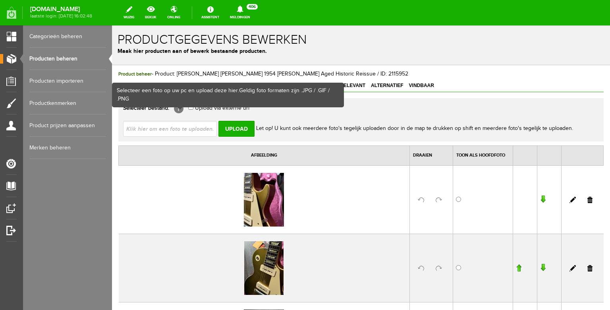
click at [169, 128] on input "file" at bounding box center [173, 128] width 100 height 15
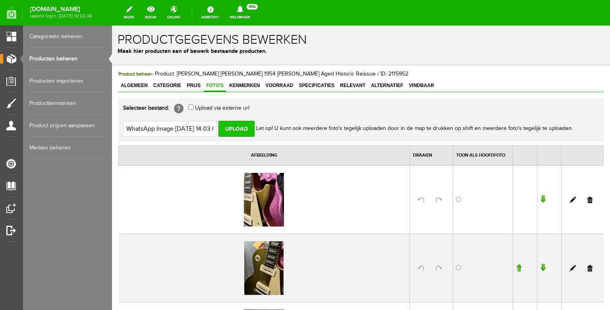
click at [238, 129] on input "Upload" at bounding box center [236, 129] width 36 height 16
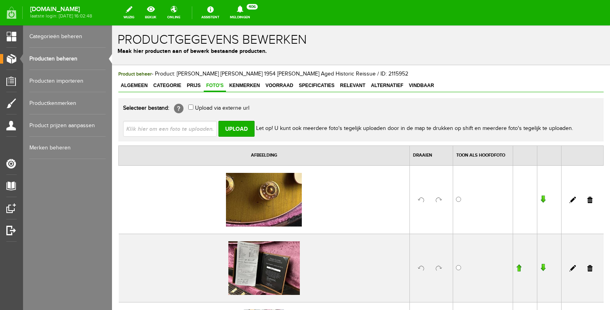
click at [168, 130] on input "file" at bounding box center [173, 128] width 100 height 15
click at [240, 128] on input "Upload" at bounding box center [236, 129] width 36 height 16
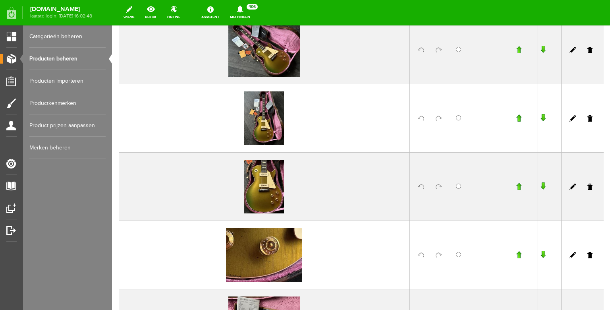
scroll to position [218, 0]
click at [459, 186] on input "radio" at bounding box center [458, 185] width 5 height 5
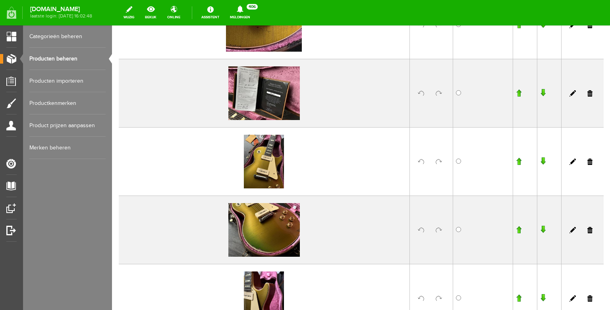
scroll to position [450, 0]
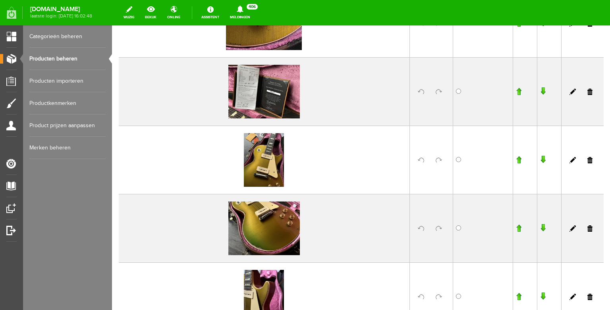
click at [518, 158] on input "button" at bounding box center [519, 160] width 6 height 8
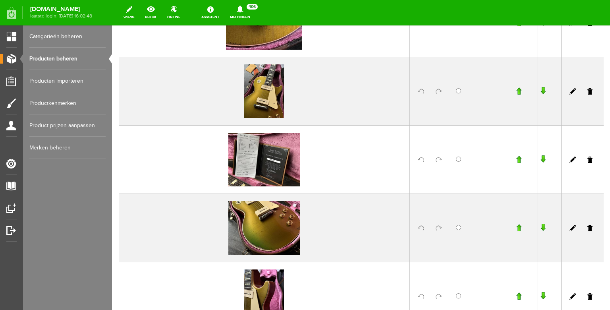
click at [519, 92] on input "button" at bounding box center [519, 91] width 6 height 8
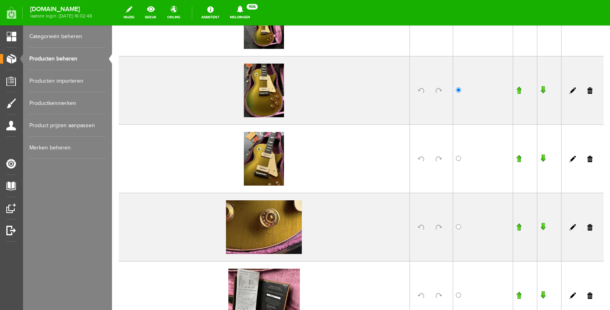
scroll to position [298, 0]
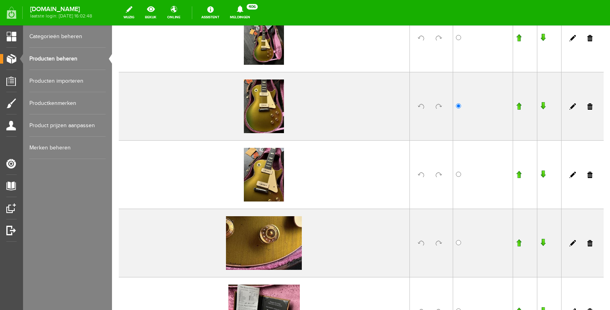
click at [519, 174] on input "button" at bounding box center [519, 174] width 6 height 8
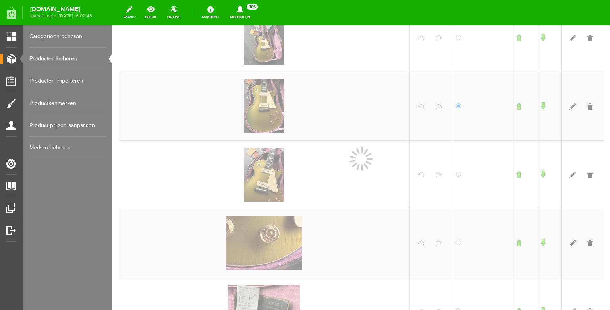
scroll to position [299, 0]
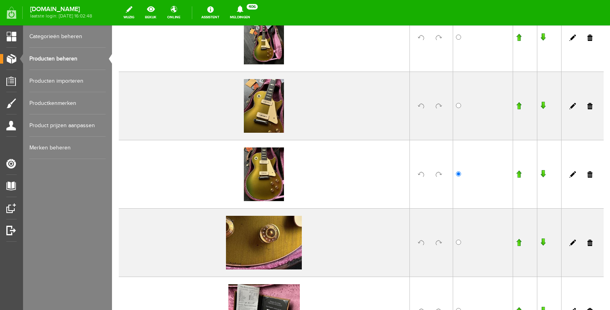
click at [518, 97] on td at bounding box center [525, 105] width 24 height 68
click at [518, 106] on input "button" at bounding box center [519, 106] width 6 height 8
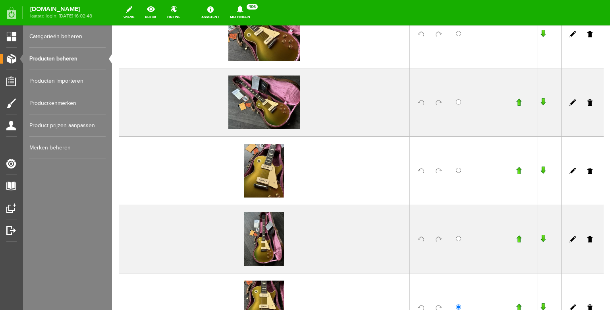
scroll to position [162, 0]
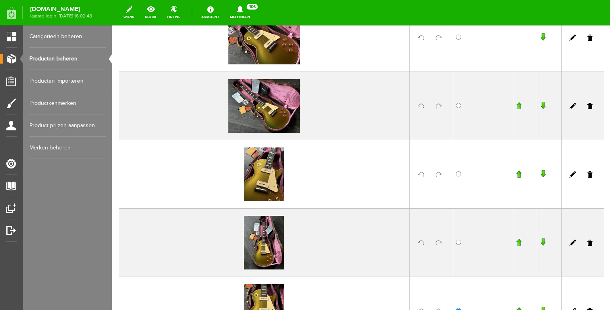
click at [519, 172] on input "button" at bounding box center [519, 174] width 6 height 8
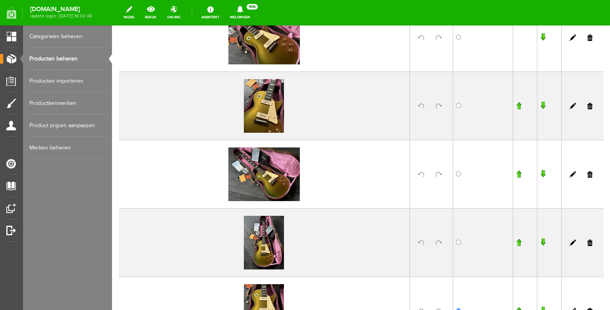
click at [517, 106] on input "button" at bounding box center [519, 106] width 6 height 8
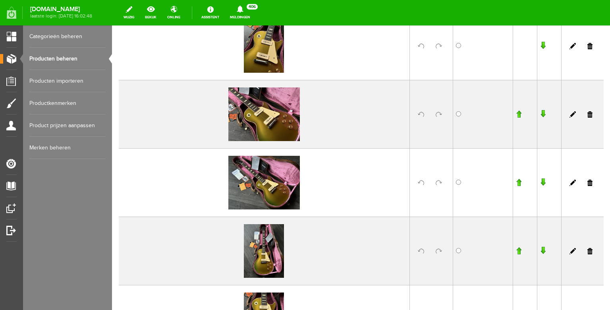
scroll to position [155, 0]
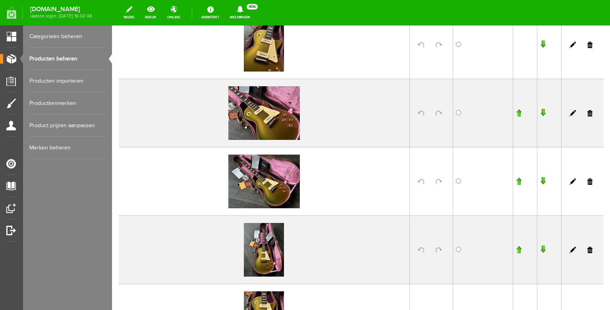
click at [519, 246] on input "button" at bounding box center [519, 249] width 6 height 8
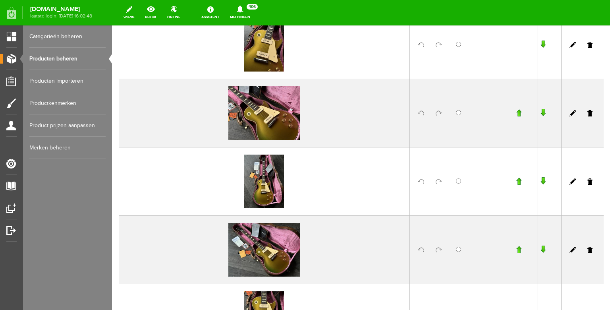
click at [519, 183] on input "button" at bounding box center [519, 181] width 6 height 8
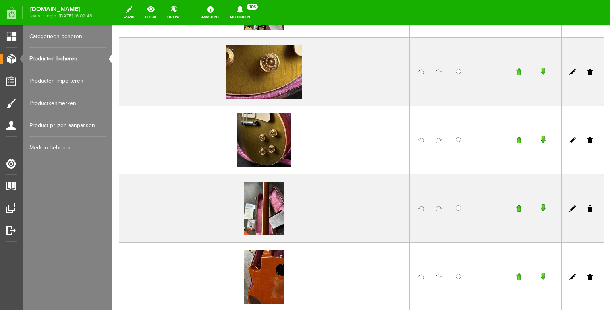
scroll to position [903, 0]
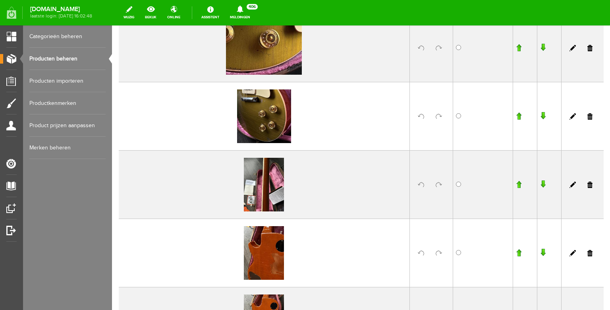
click at [591, 48] on link at bounding box center [589, 48] width 5 height 6
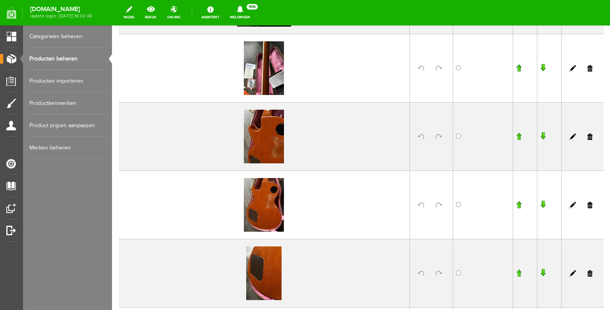
scroll to position [1108, 0]
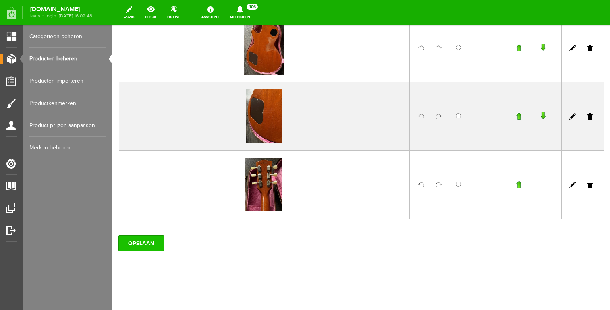
click at [141, 243] on input "OPSLAAN" at bounding box center [141, 243] width 46 height 16
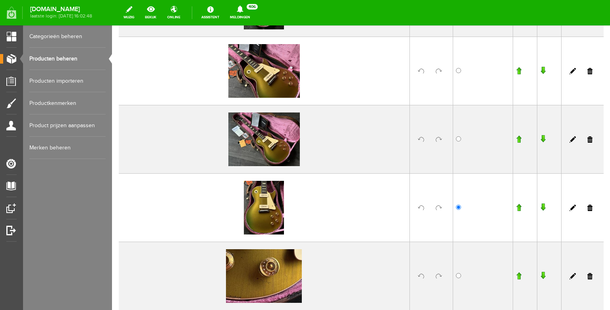
scroll to position [274, 0]
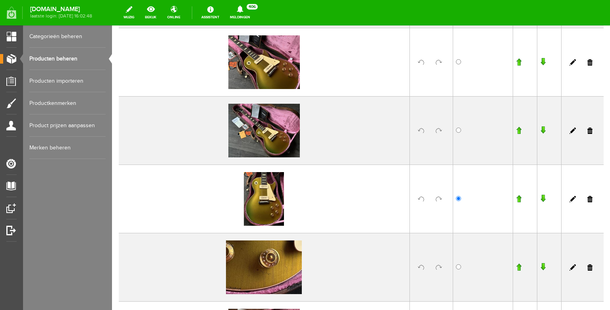
click at [72, 57] on link "Producten beheren" at bounding box center [67, 59] width 76 height 22
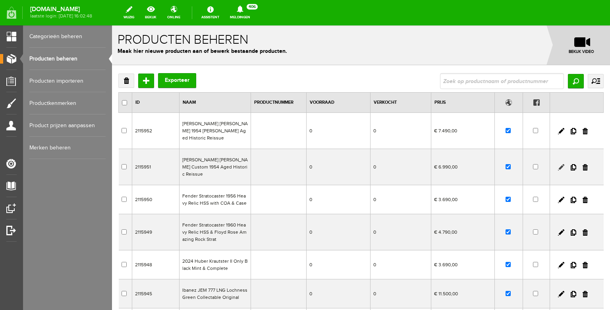
click at [563, 164] on link at bounding box center [561, 167] width 6 height 6
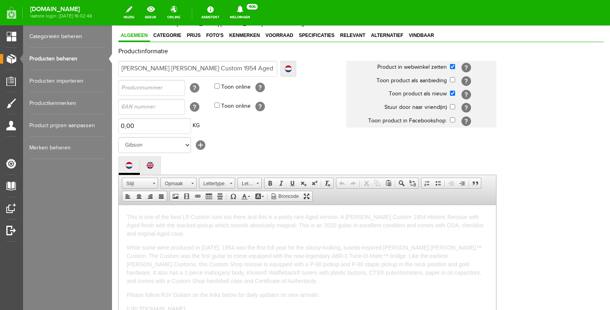
scroll to position [57, 0]
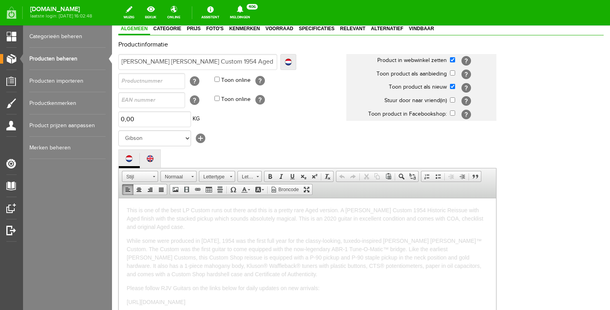
click at [208, 228] on p "This is one of the best LP Custom runs out there and this is a pretty rare Aged…" at bounding box center [307, 218] width 361 height 25
drag, startPoint x: 233, startPoint y: 228, endPoint x: 158, endPoint y: 225, distance: 75.1
click at [158, 225] on p "This is one of the best LP Custom runs out there and this is a pretty rare Aged…" at bounding box center [307, 218] width 361 height 25
click at [249, 195] on link "Tekstkleur" at bounding box center [246, 189] width 14 height 10
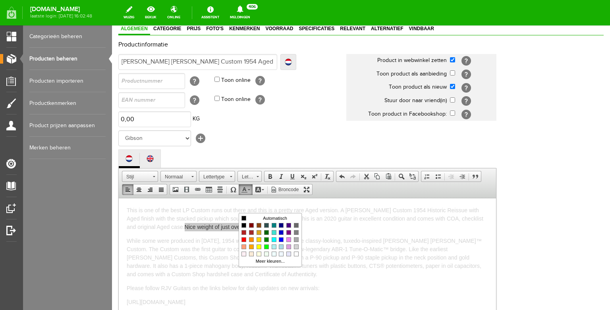
scroll to position [0, 0]
click at [297, 246] on span "Kleuren" at bounding box center [296, 246] width 5 height 5
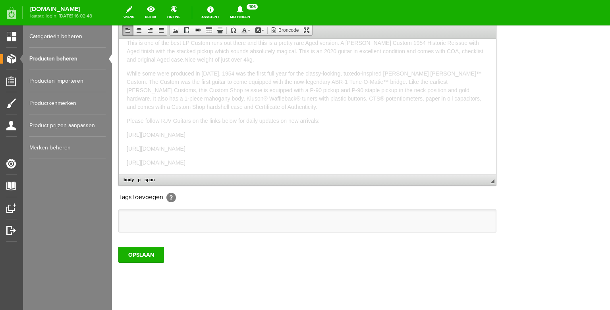
scroll to position [247, 0]
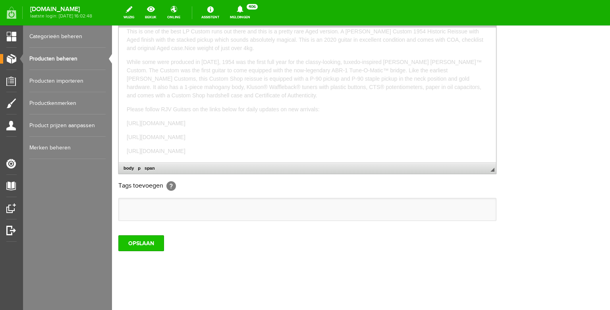
click at [146, 249] on input "OPSLAAN" at bounding box center [141, 243] width 46 height 16
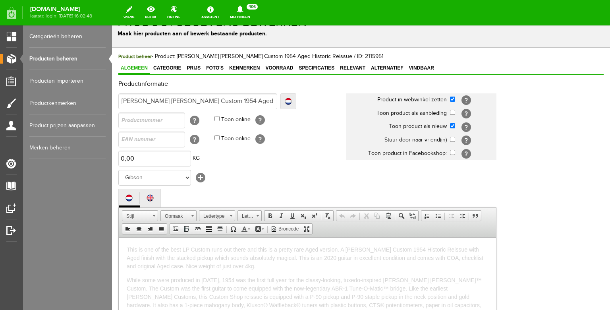
scroll to position [0, 0]
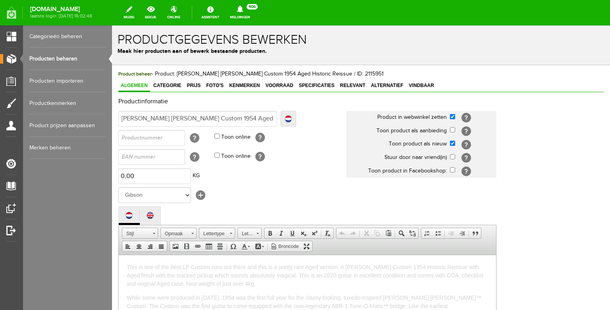
click at [60, 57] on link "Producten beheren" at bounding box center [67, 59] width 76 height 22
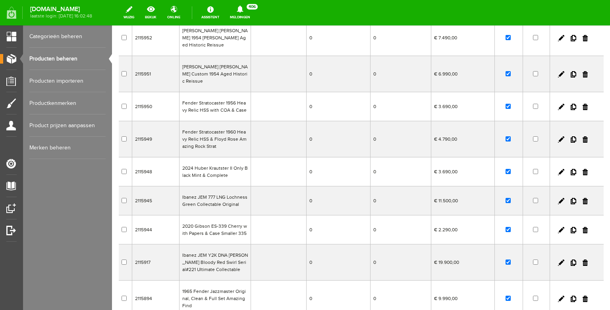
scroll to position [98, 0]
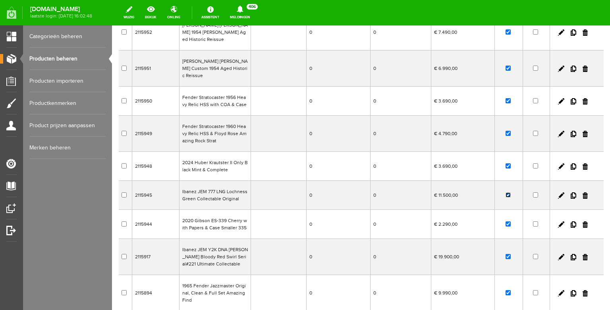
click at [509, 192] on input "checkbox" at bounding box center [508, 194] width 5 height 5
click at [335, 159] on td "0" at bounding box center [338, 166] width 64 height 29
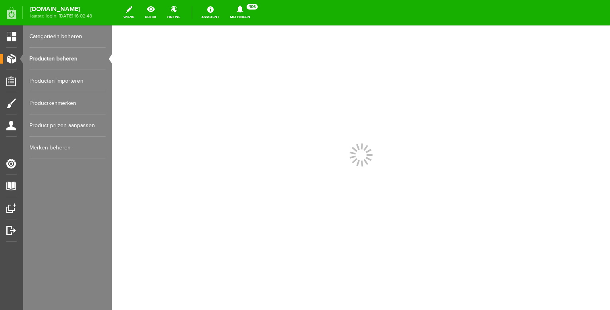
click at [335, 159] on div at bounding box center [361, 167] width 498 height 284
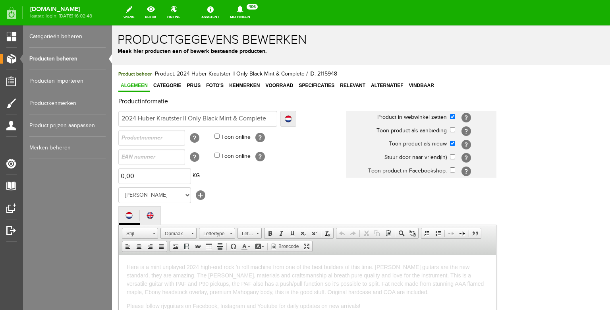
click at [62, 56] on link "Producten beheren" at bounding box center [67, 59] width 76 height 22
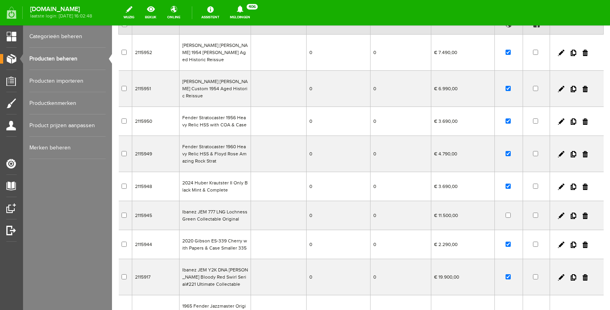
scroll to position [79, 0]
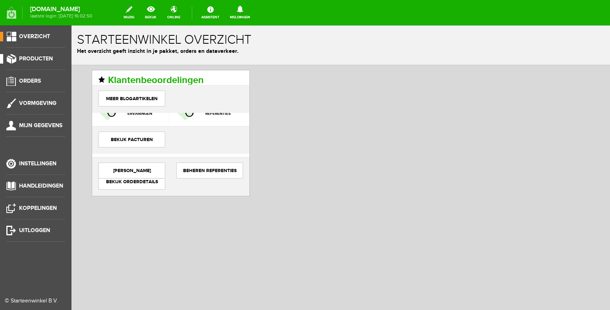
click at [48, 58] on span "Producten" at bounding box center [36, 58] width 34 height 7
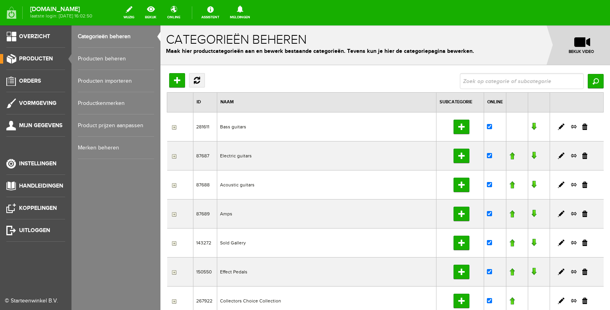
click at [101, 61] on link "Producten beheren" at bounding box center [116, 59] width 76 height 22
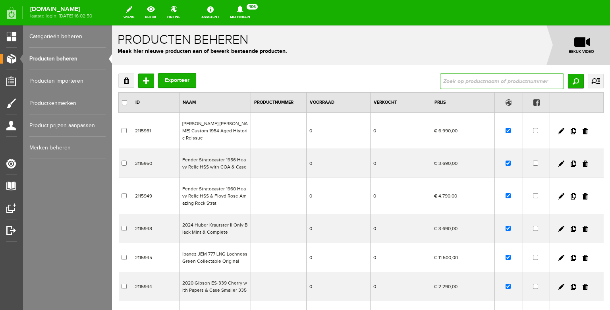
click at [461, 83] on input "text" at bounding box center [502, 81] width 124 height 16
type input "1954"
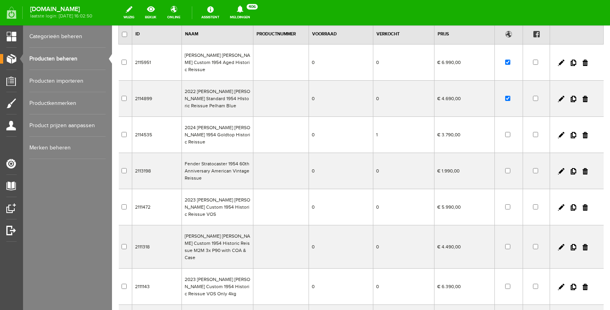
scroll to position [69, 0]
click at [212, 128] on td "2024 [PERSON_NAME] [PERSON_NAME] 1954 Goldtop Historic Reissue" at bounding box center [217, 134] width 71 height 36
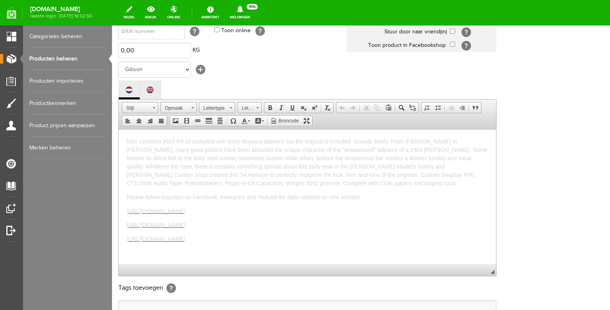
scroll to position [134, 0]
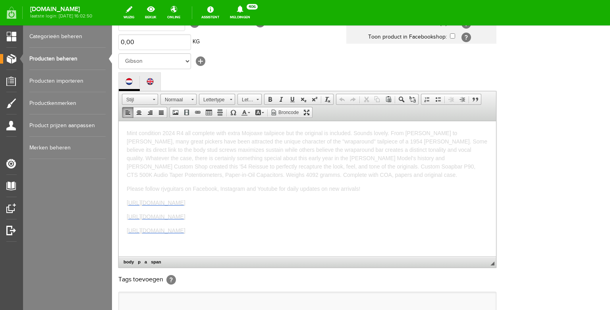
drag, startPoint x: 307, startPoint y: 232, endPoint x: 102, endPoint y: 121, distance: 233.3
click at [119, 121] on html "Mint condition 2024 R4 all complete with extra Mojoaxe tailpiece but the origin…" at bounding box center [307, 188] width 377 height 135
copy body "Mint condition 2024 R4 all complete with extra Mojoaxe tailpiece but the origin…"
